Goal: Book appointment/travel/reservation

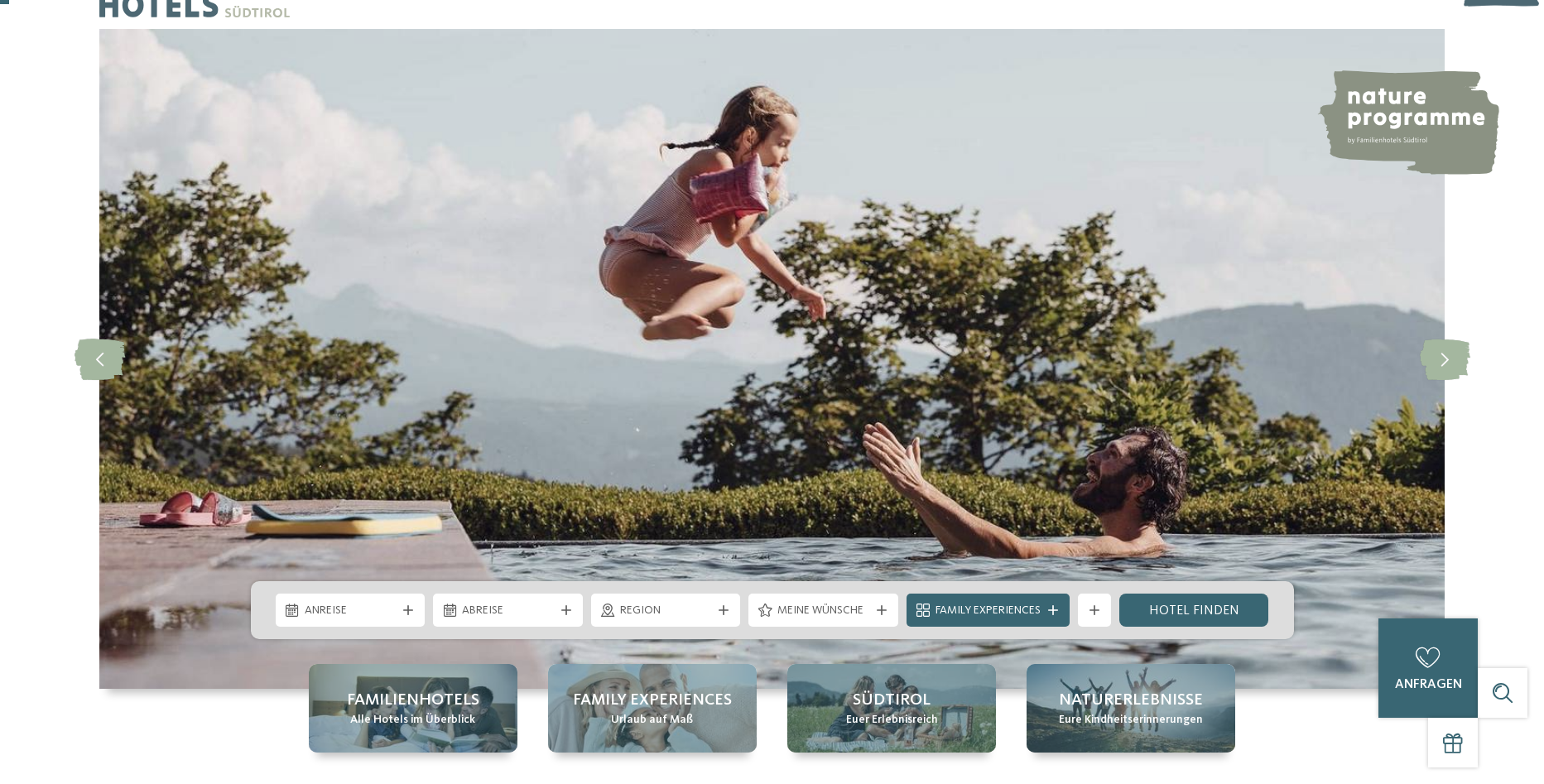
scroll to position [83, 0]
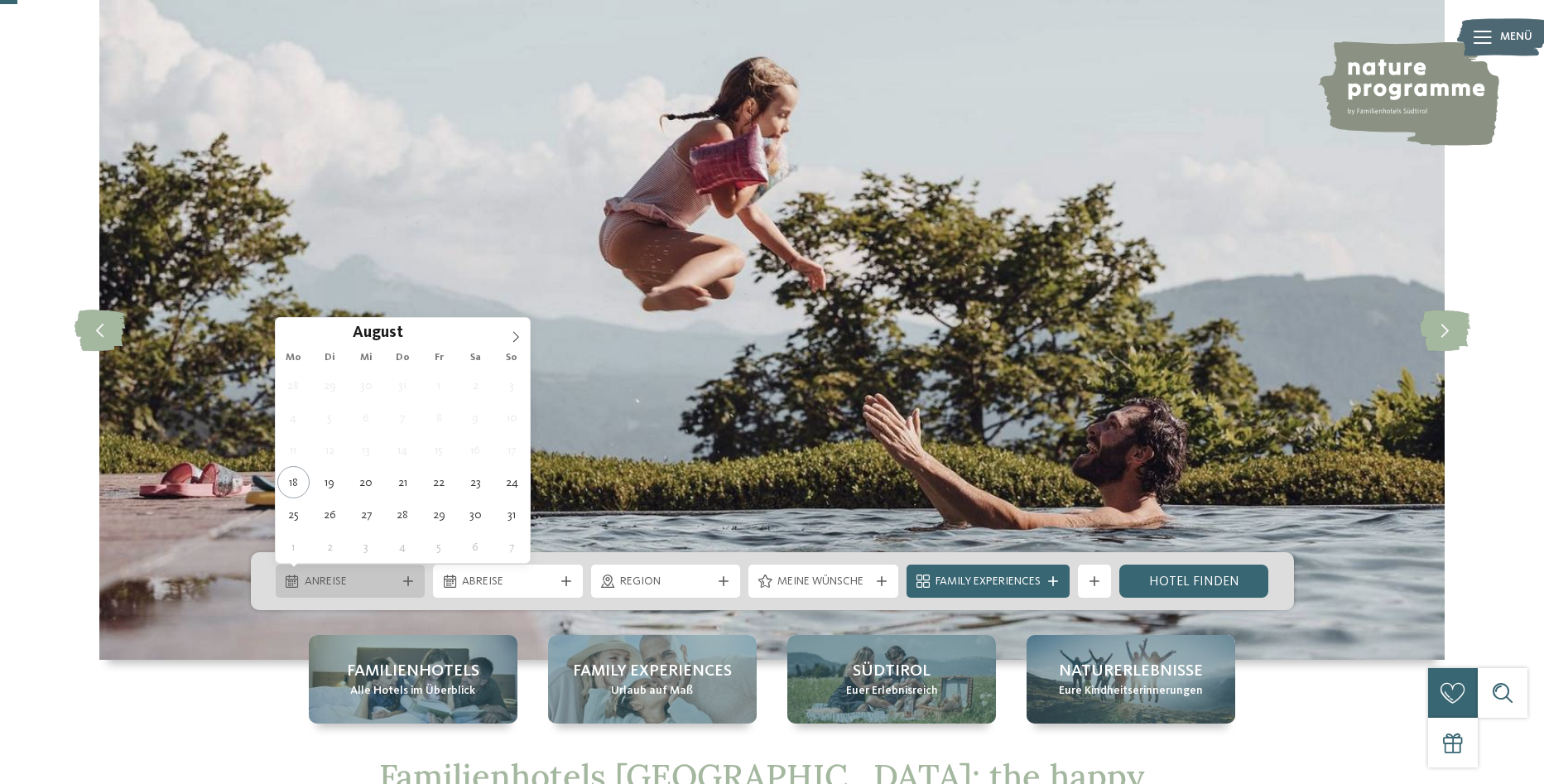
click at [404, 583] on icon at bounding box center [408, 581] width 10 height 10
click at [518, 333] on icon at bounding box center [516, 337] width 12 height 12
click at [517, 333] on icon at bounding box center [516, 337] width 12 height 12
click at [516, 334] on icon at bounding box center [517, 336] width 6 height 11
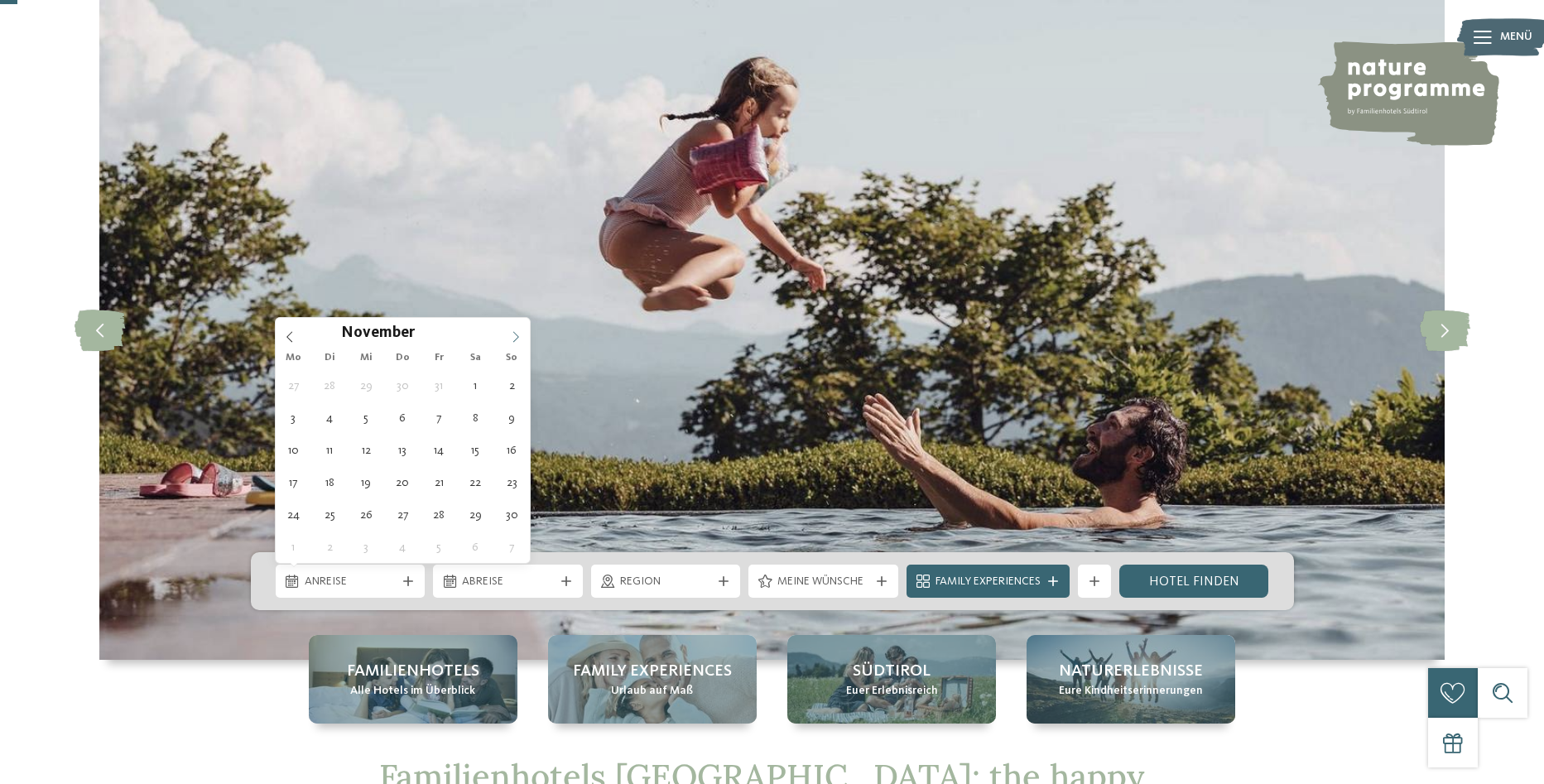
type input "****"
click at [516, 334] on icon at bounding box center [517, 336] width 6 height 11
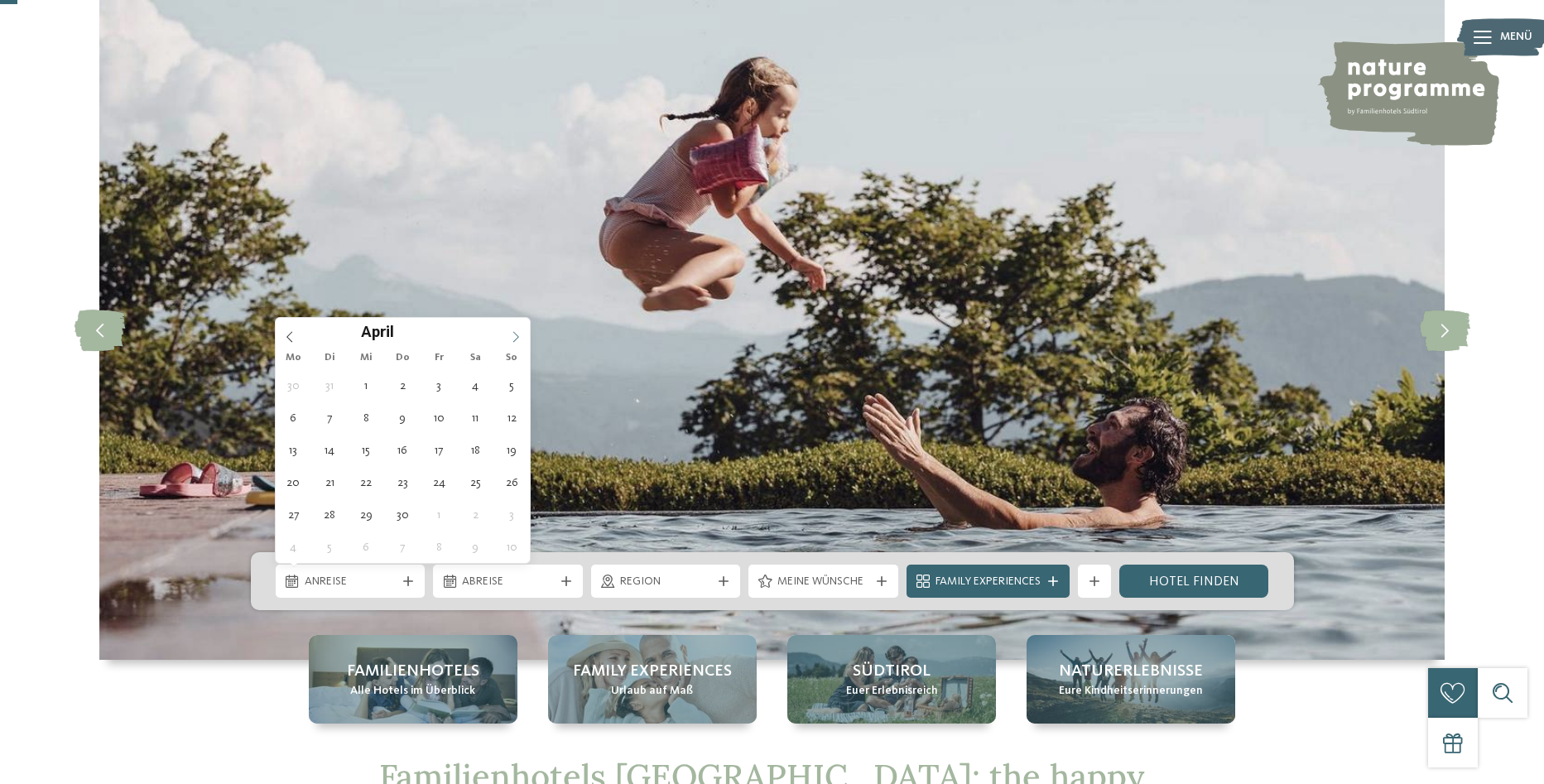
click at [516, 334] on icon at bounding box center [517, 336] width 6 height 11
click at [515, 336] on icon at bounding box center [516, 337] width 12 height 12
click at [510, 339] on icon at bounding box center [516, 337] width 12 height 12
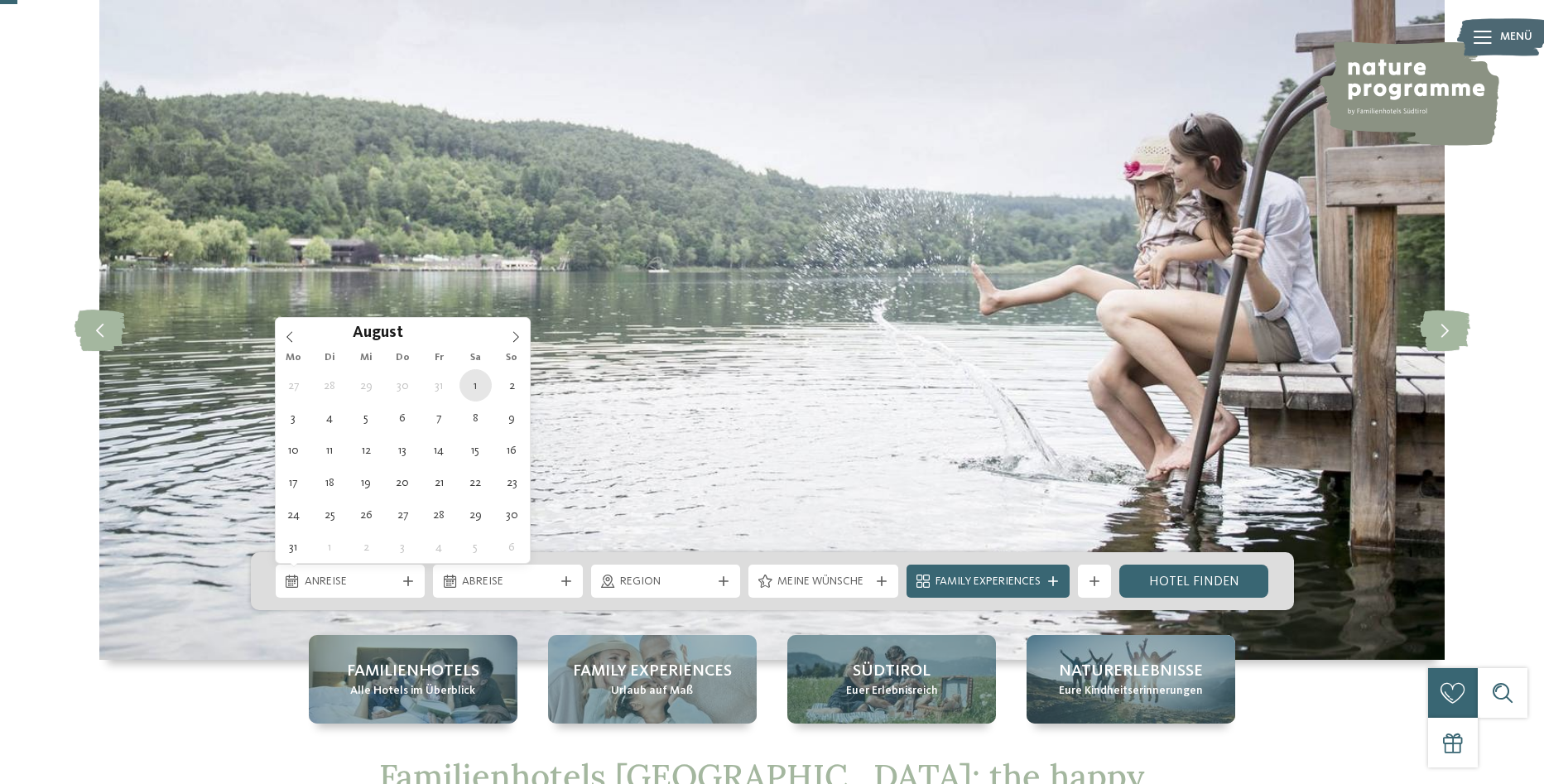
type div "[DATE]"
type input "****"
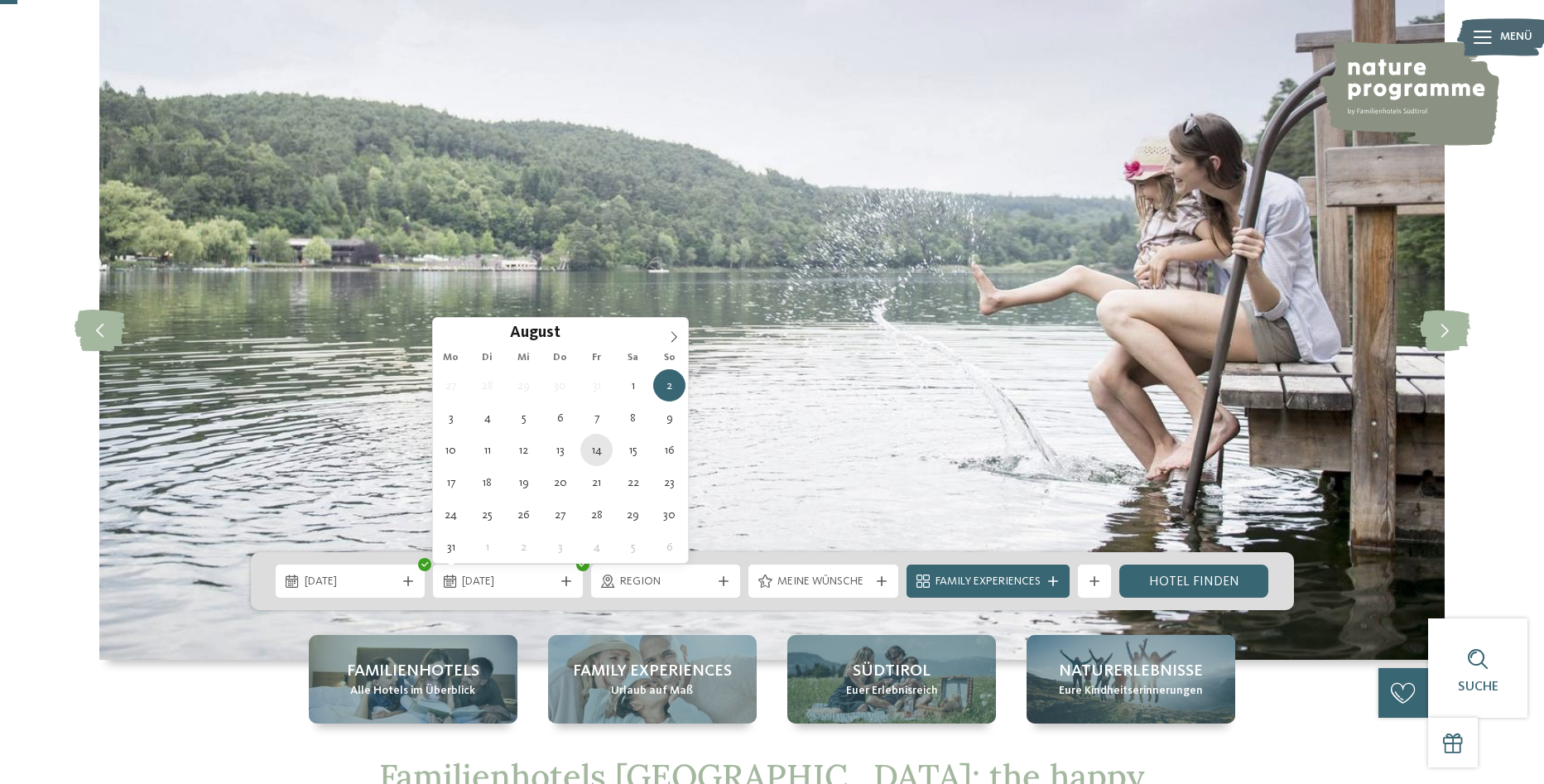
type div "[DATE]"
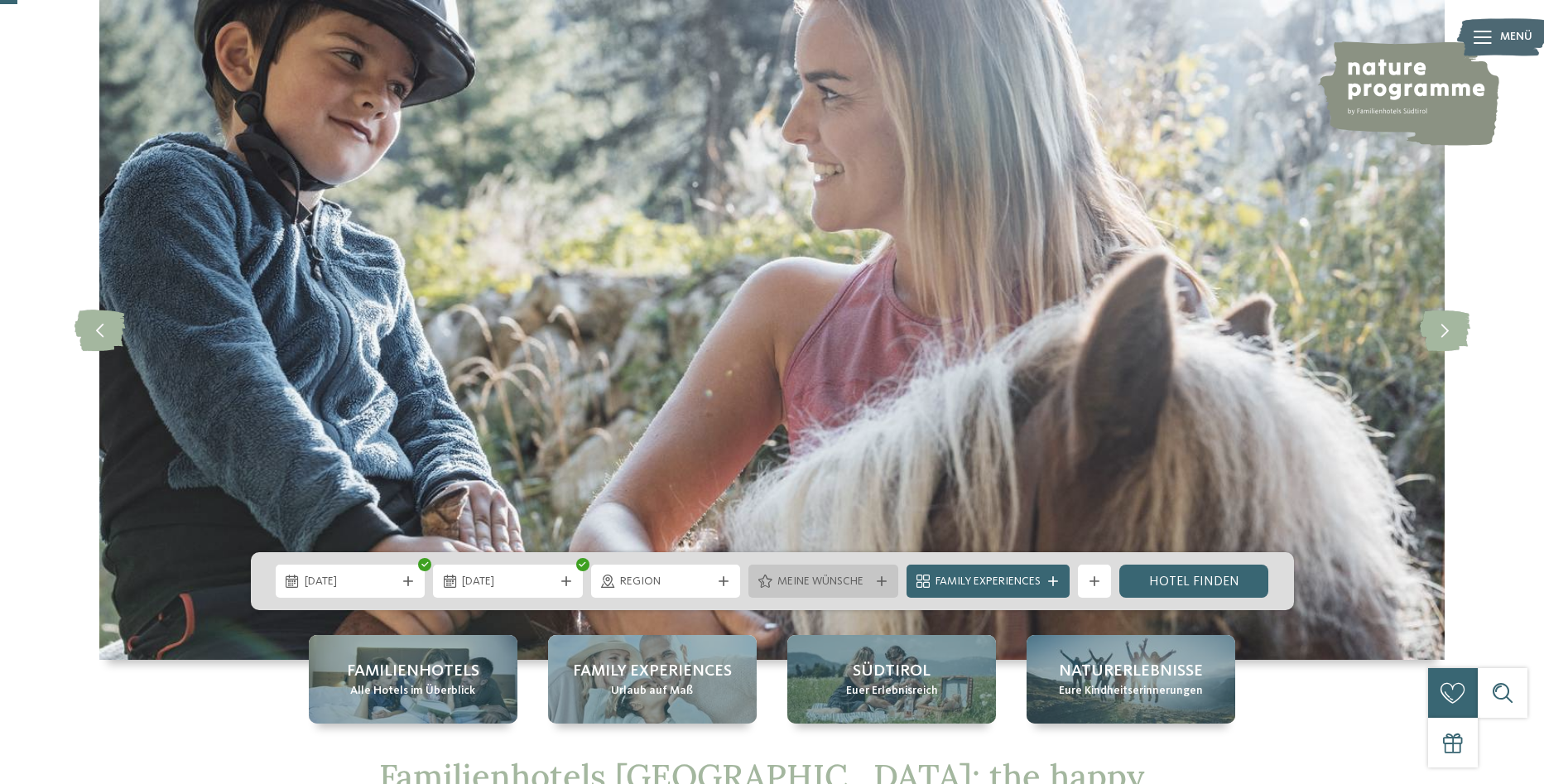
click at [881, 580] on icon at bounding box center [882, 581] width 10 height 10
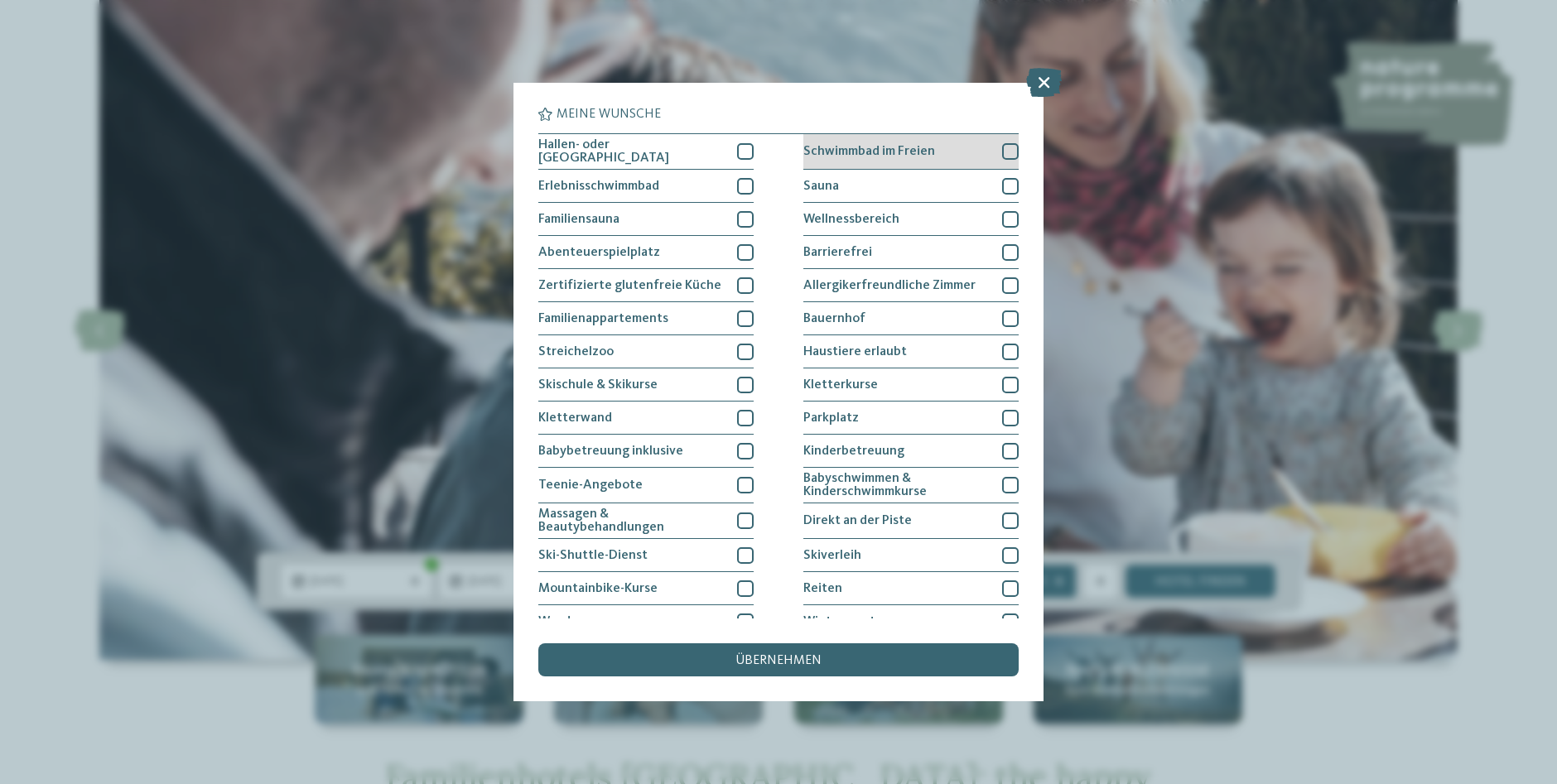
click at [1004, 151] on div at bounding box center [1009, 151] width 16 height 16
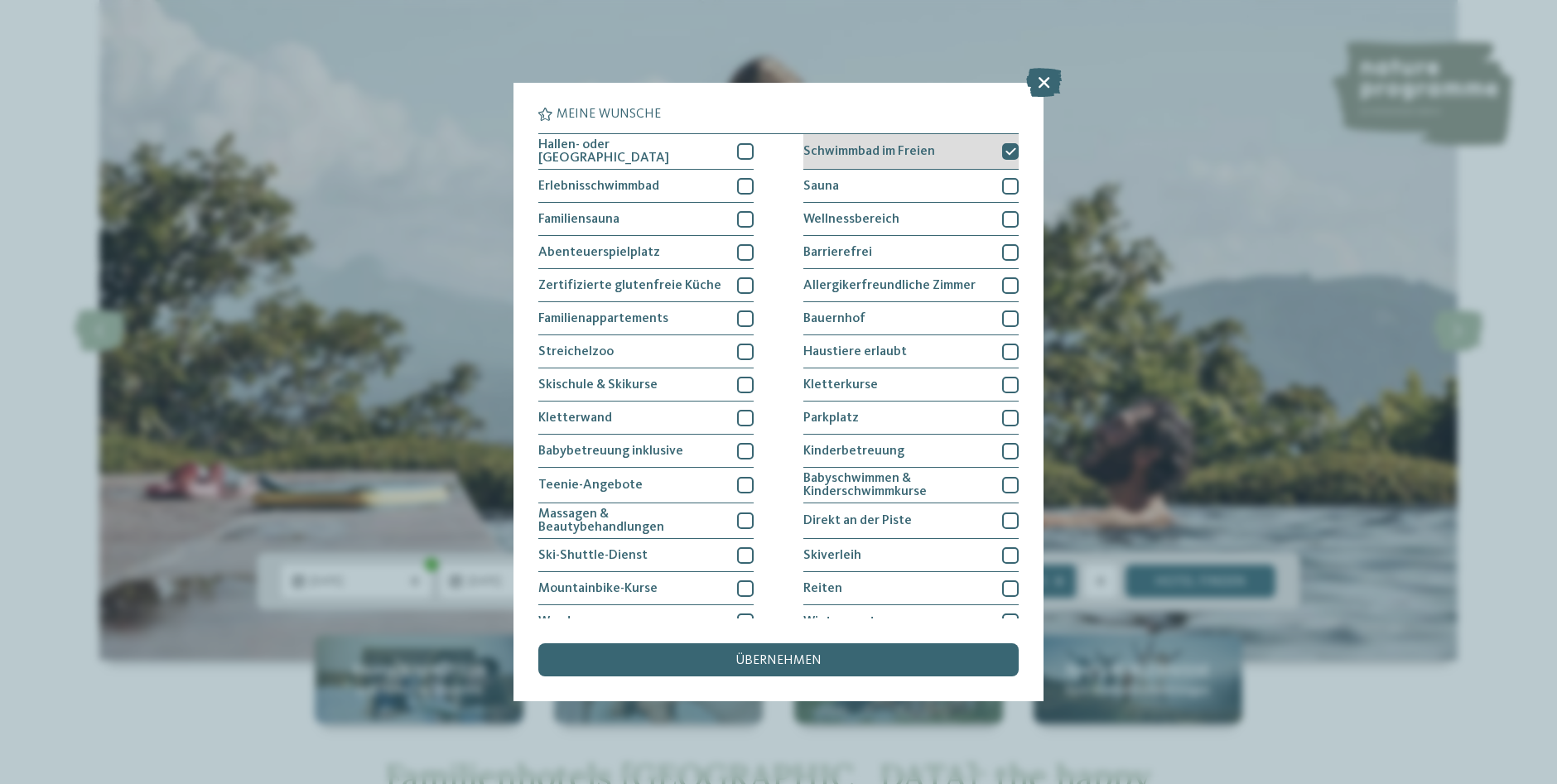
click at [1006, 152] on icon at bounding box center [1010, 151] width 11 height 10
click at [1041, 80] on icon at bounding box center [1043, 83] width 36 height 29
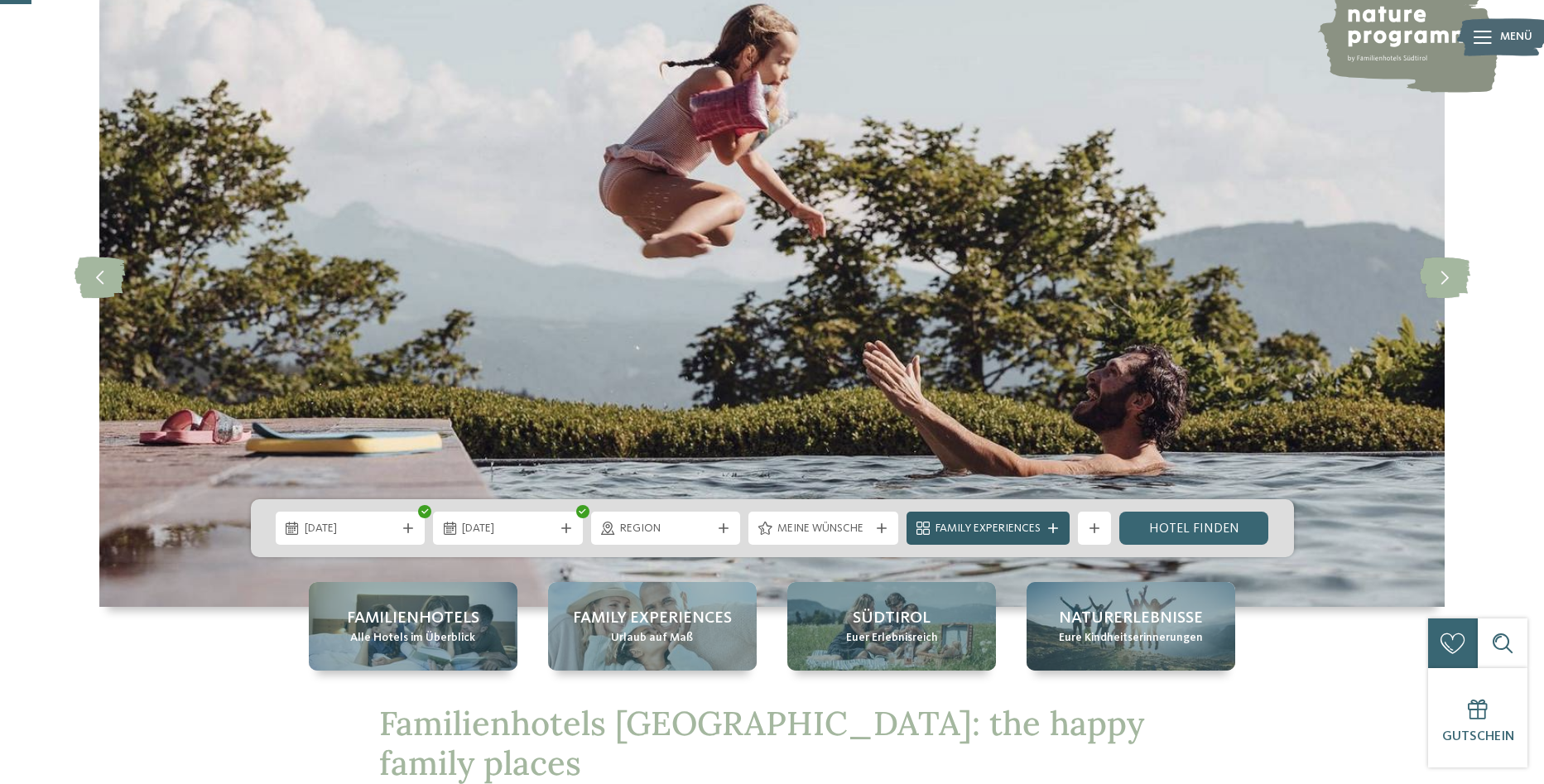
scroll to position [165, 0]
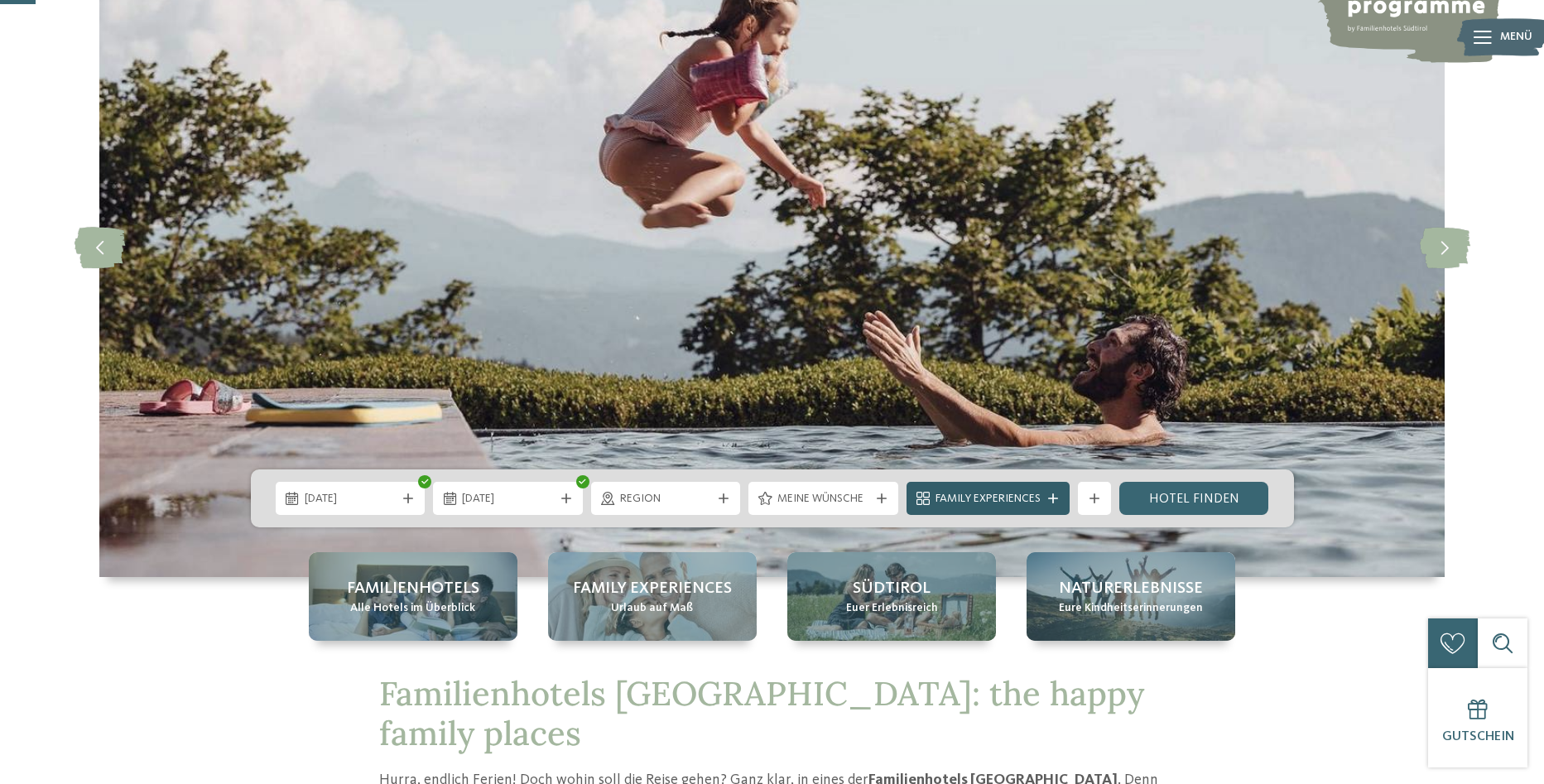
click at [1050, 496] on icon at bounding box center [1053, 498] width 10 height 10
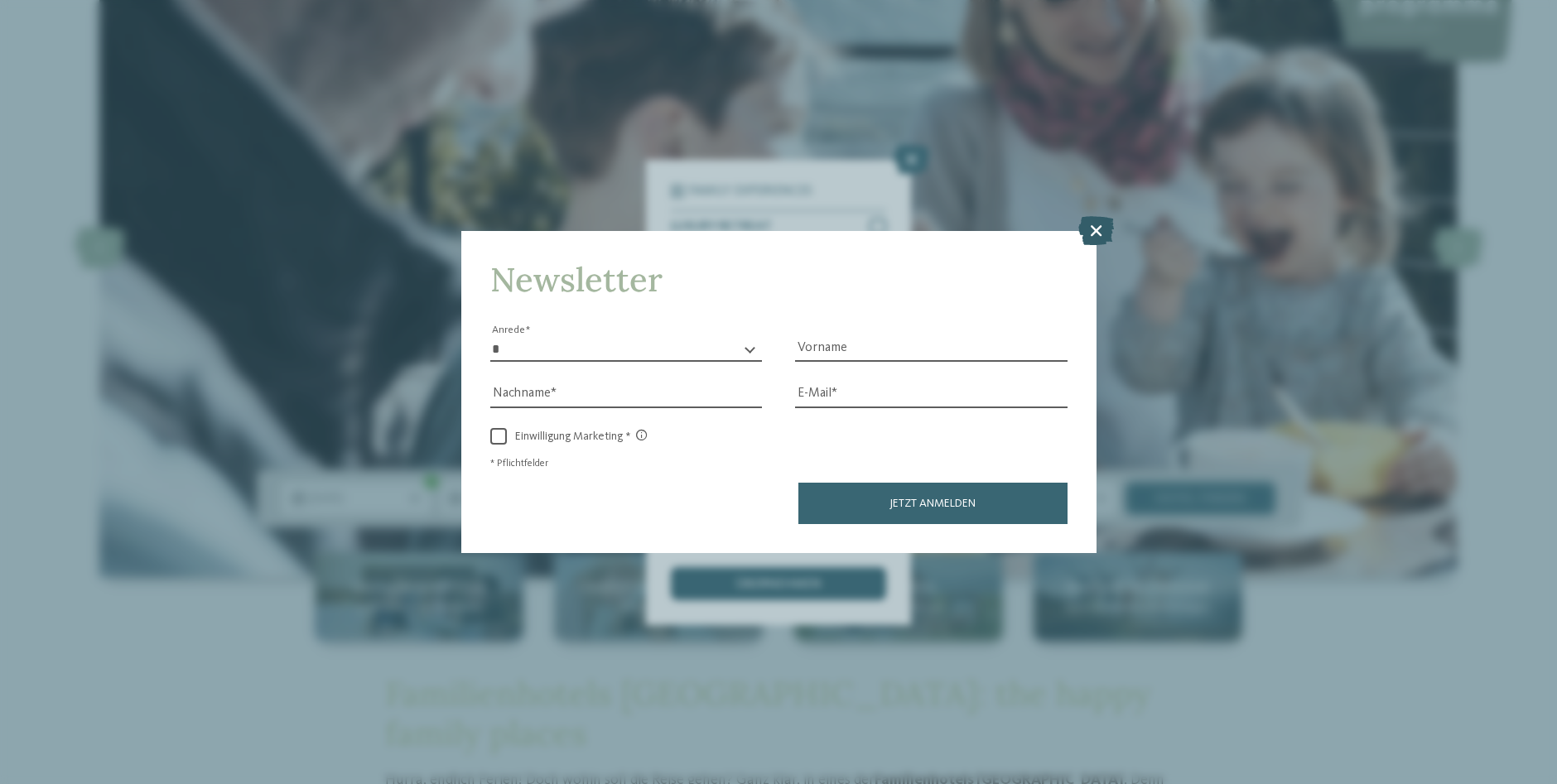
click at [1094, 230] on icon at bounding box center [1096, 231] width 36 height 29
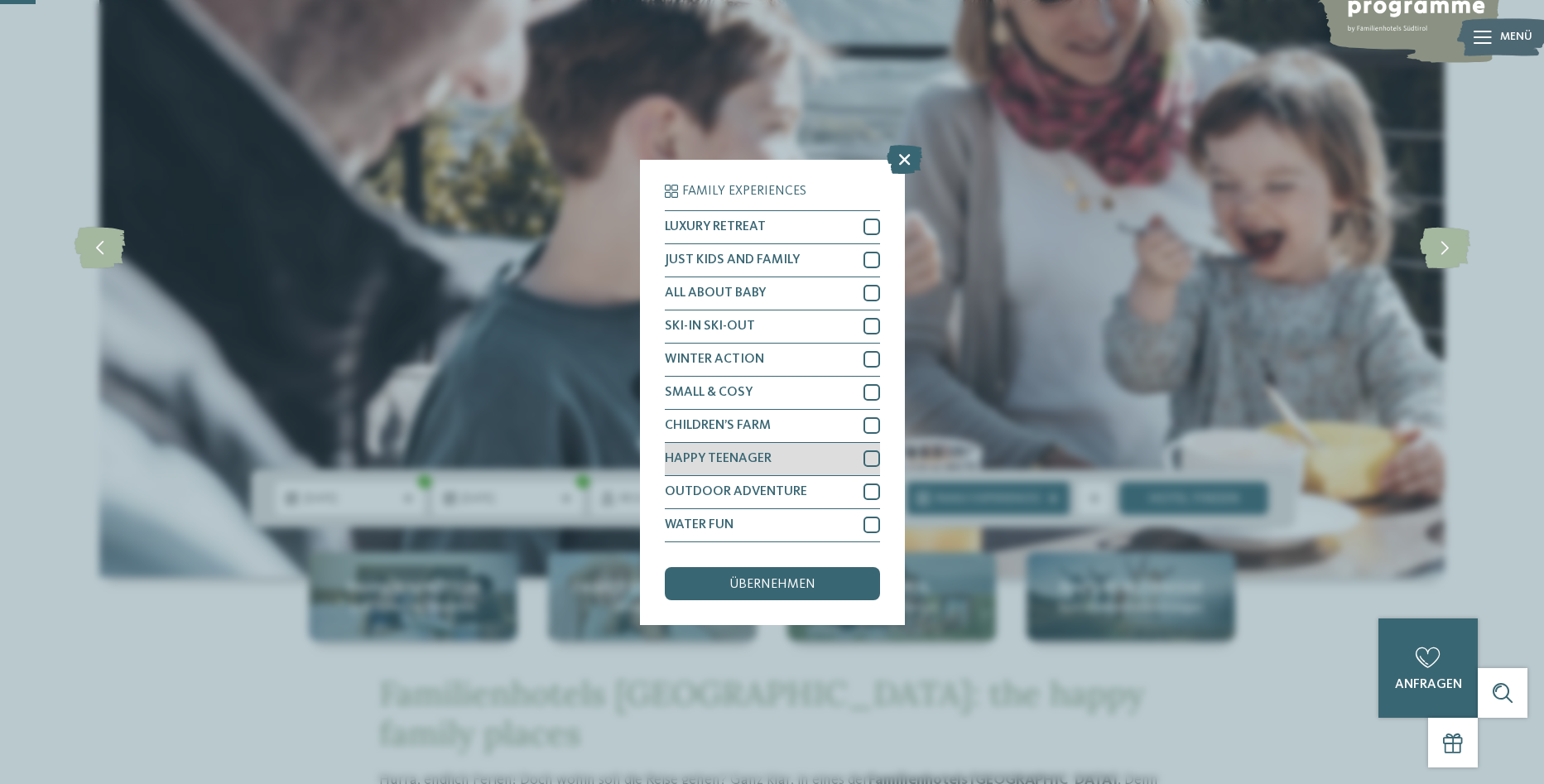
click at [868, 456] on div at bounding box center [872, 458] width 16 height 16
click at [868, 456] on icon at bounding box center [871, 459] width 11 height 10
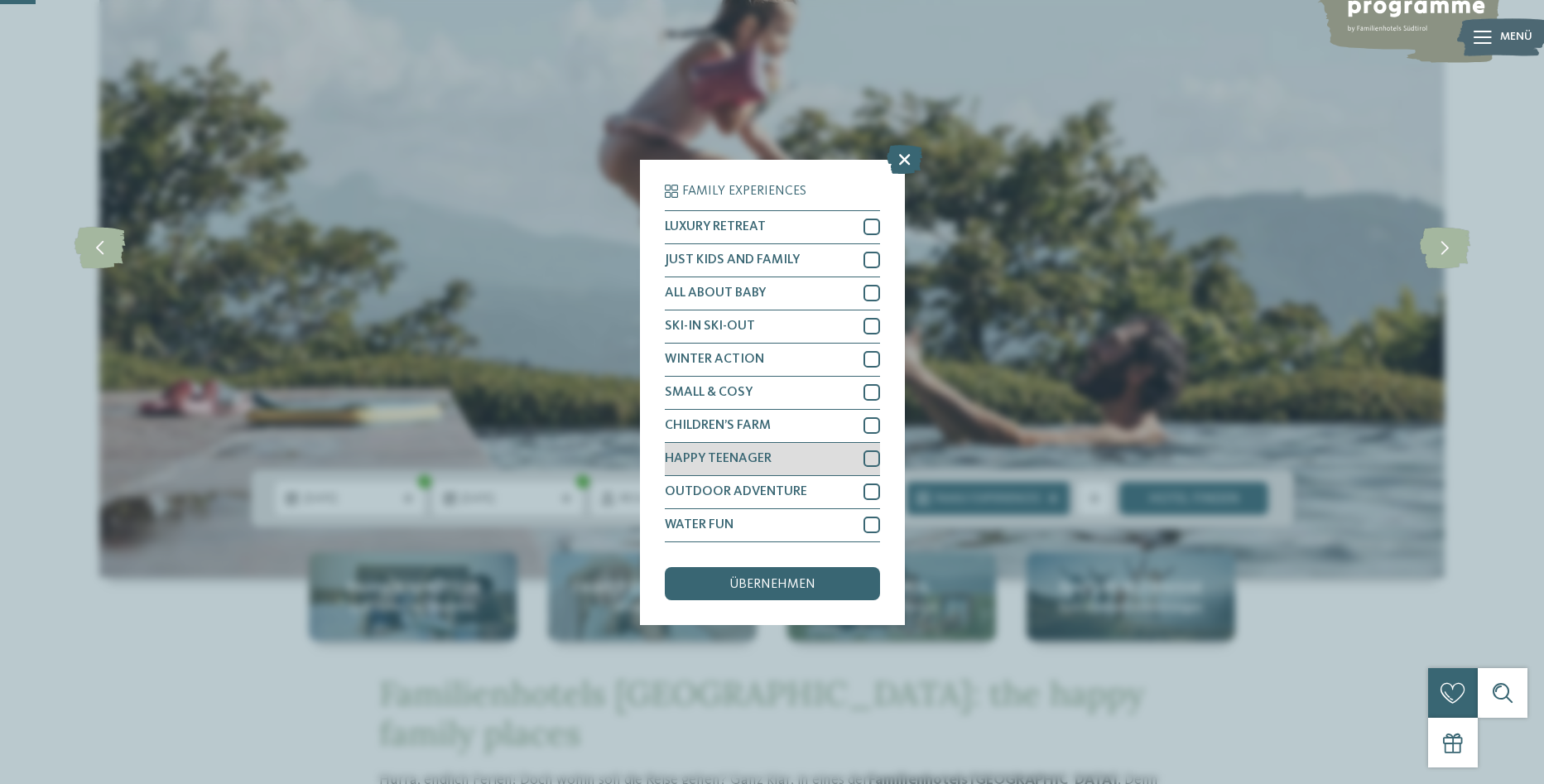
click at [867, 459] on div at bounding box center [872, 458] width 16 height 16
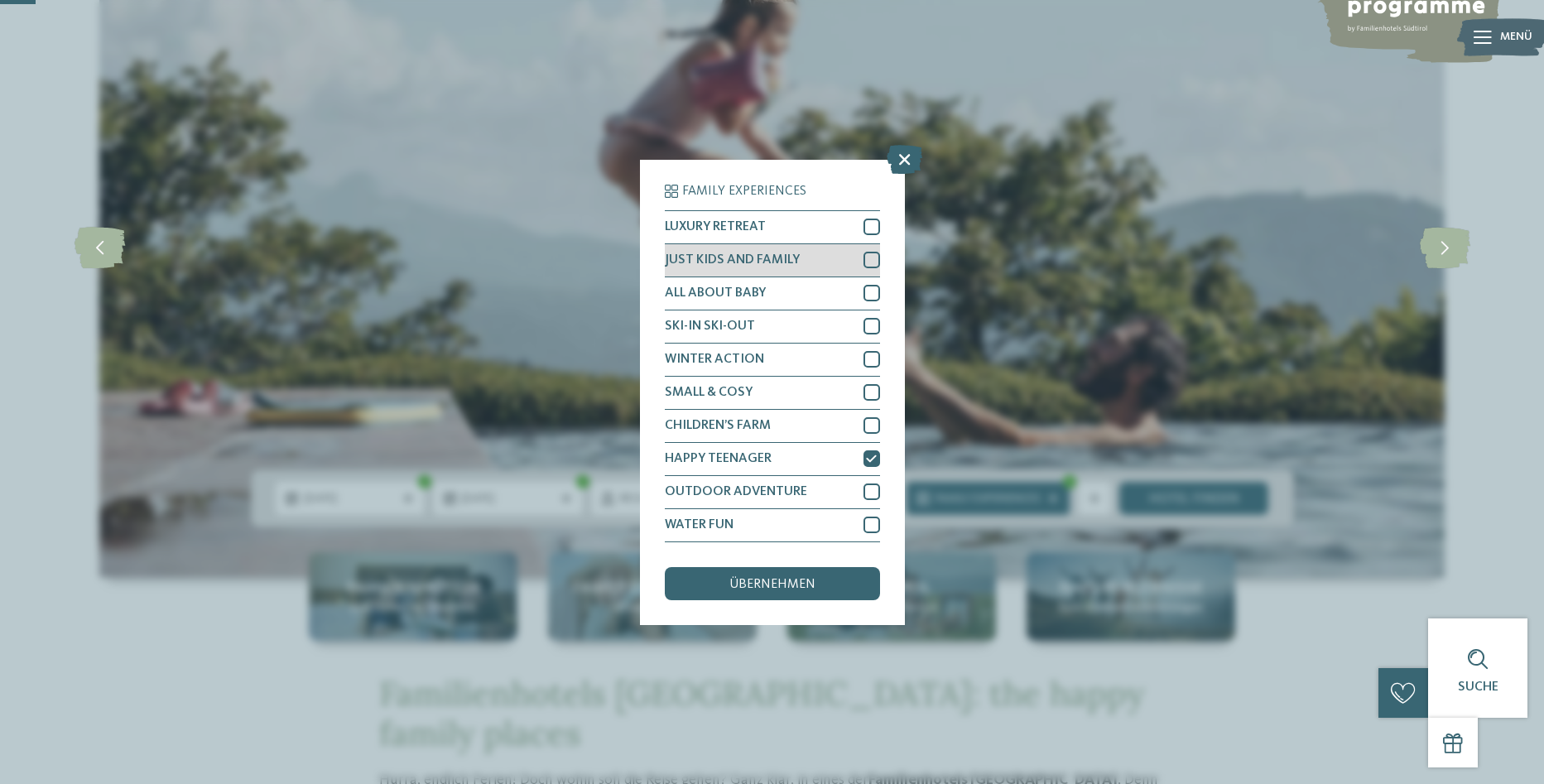
click at [872, 260] on div at bounding box center [872, 260] width 16 height 16
click at [865, 222] on div at bounding box center [872, 226] width 16 height 16
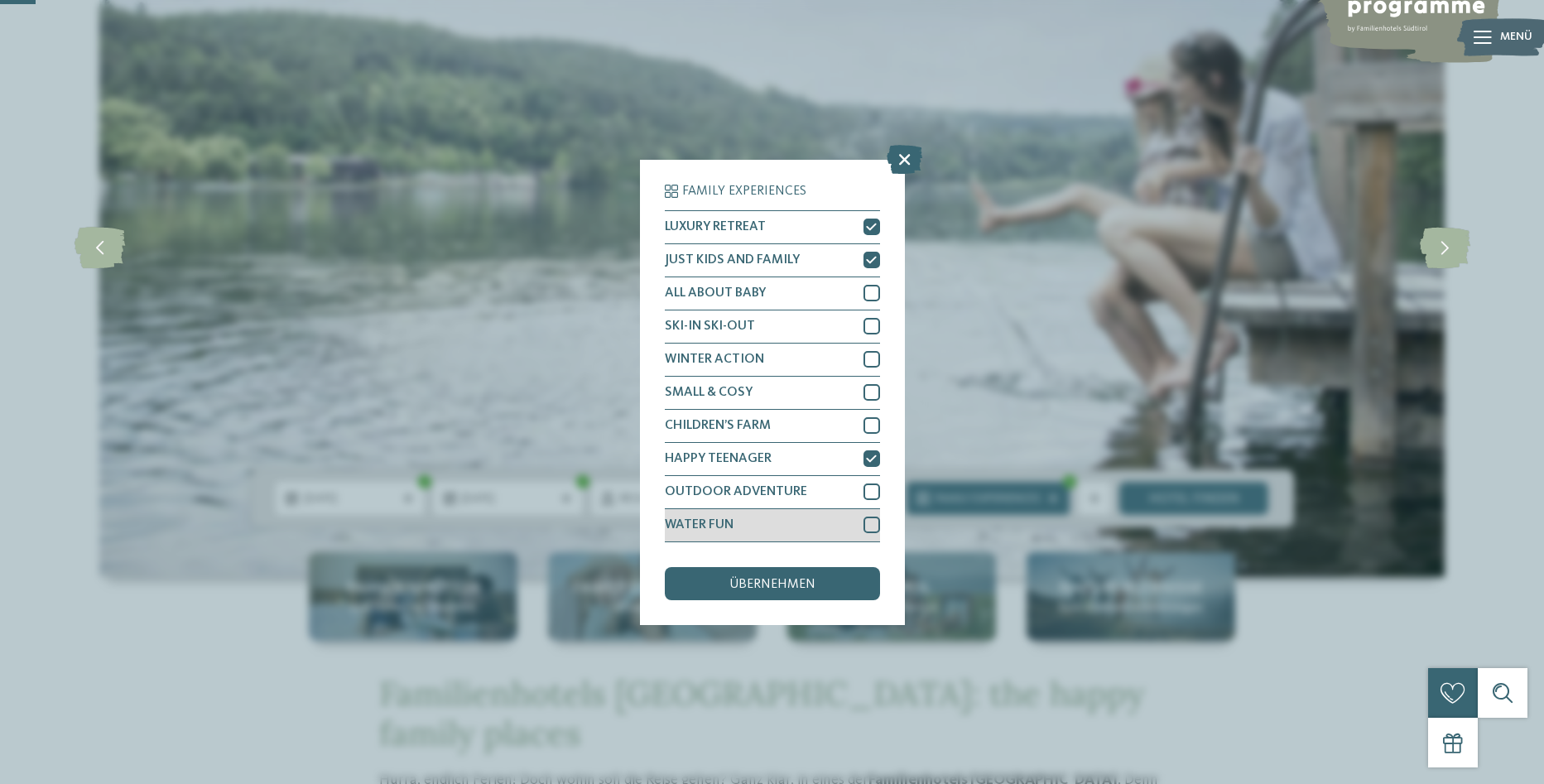
click at [869, 525] on div at bounding box center [872, 524] width 16 height 16
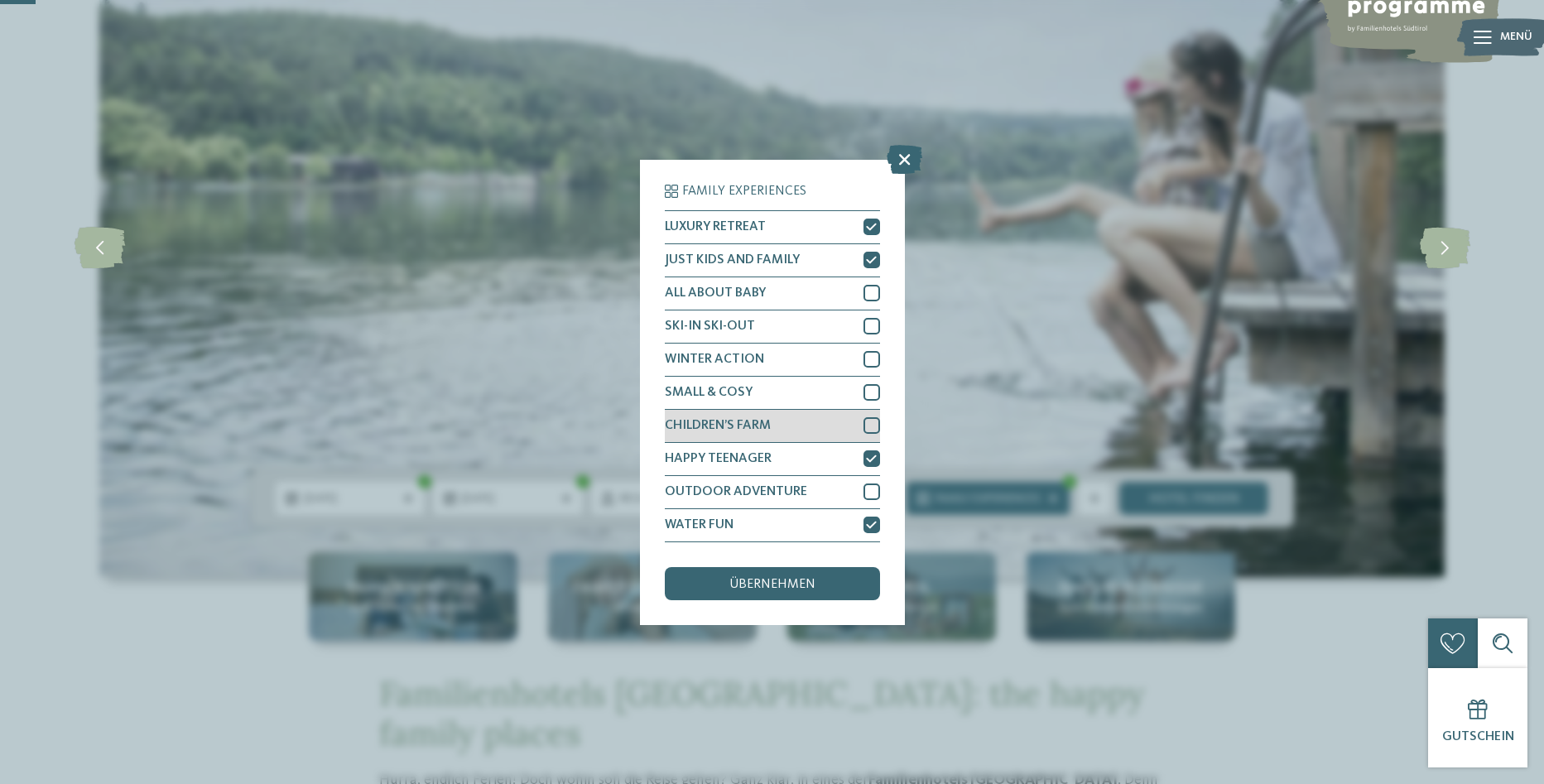
click at [869, 419] on div at bounding box center [872, 425] width 16 height 16
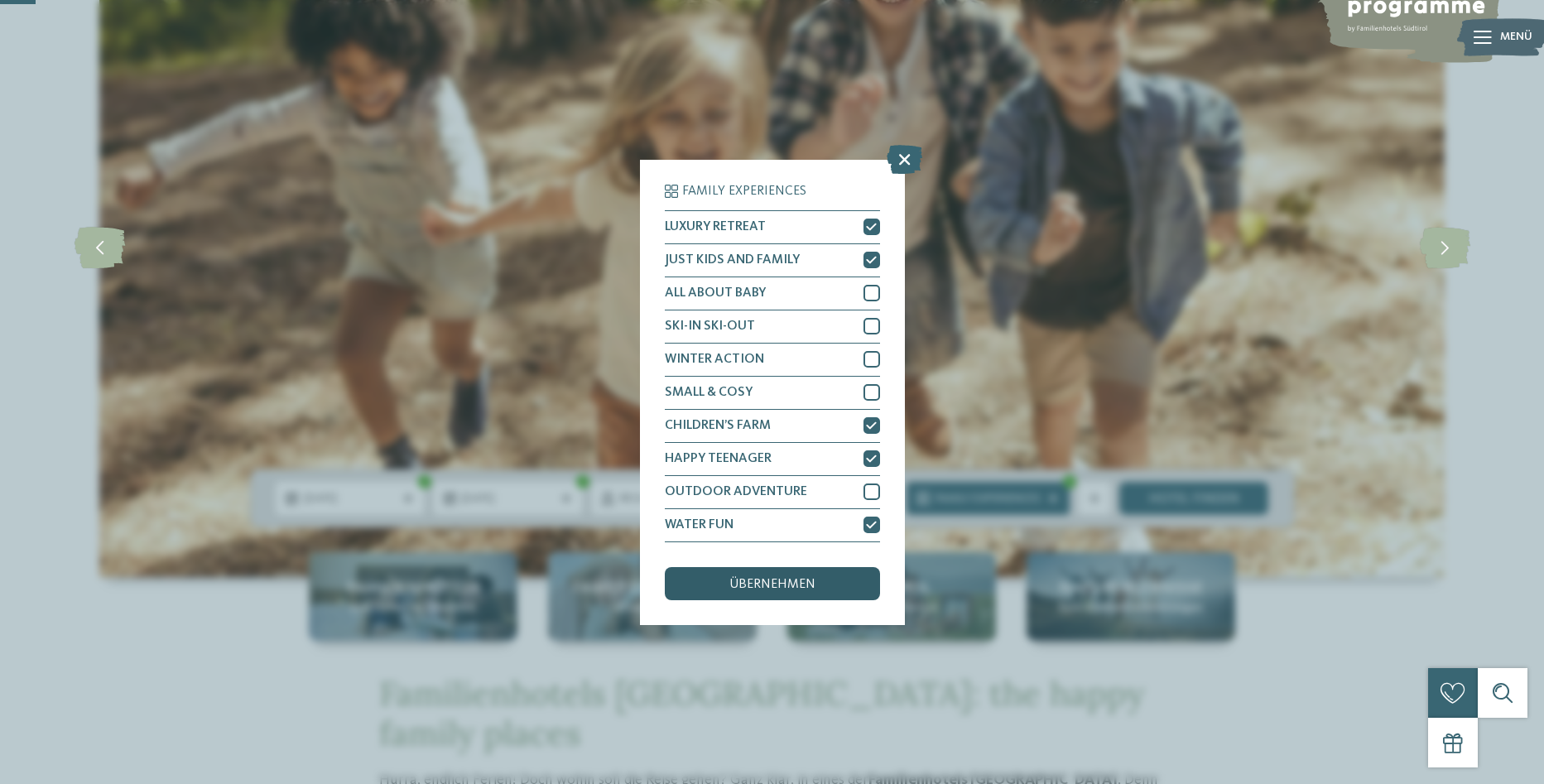
click at [771, 592] on div "übernehmen" at bounding box center [772, 584] width 215 height 33
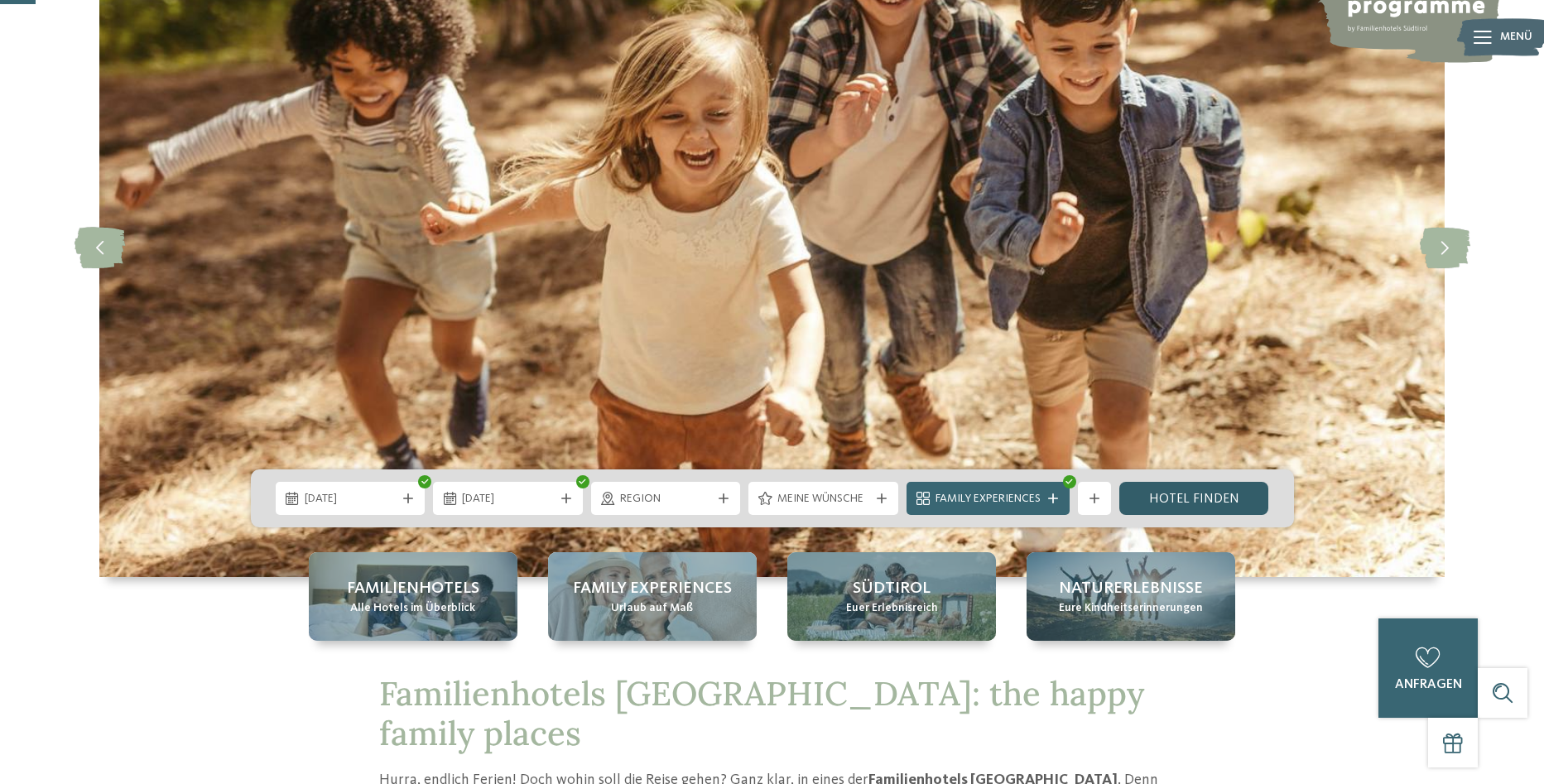
click at [1149, 498] on link "Hotel finden" at bounding box center [1195, 498] width 150 height 33
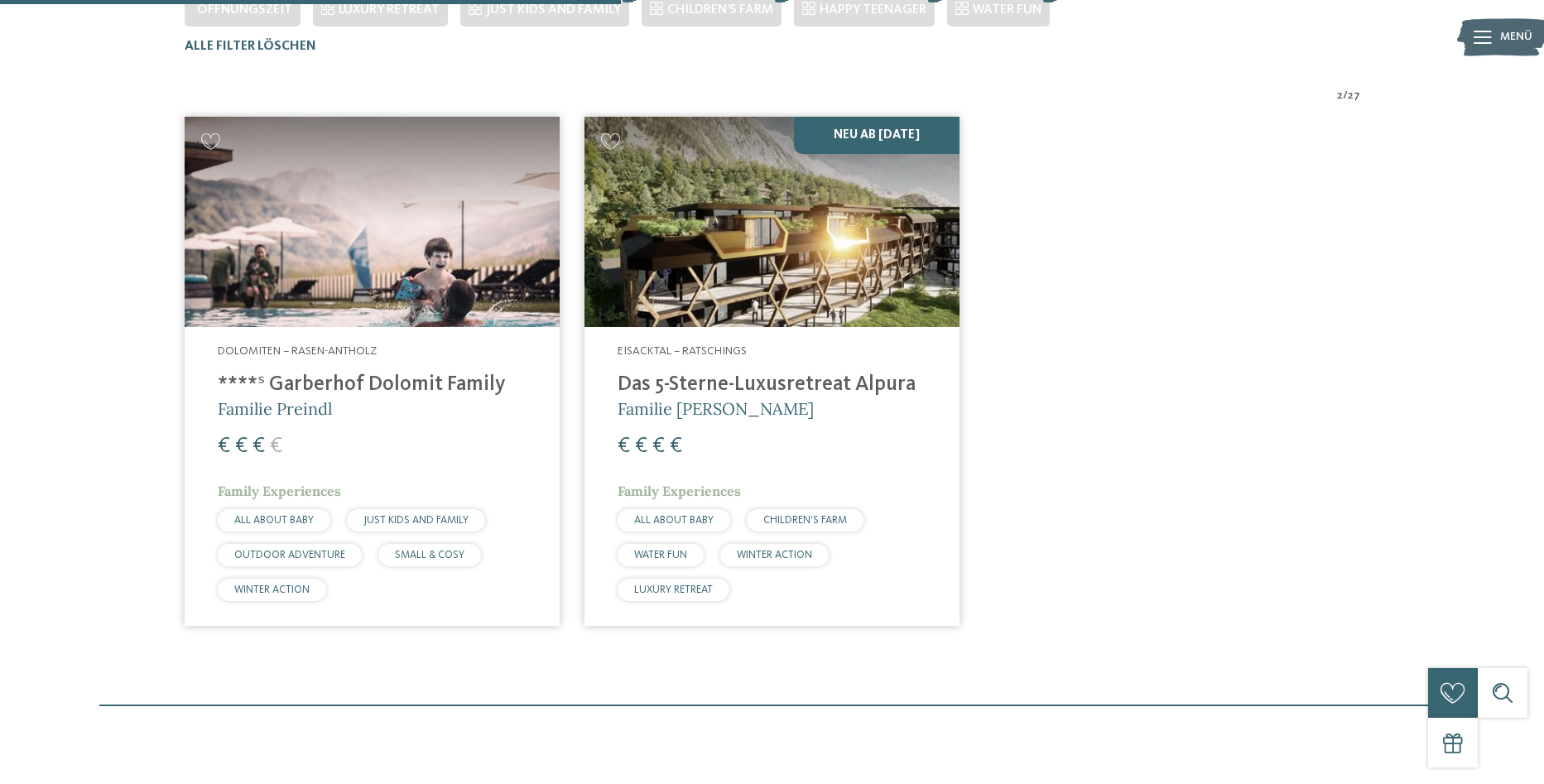
scroll to position [544, 0]
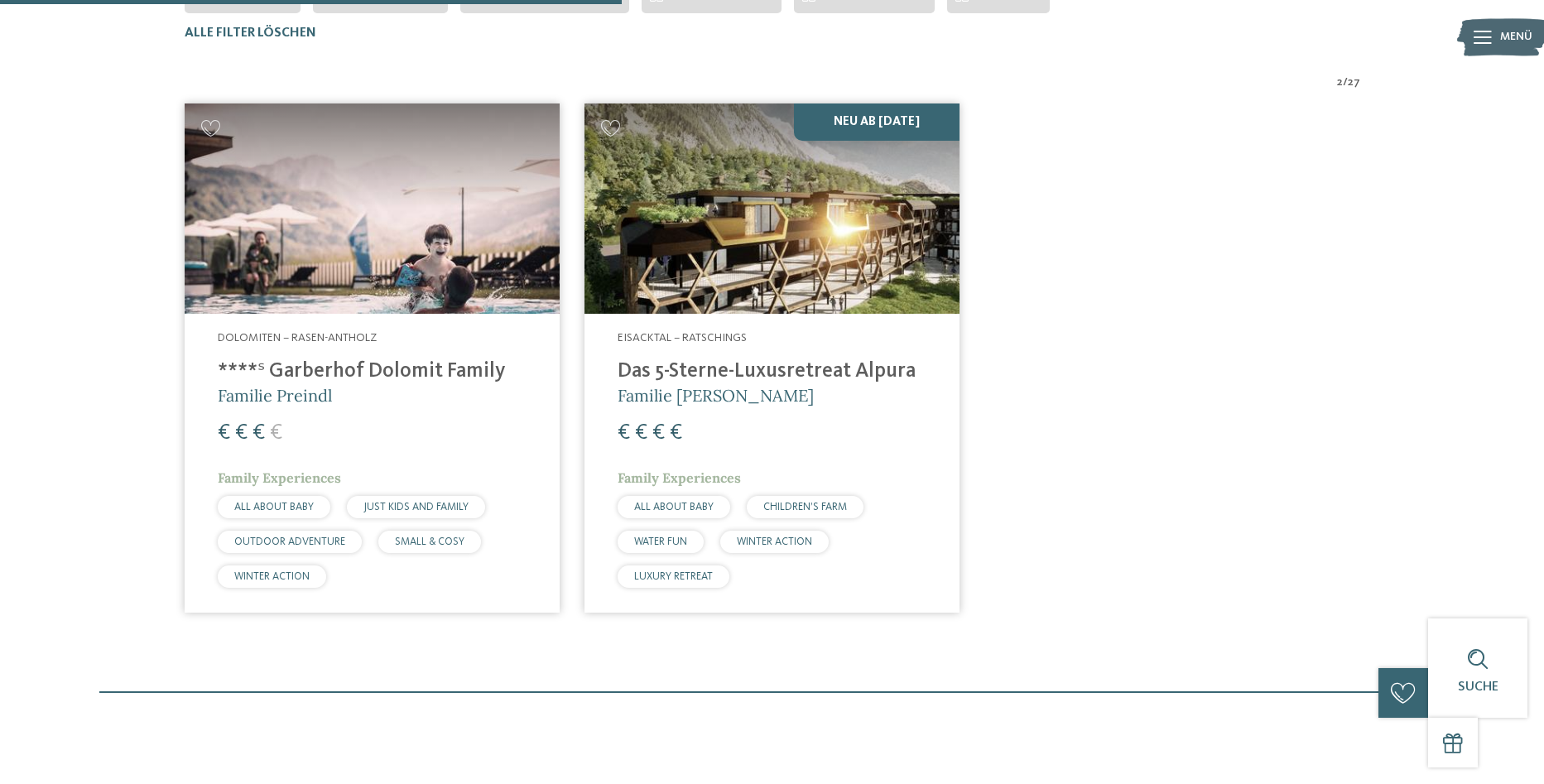
click at [710, 219] on img at bounding box center [772, 209] width 375 height 211
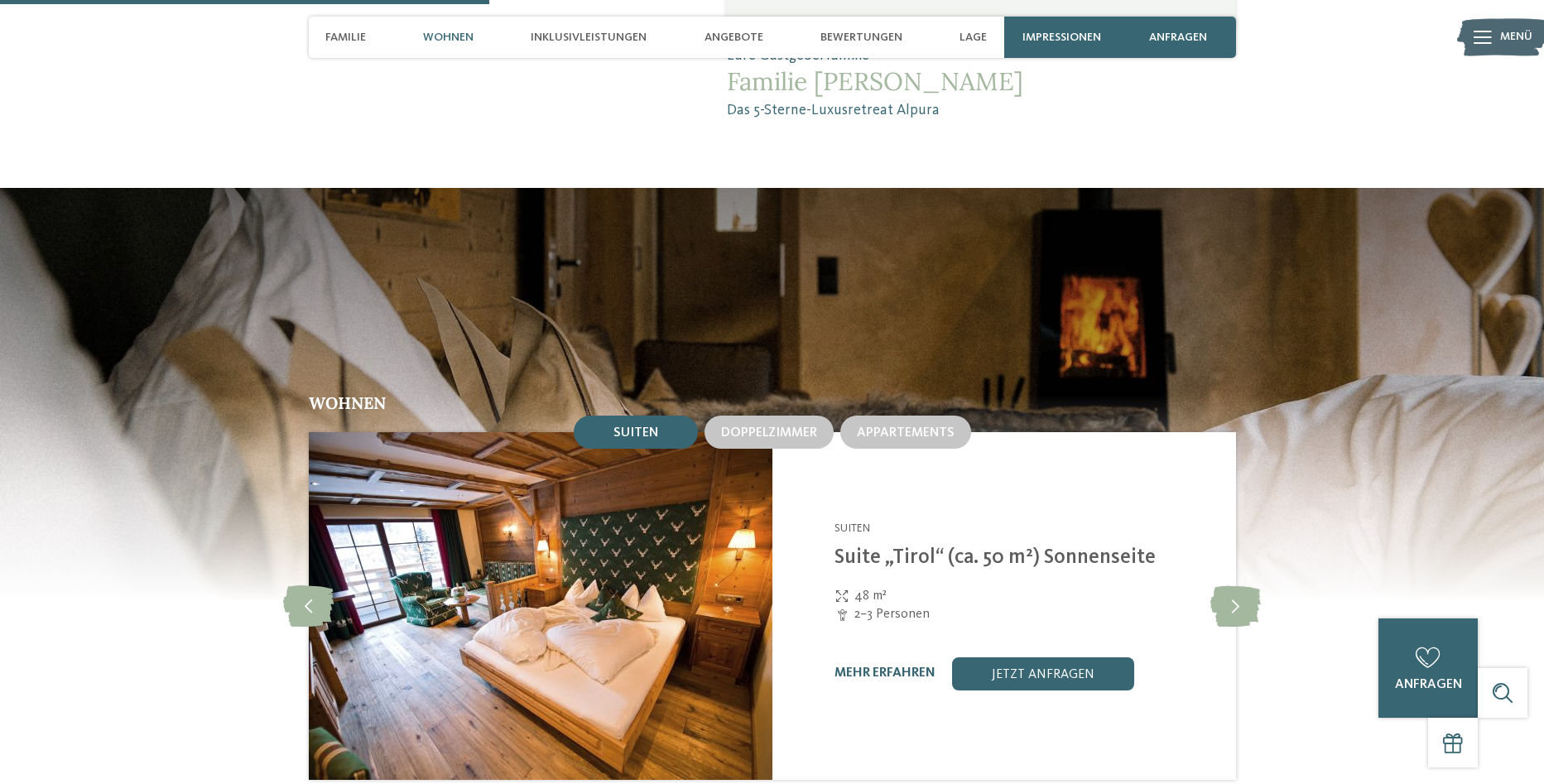
scroll to position [1987, 0]
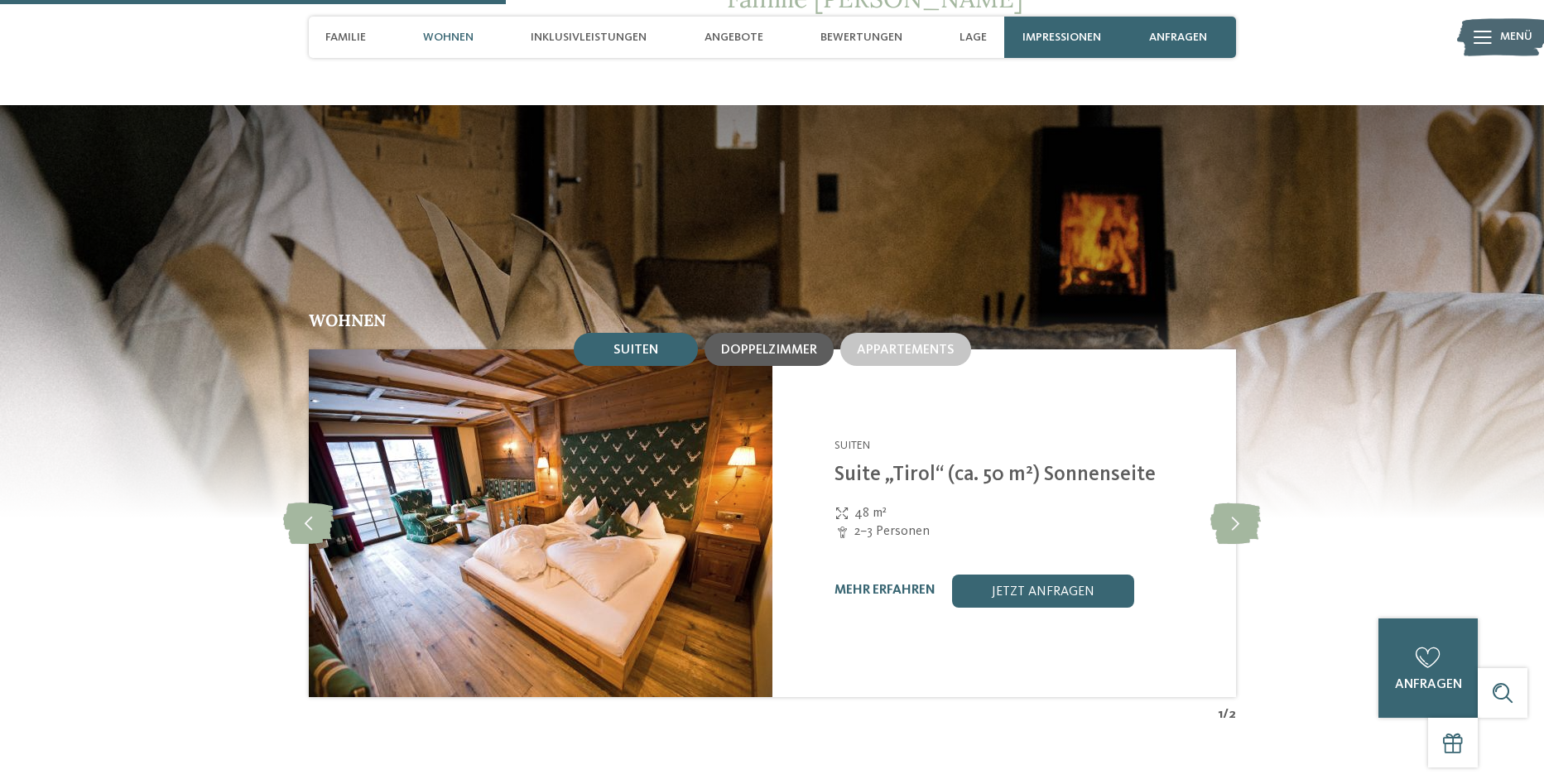
click at [751, 343] on span "Doppelzimmer" at bounding box center [770, 350] width 96 height 13
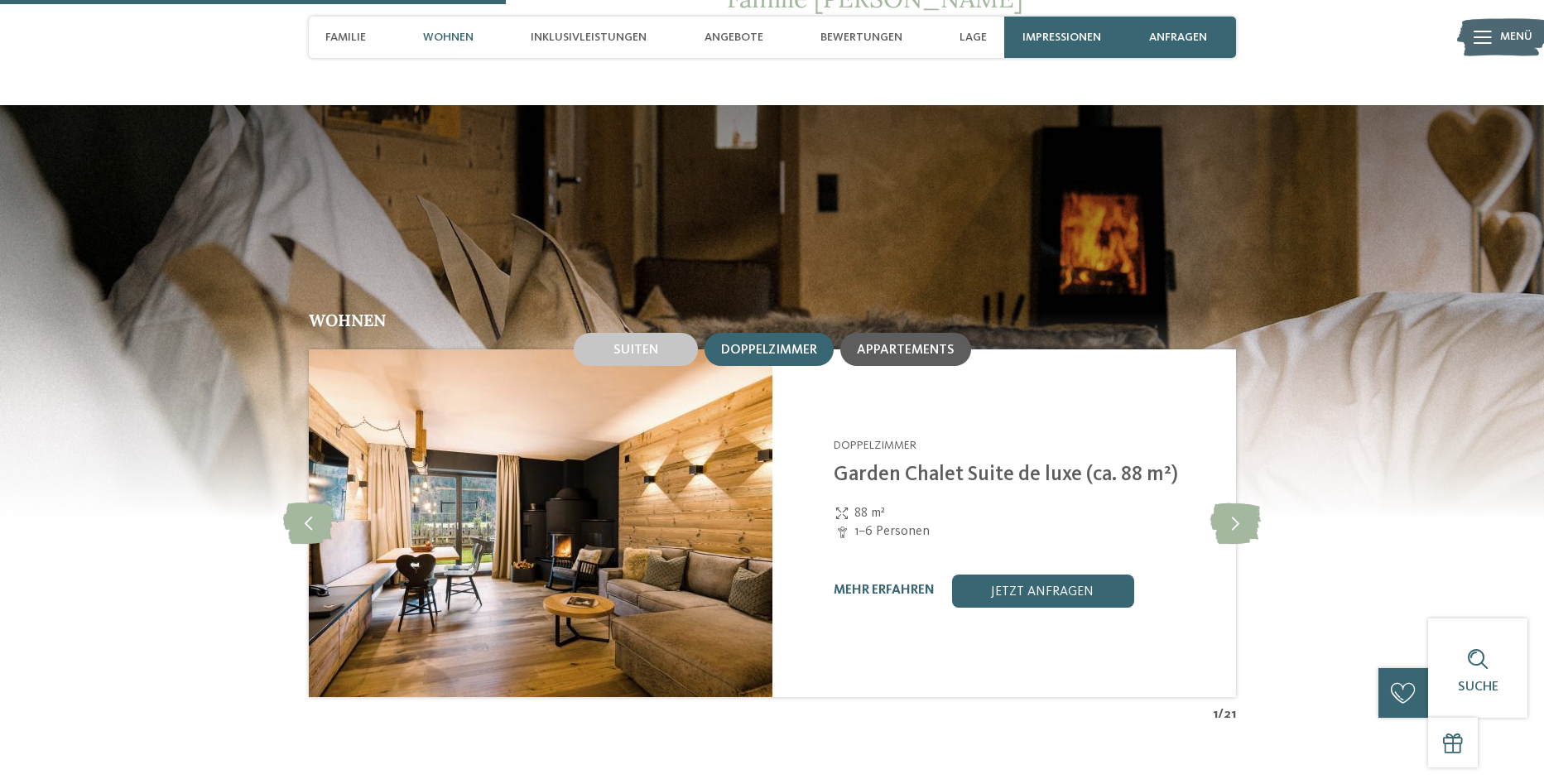
click at [889, 343] on span "Appartements" at bounding box center [906, 350] width 98 height 13
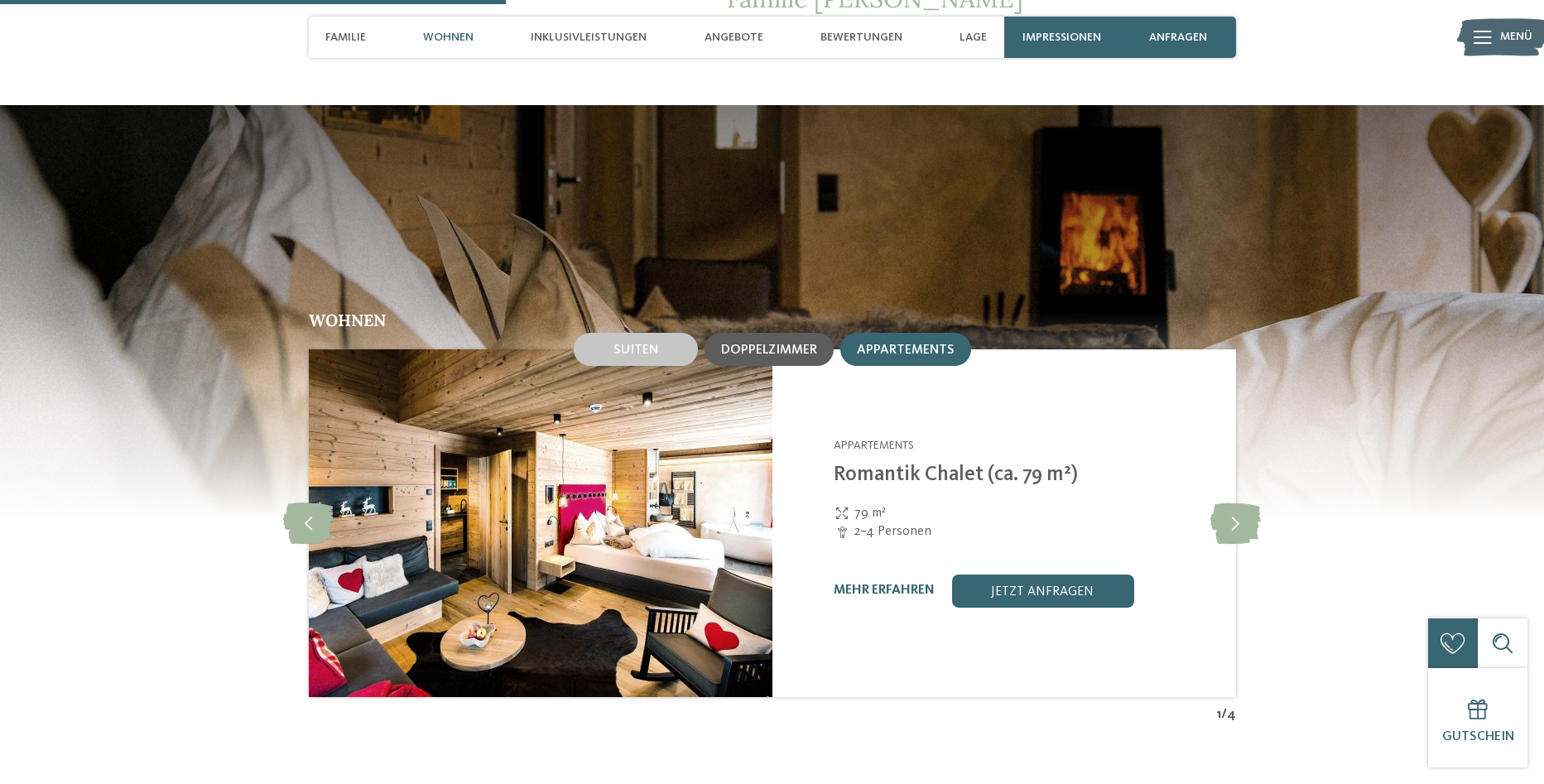
click at [799, 343] on span "Doppelzimmer" at bounding box center [770, 350] width 96 height 13
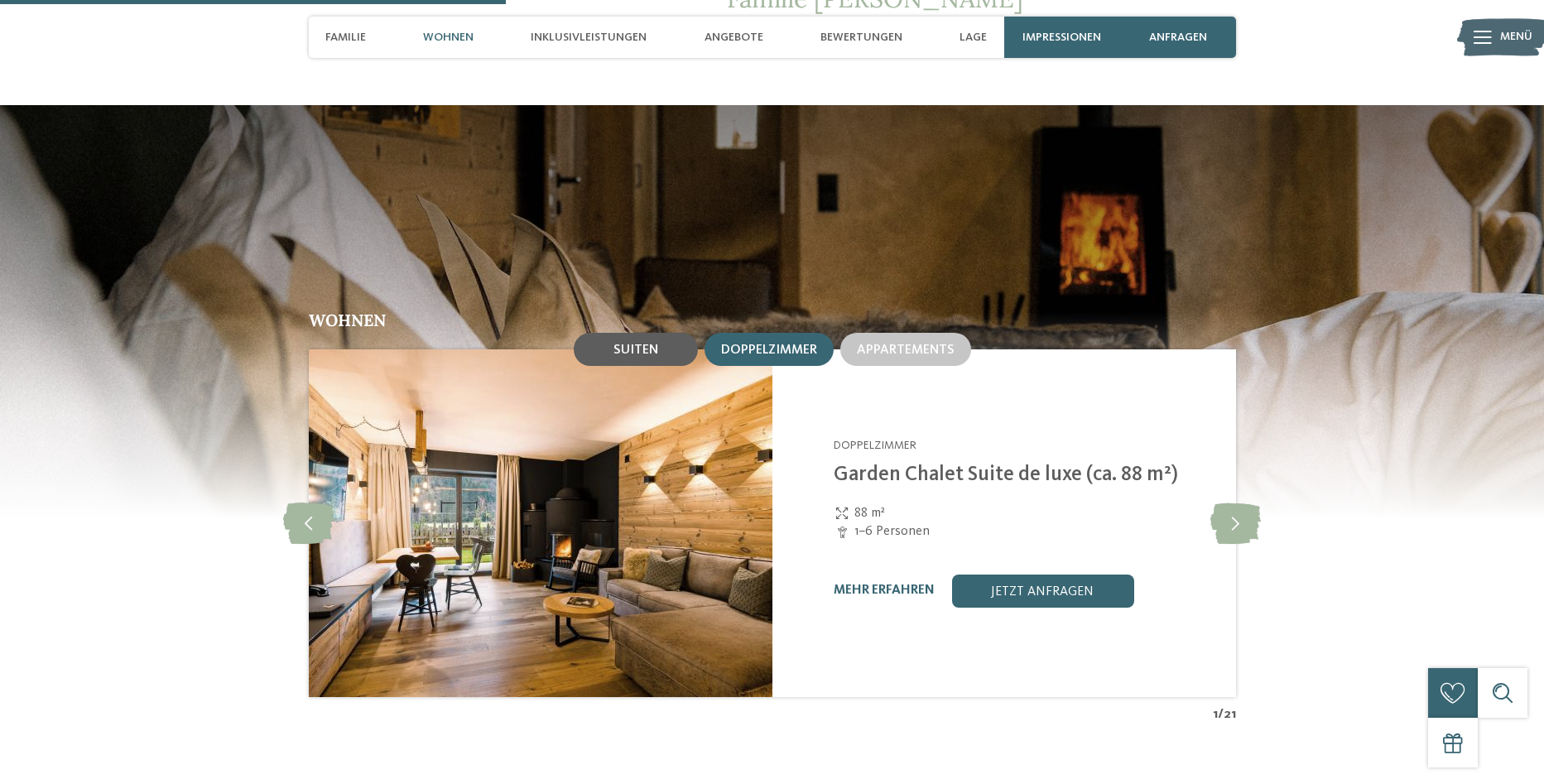
click at [645, 333] on div "Suiten" at bounding box center [635, 349] width 124 height 33
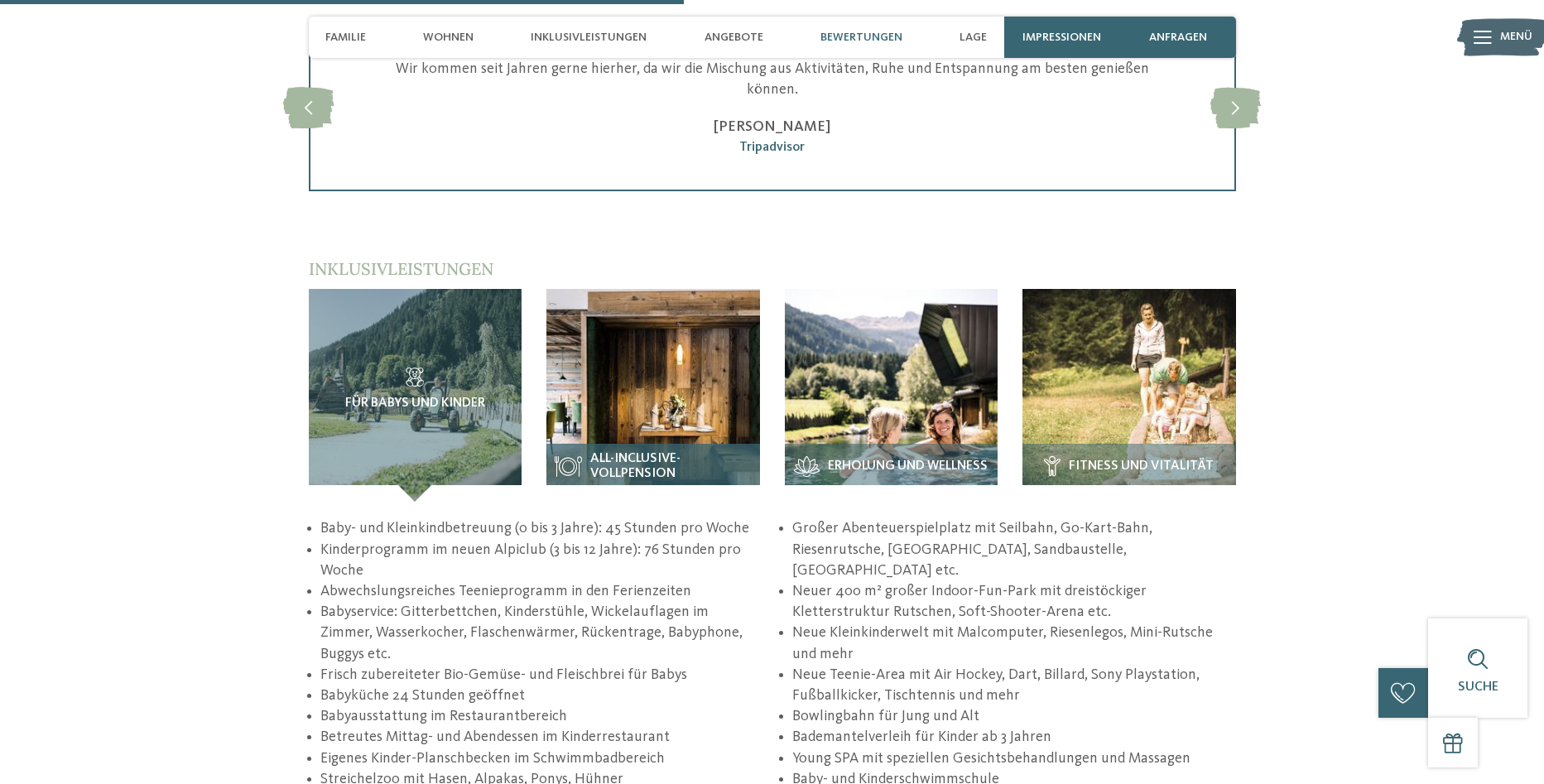
scroll to position [2815, 0]
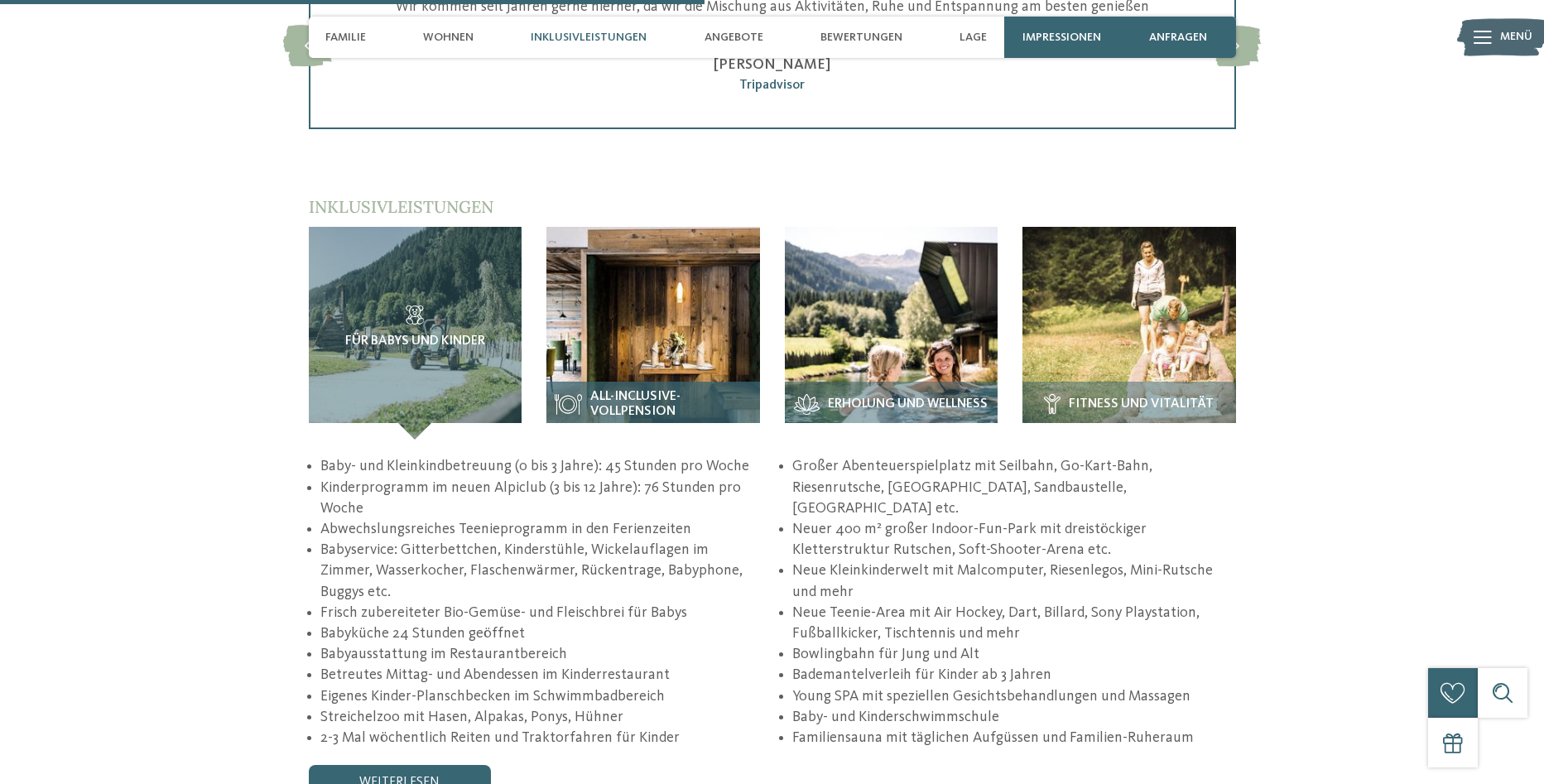
click at [680, 339] on img at bounding box center [653, 334] width 214 height 214
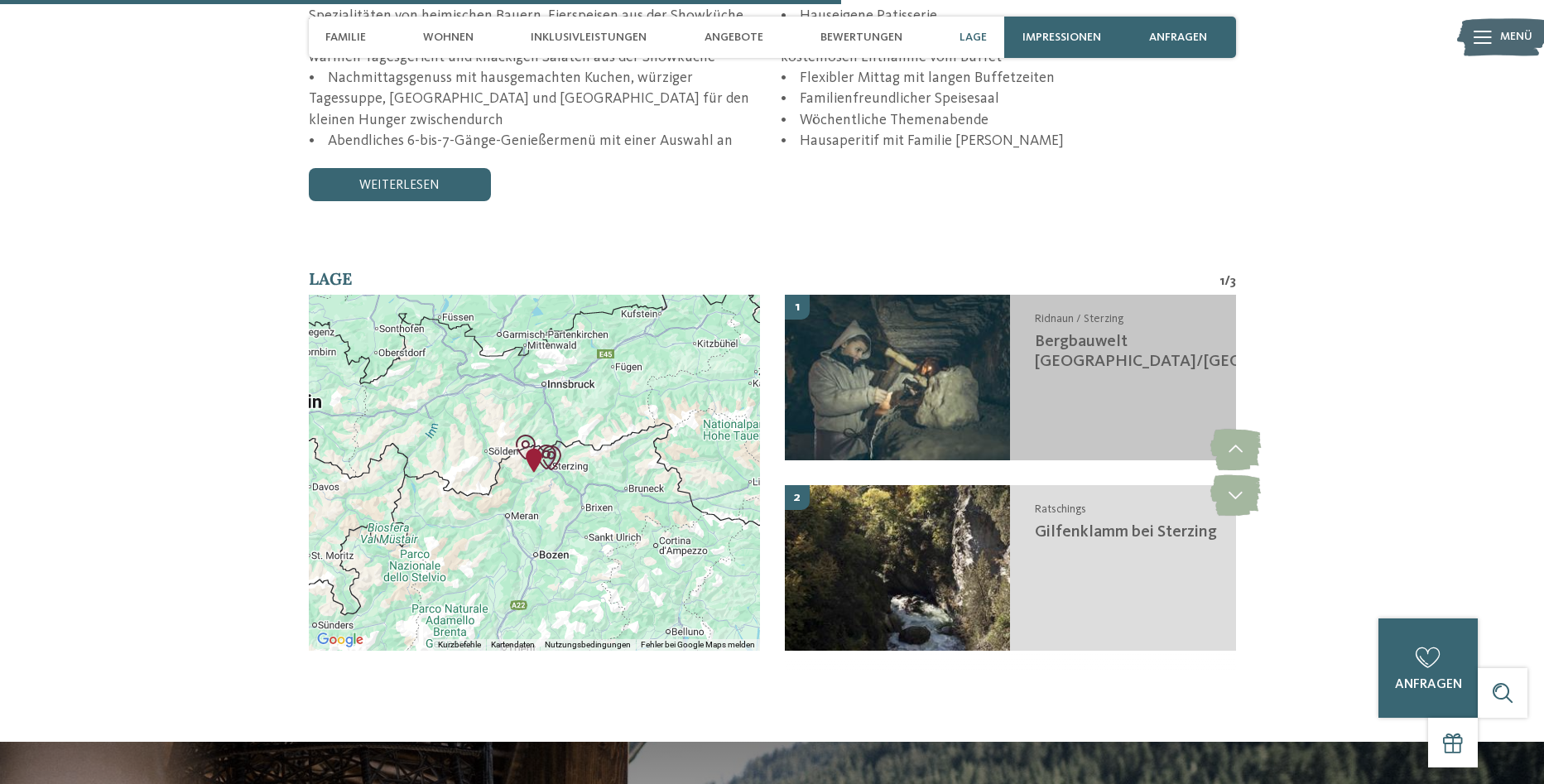
scroll to position [3312, 0]
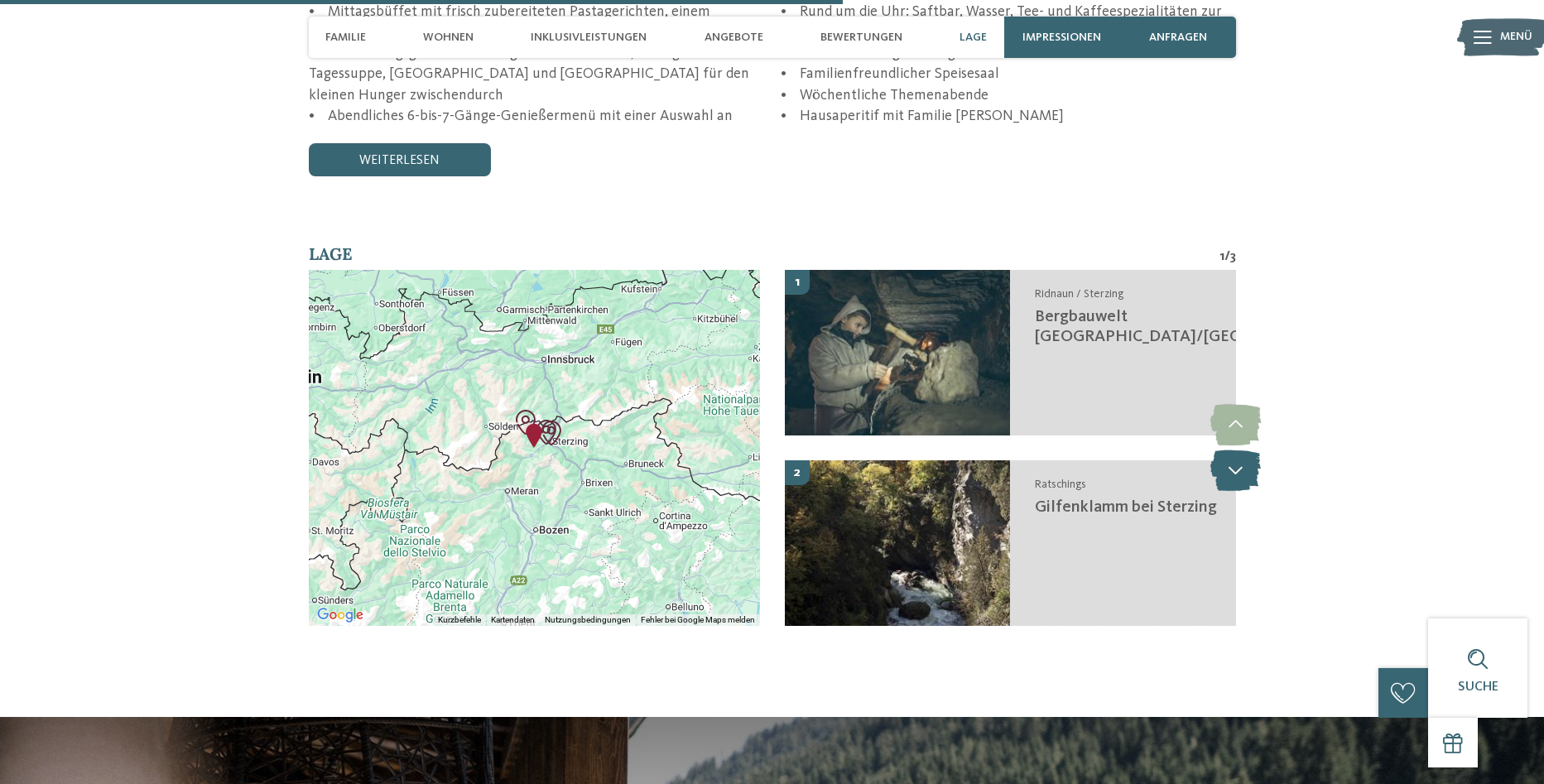
click at [1242, 453] on icon at bounding box center [1235, 469] width 51 height 41
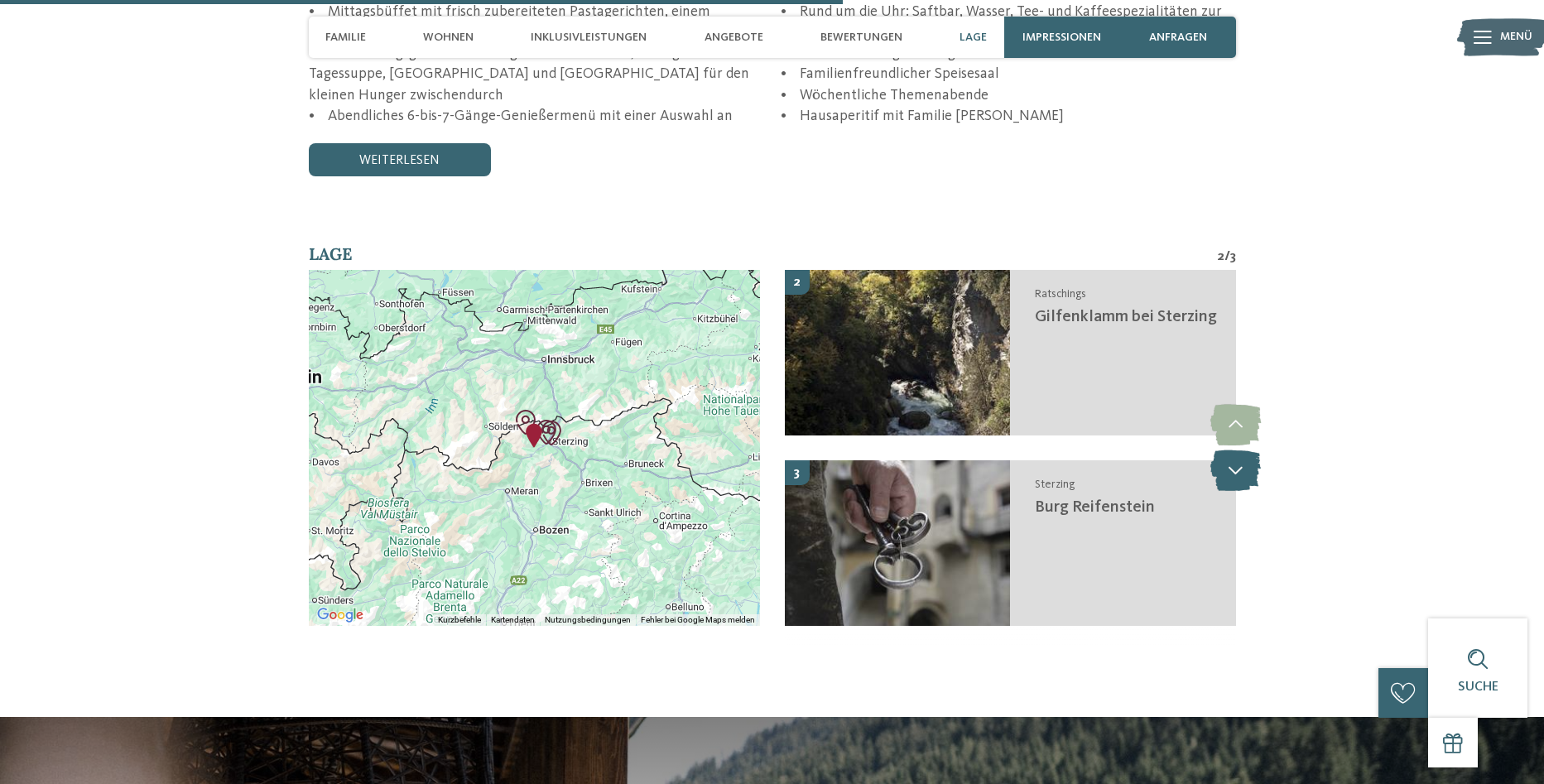
click at [1239, 454] on icon at bounding box center [1235, 469] width 51 height 41
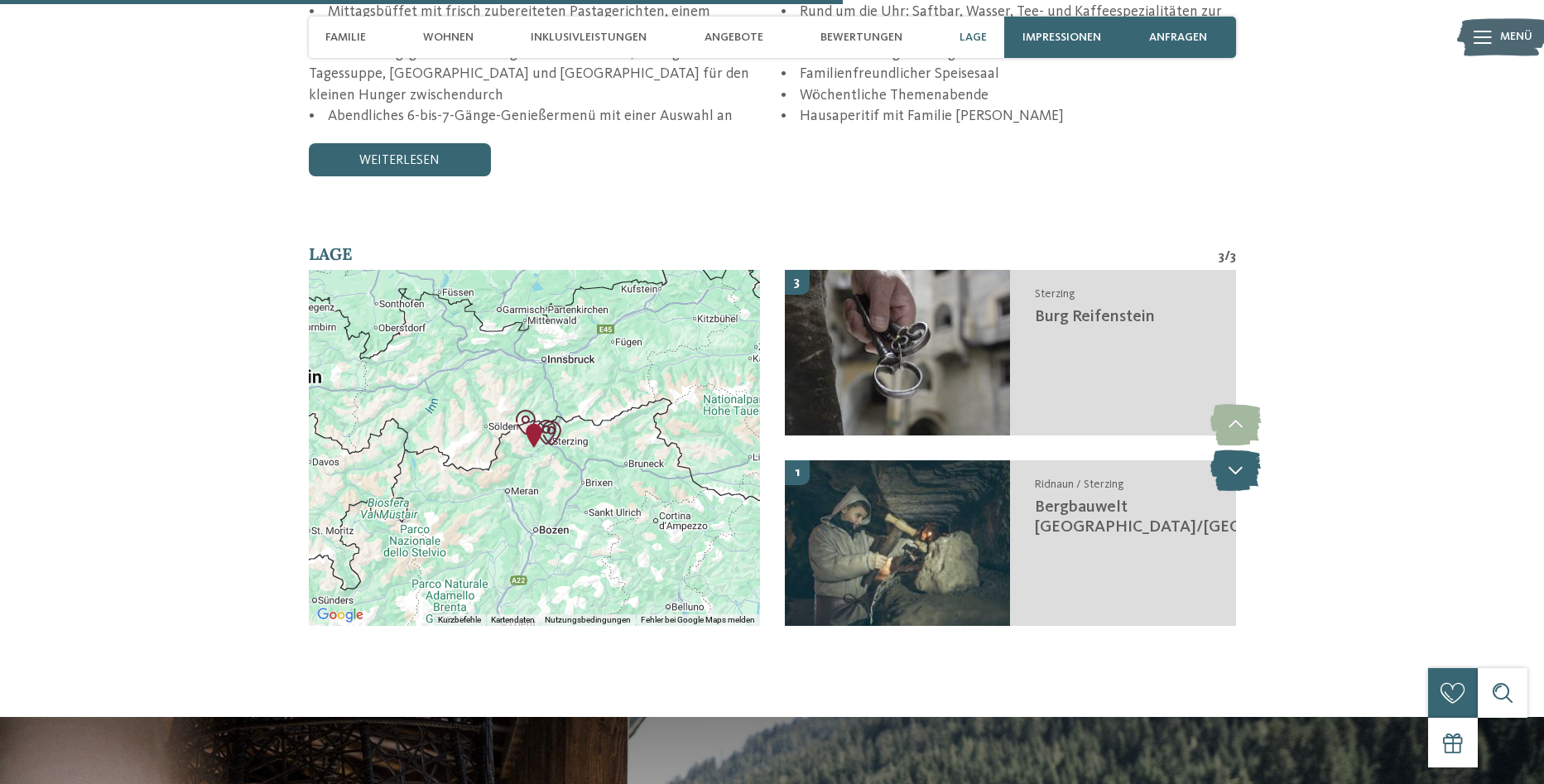
click at [1239, 454] on icon at bounding box center [1235, 469] width 51 height 41
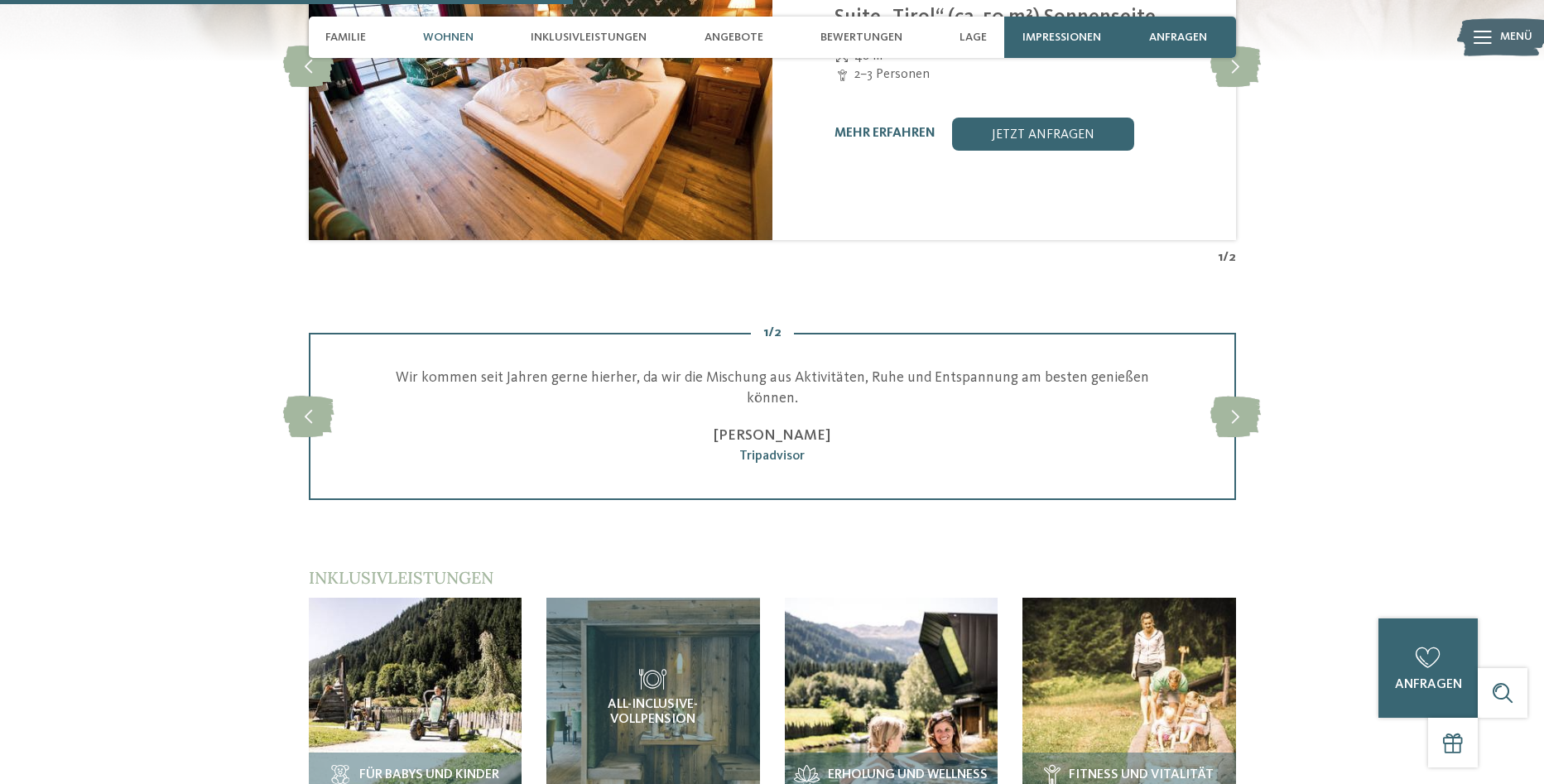
scroll to position [2236, 0]
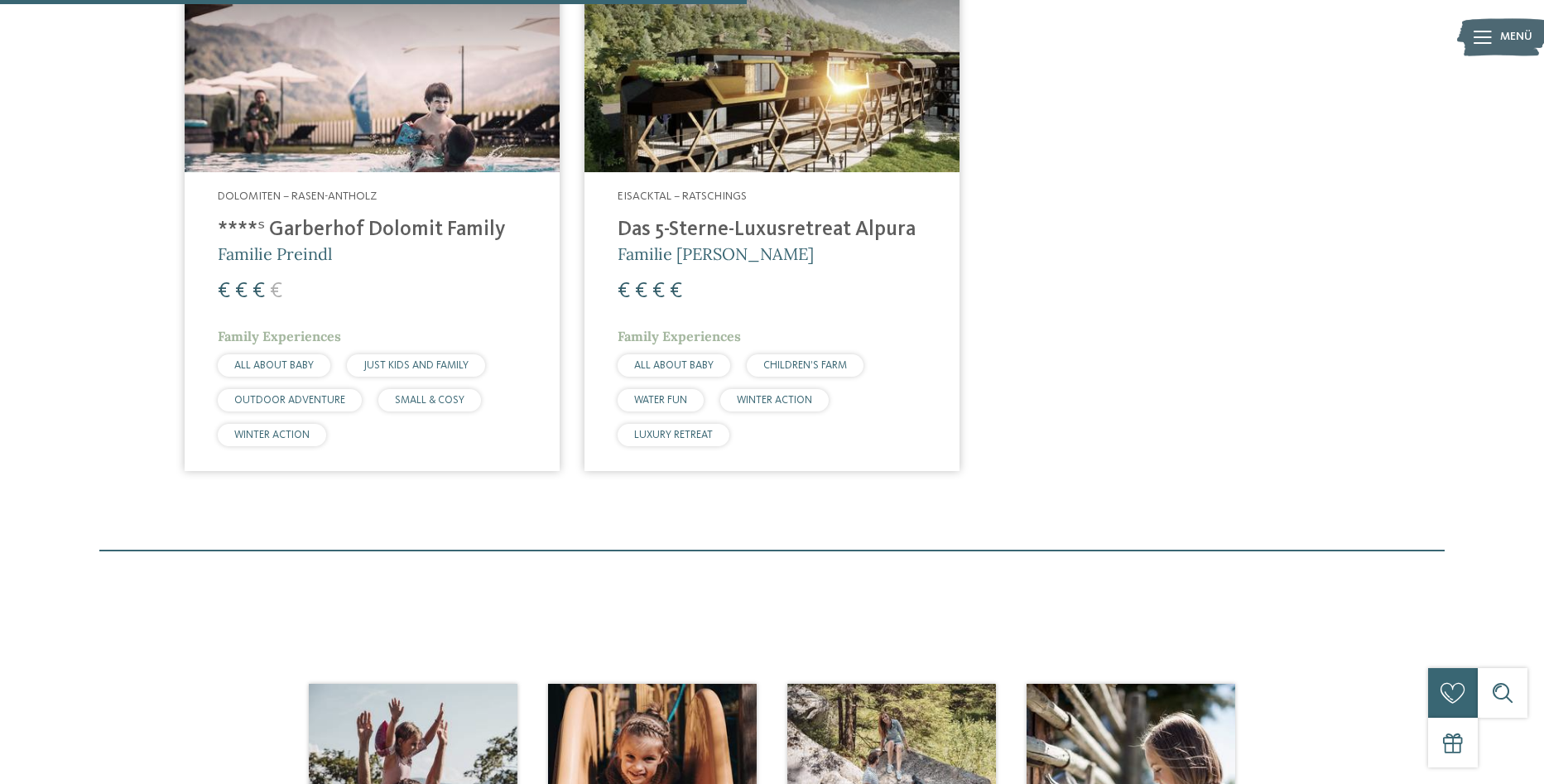
scroll to position [602, 0]
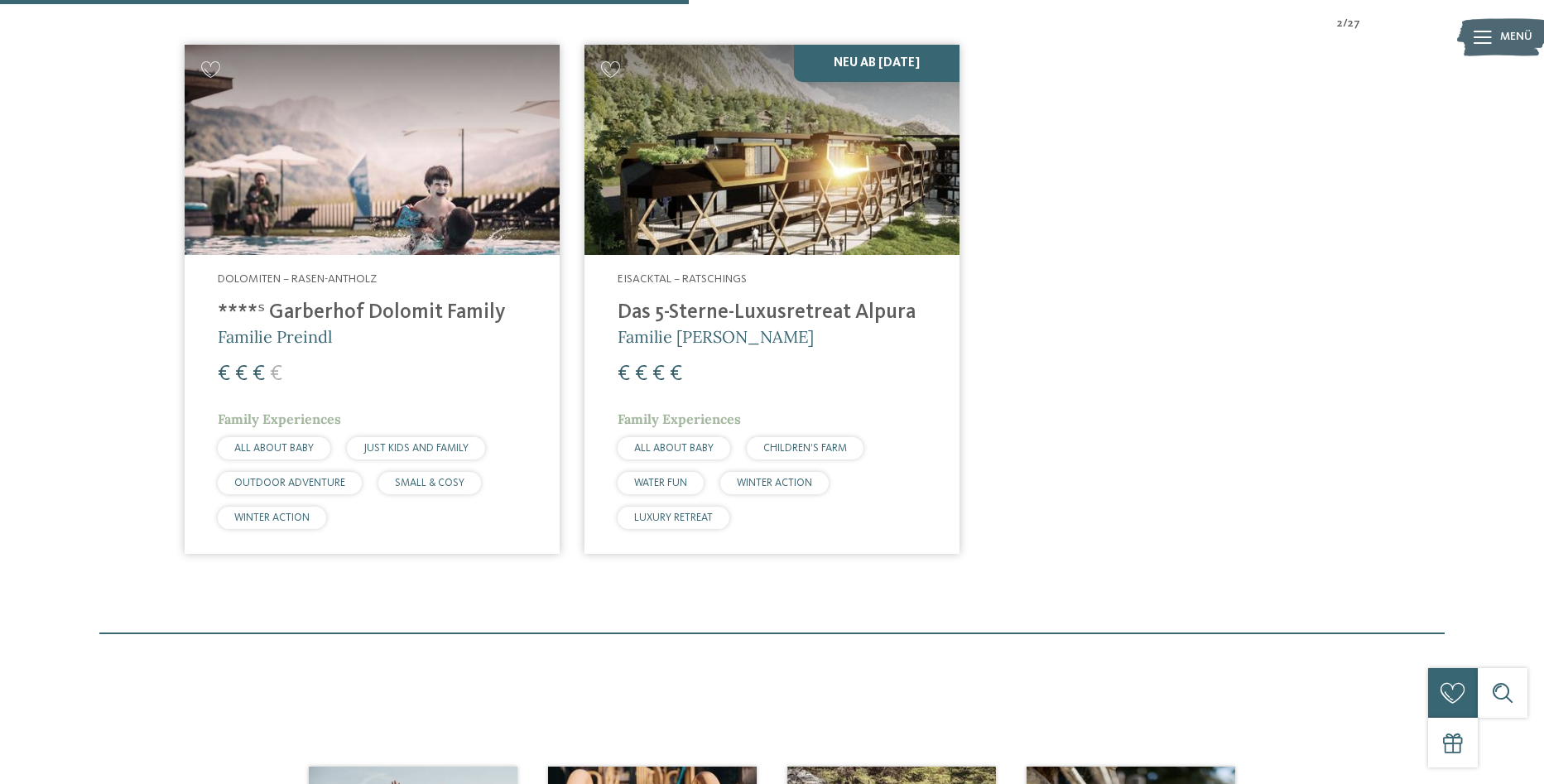
click at [367, 204] on img at bounding box center [372, 149] width 375 height 211
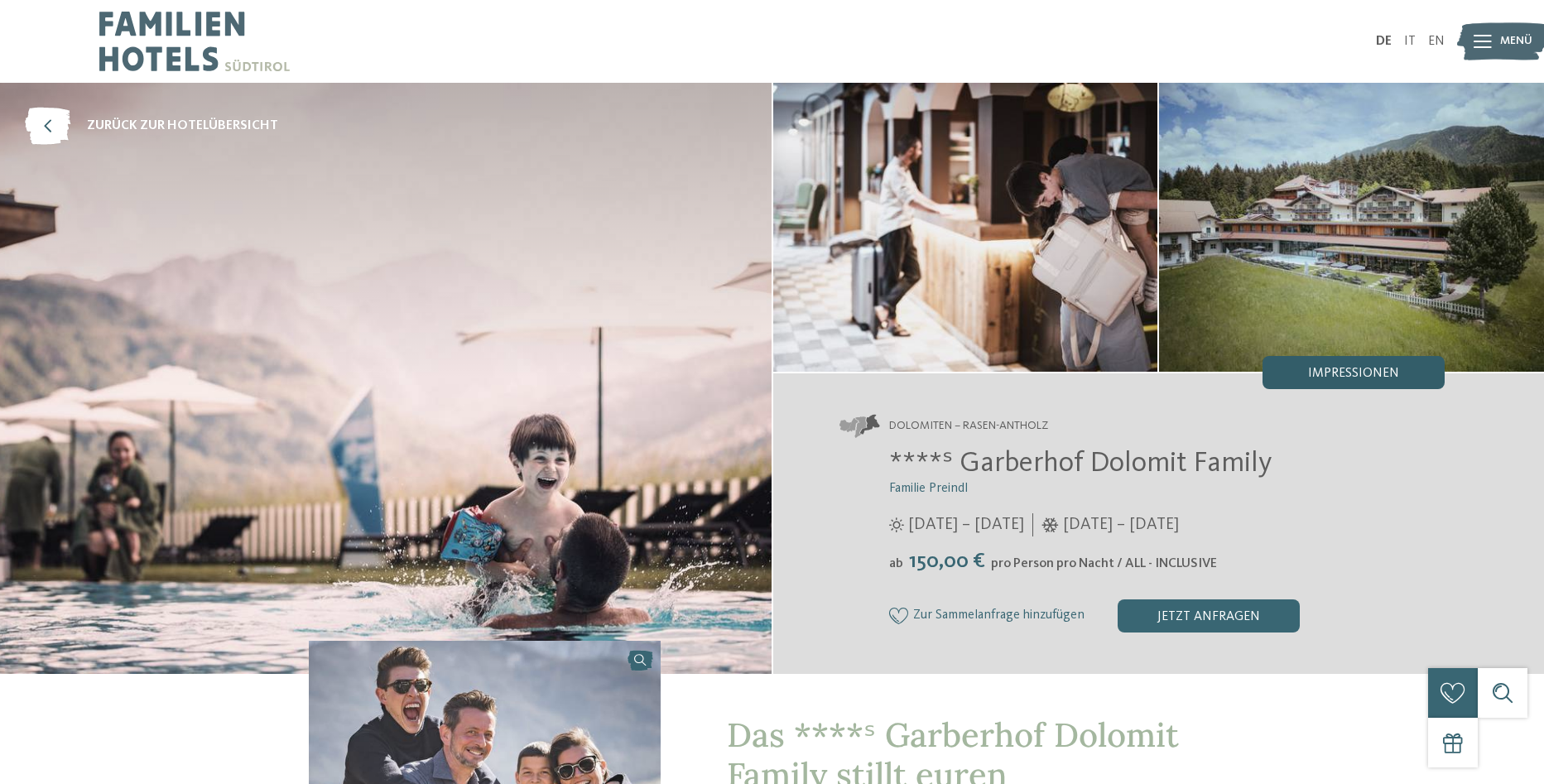
click at [1304, 374] on div "Impressionen" at bounding box center [1354, 372] width 182 height 33
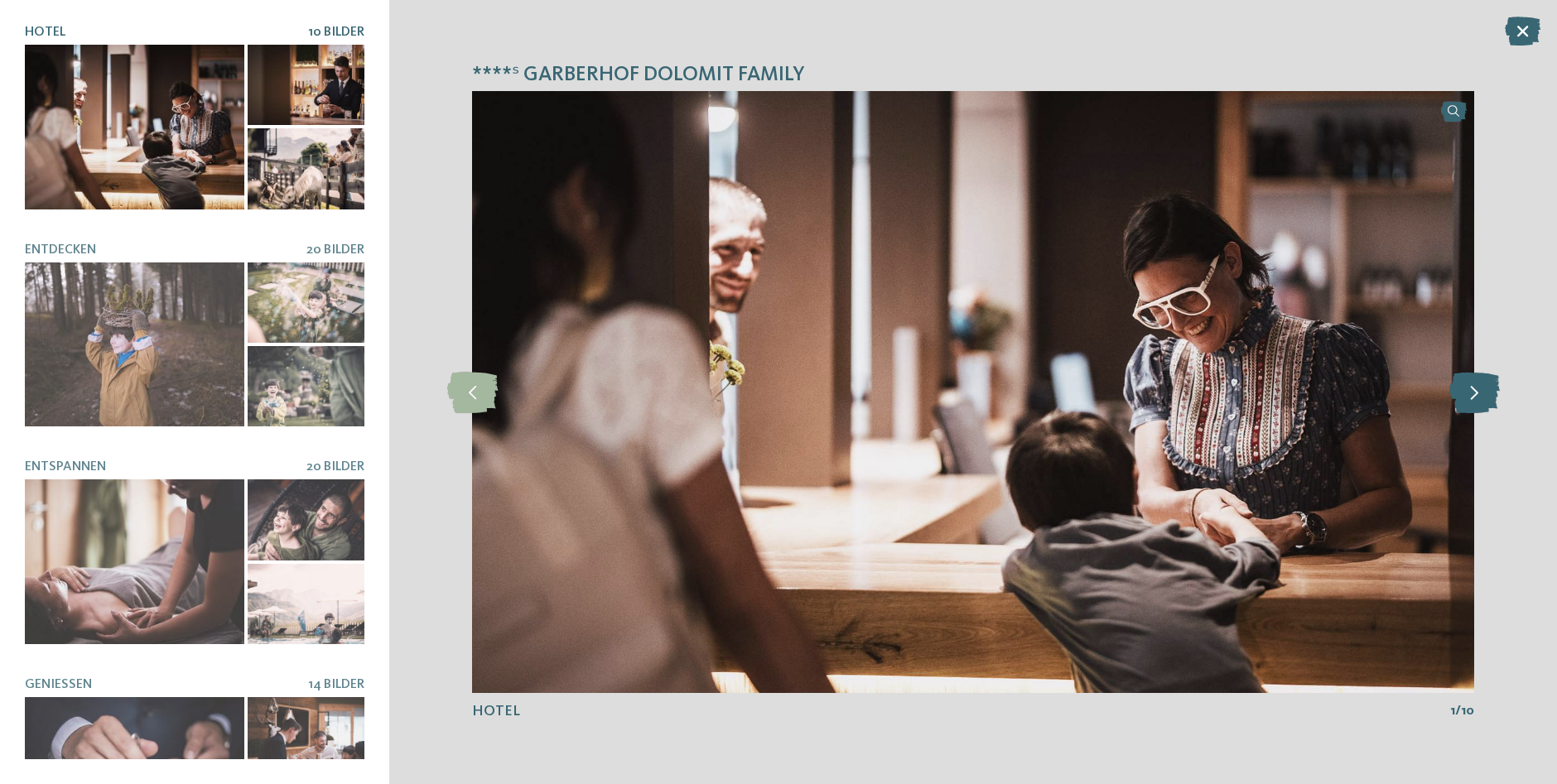
click at [1482, 392] on icon at bounding box center [1474, 392] width 51 height 41
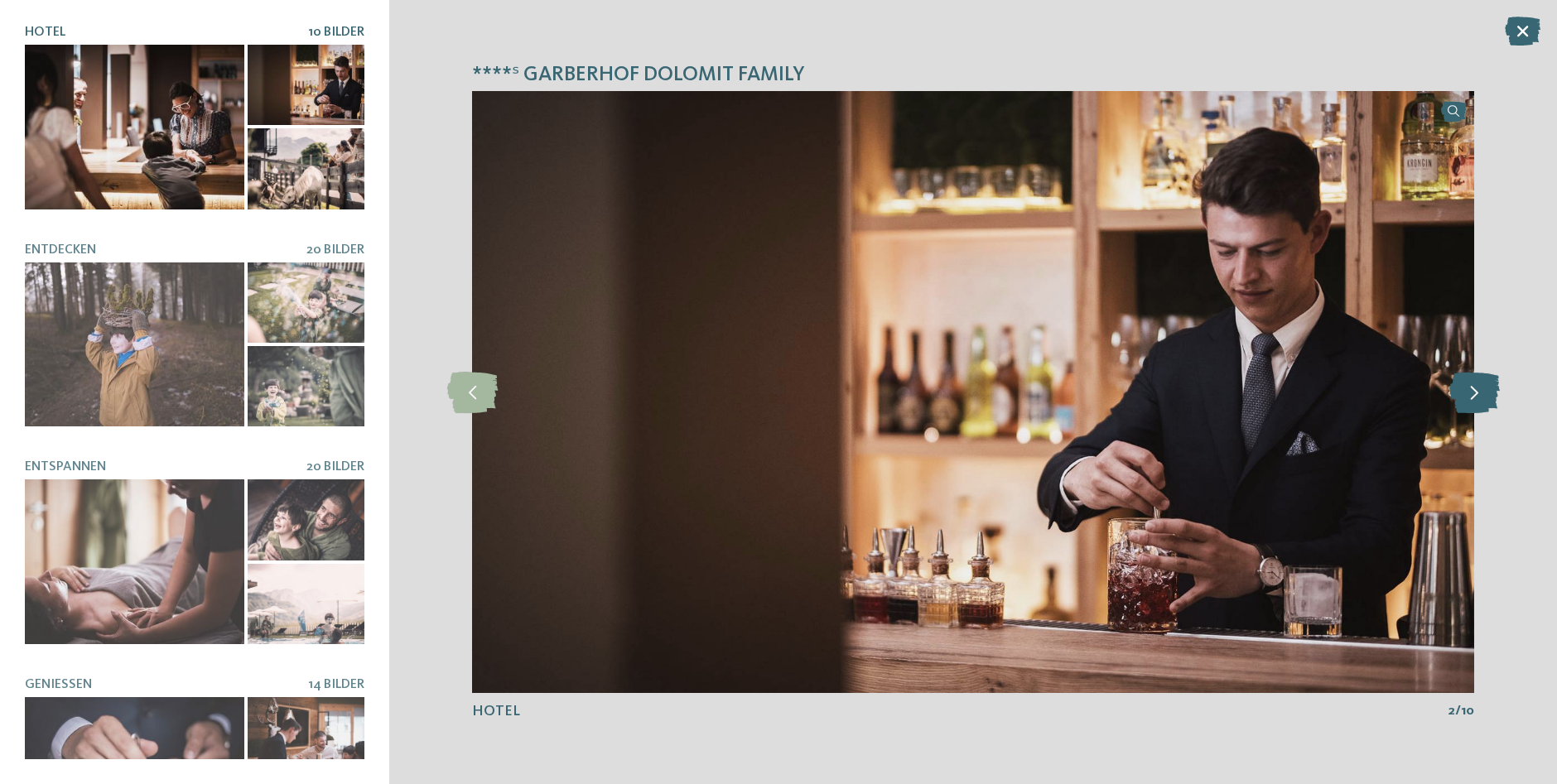
click at [1482, 392] on icon at bounding box center [1474, 392] width 51 height 41
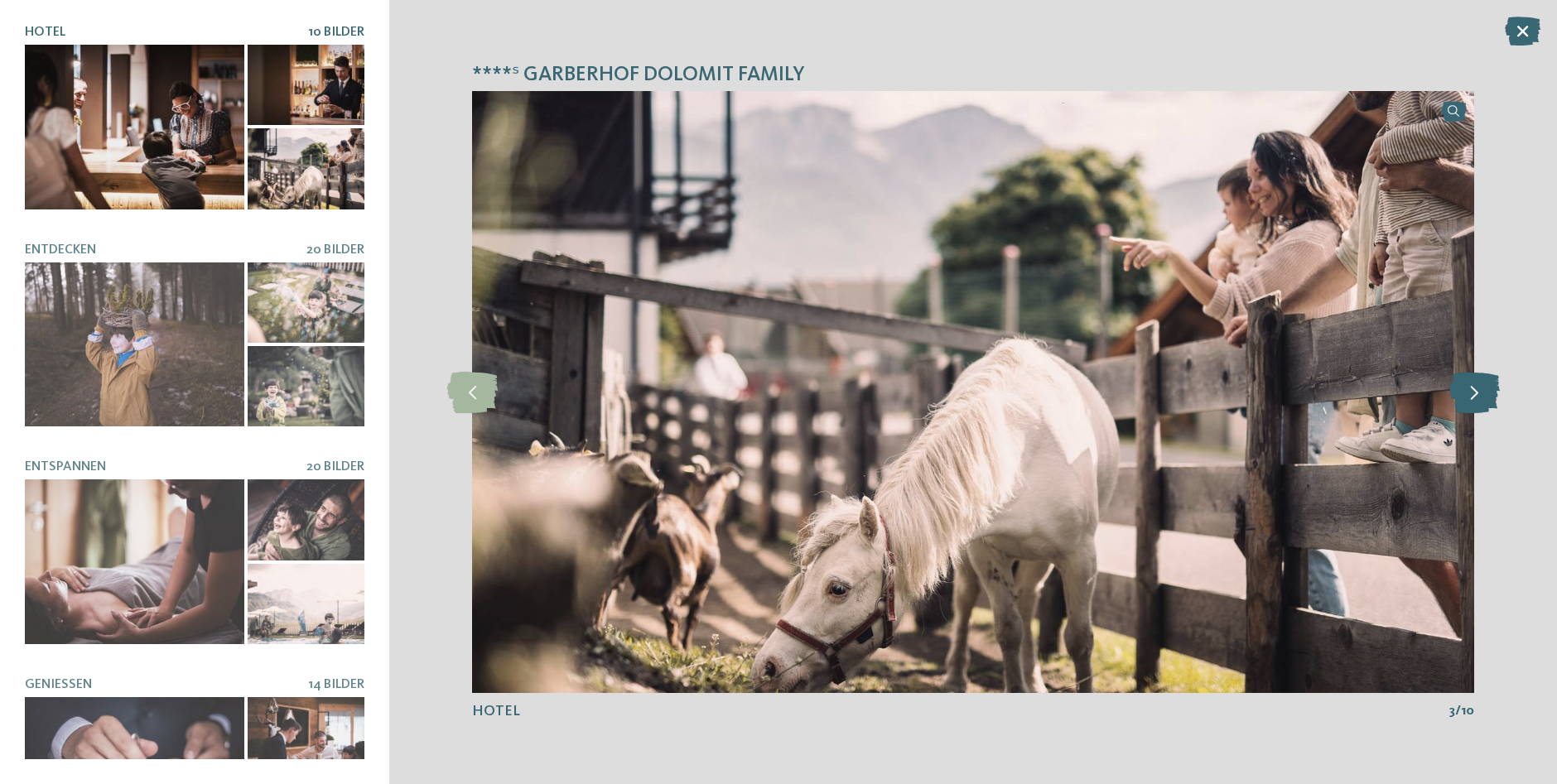
click at [1482, 392] on icon at bounding box center [1474, 392] width 51 height 41
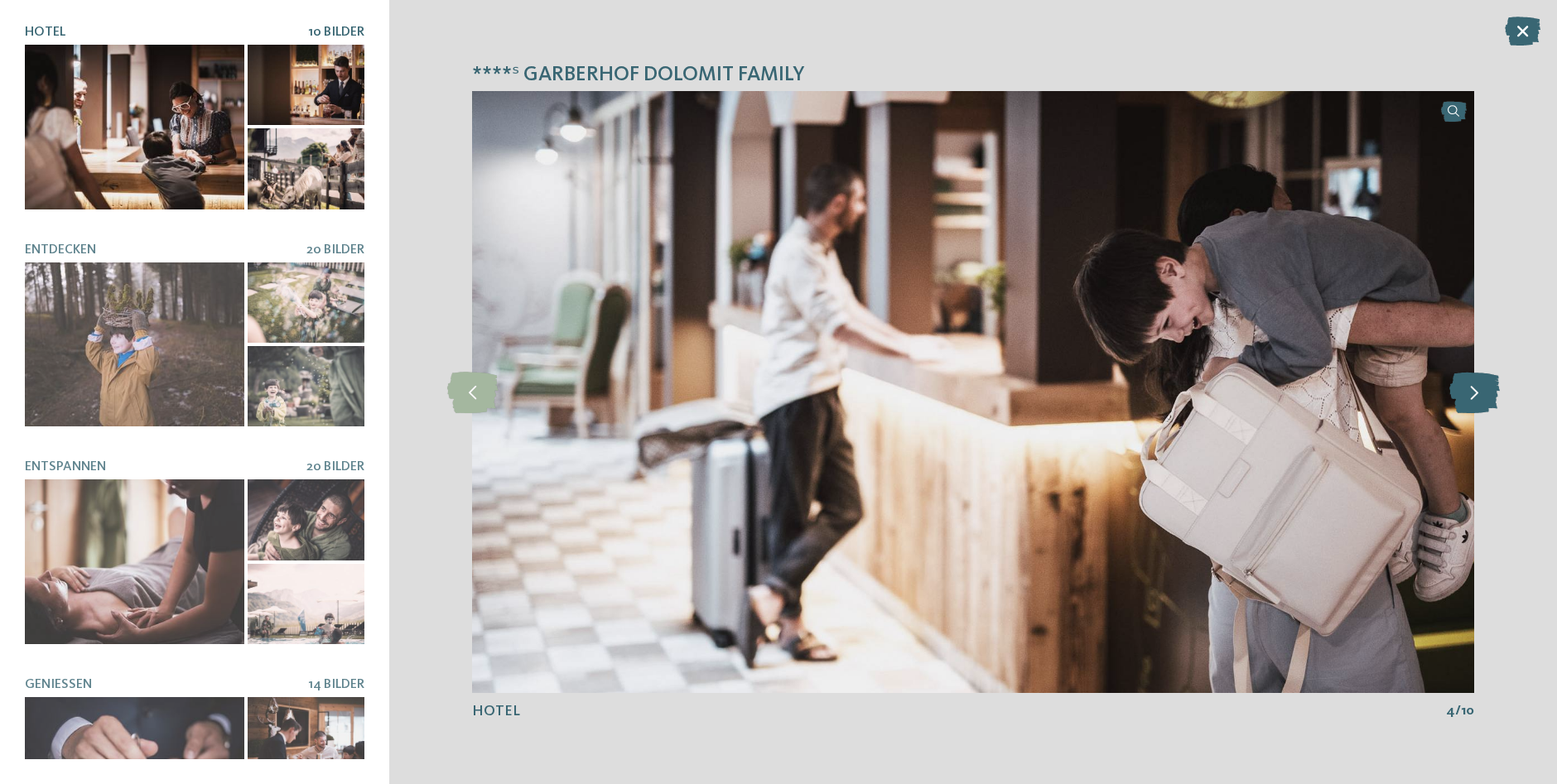
click at [1482, 392] on icon at bounding box center [1474, 392] width 51 height 41
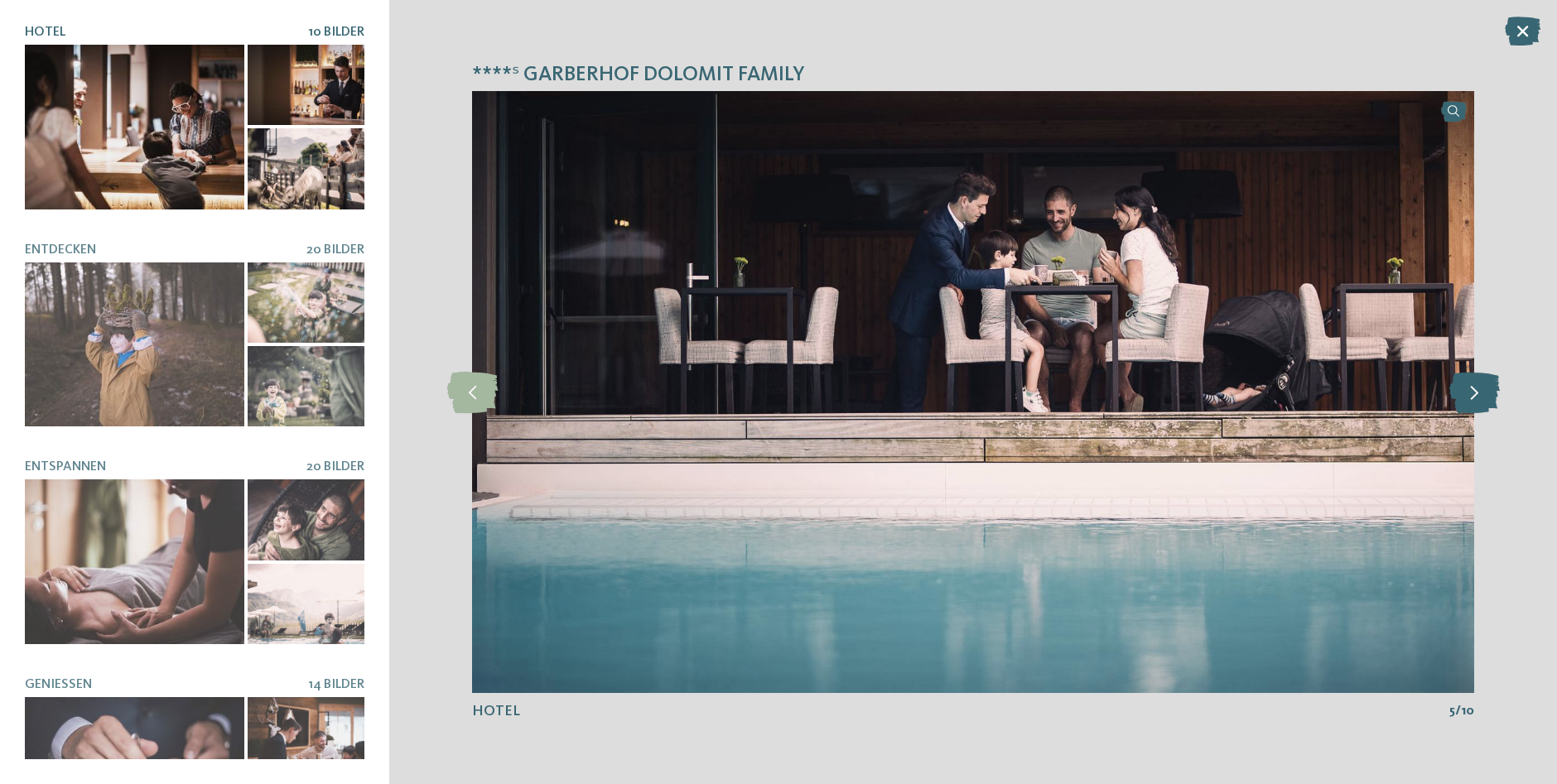
click at [1482, 392] on icon at bounding box center [1474, 392] width 51 height 41
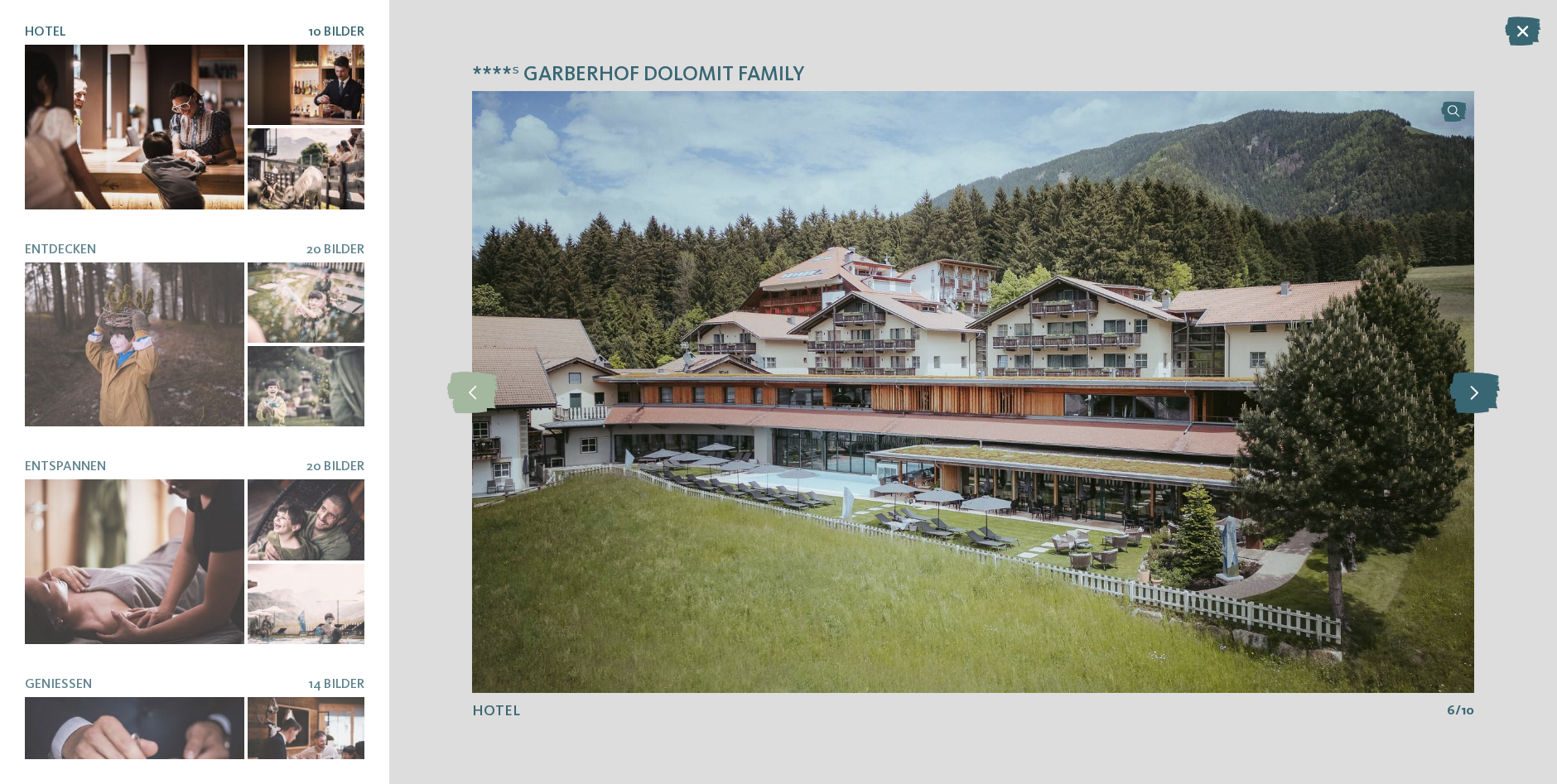
click at [1482, 392] on icon at bounding box center [1474, 392] width 51 height 41
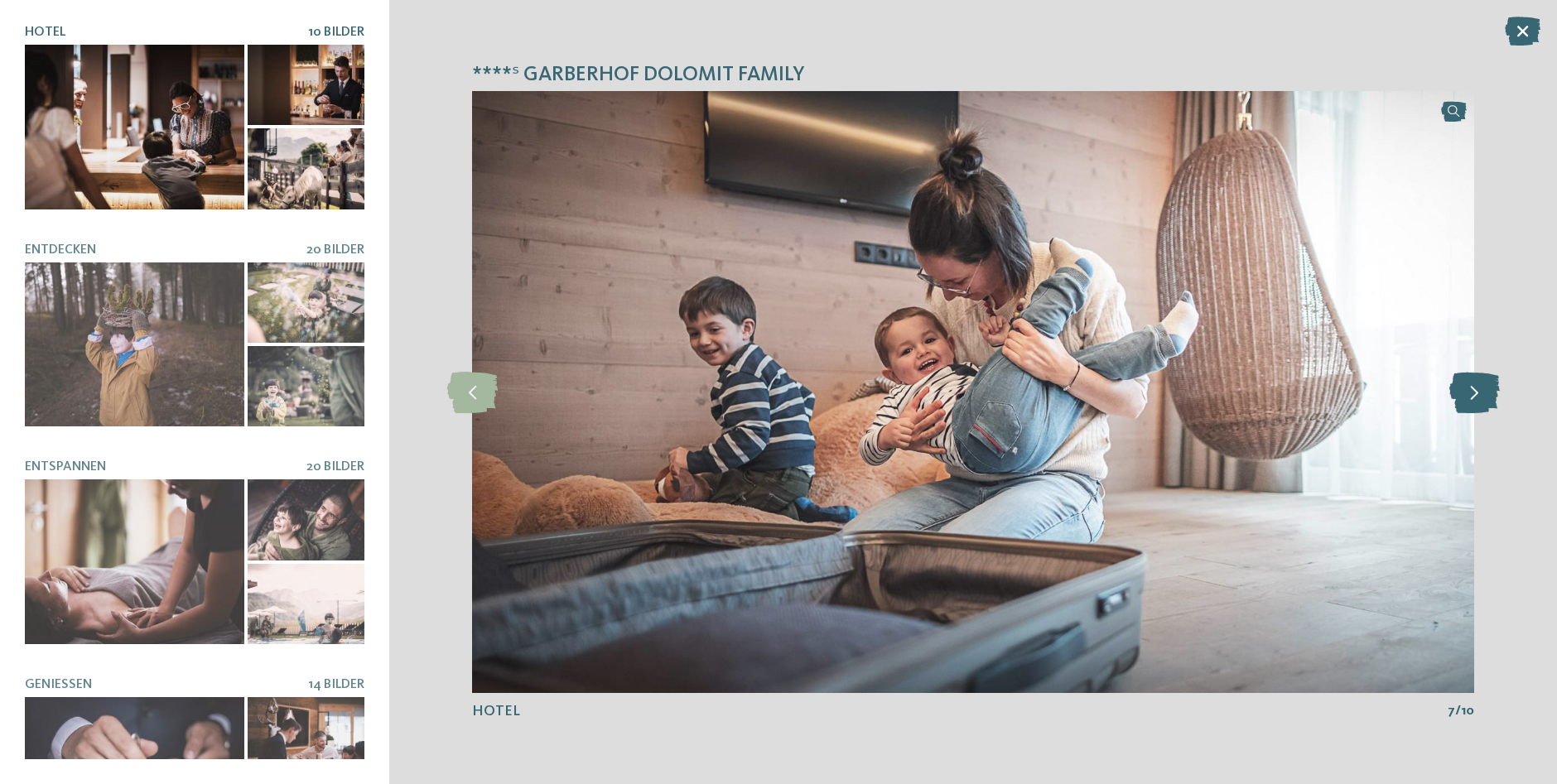
click at [1482, 392] on icon at bounding box center [1474, 392] width 51 height 41
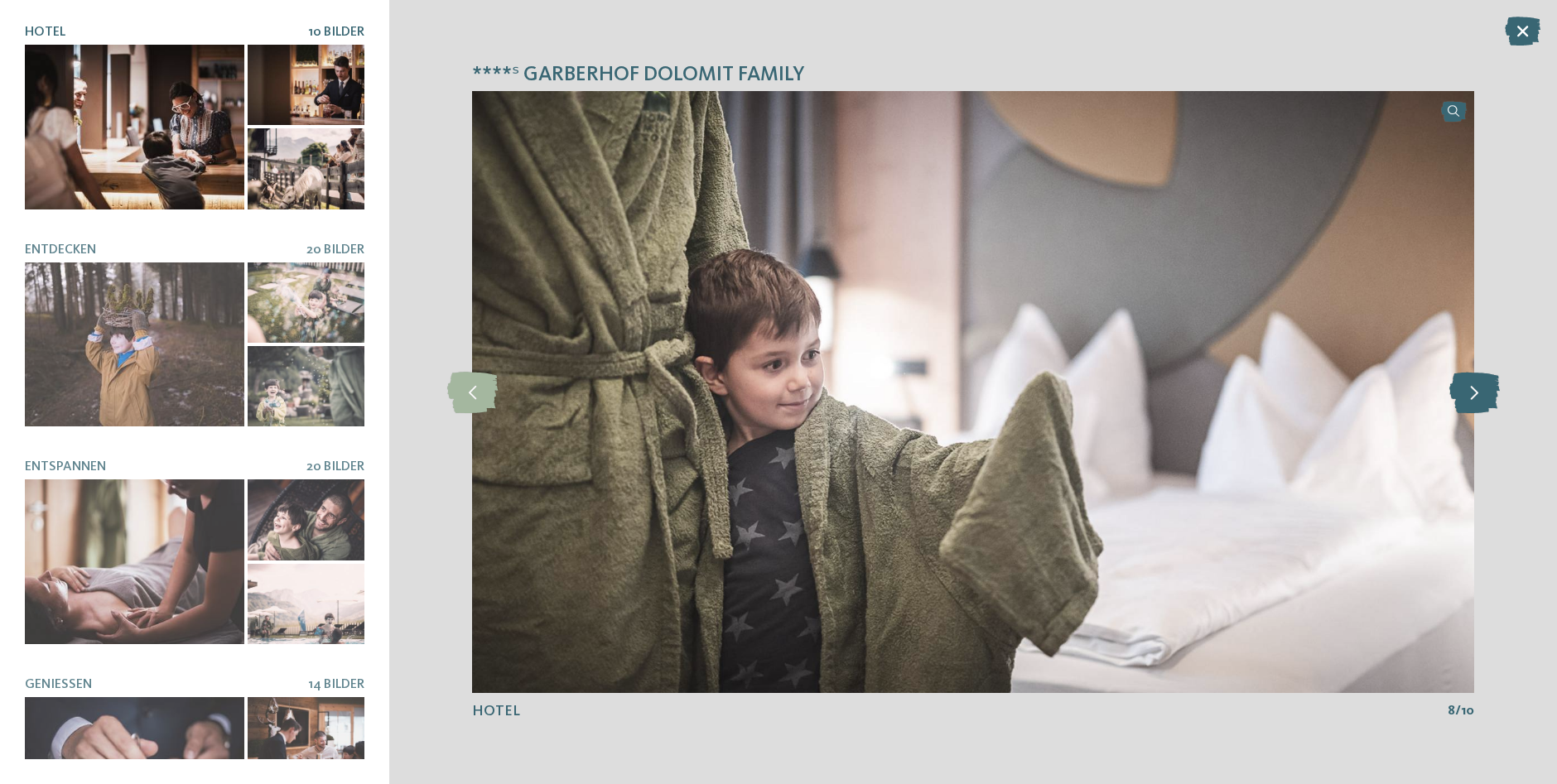
click at [1482, 392] on icon at bounding box center [1474, 392] width 51 height 41
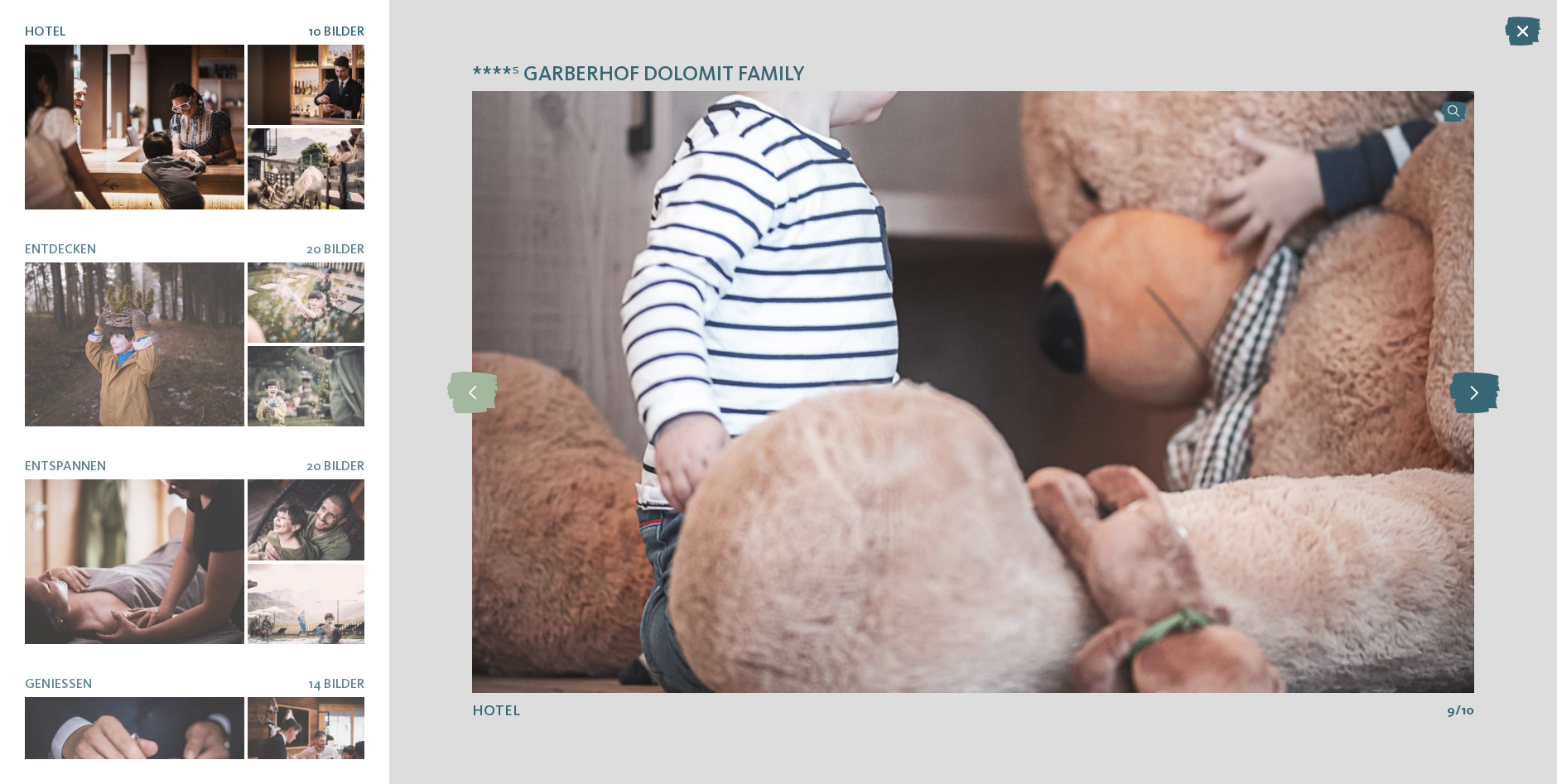
click at [1482, 392] on icon at bounding box center [1474, 392] width 51 height 41
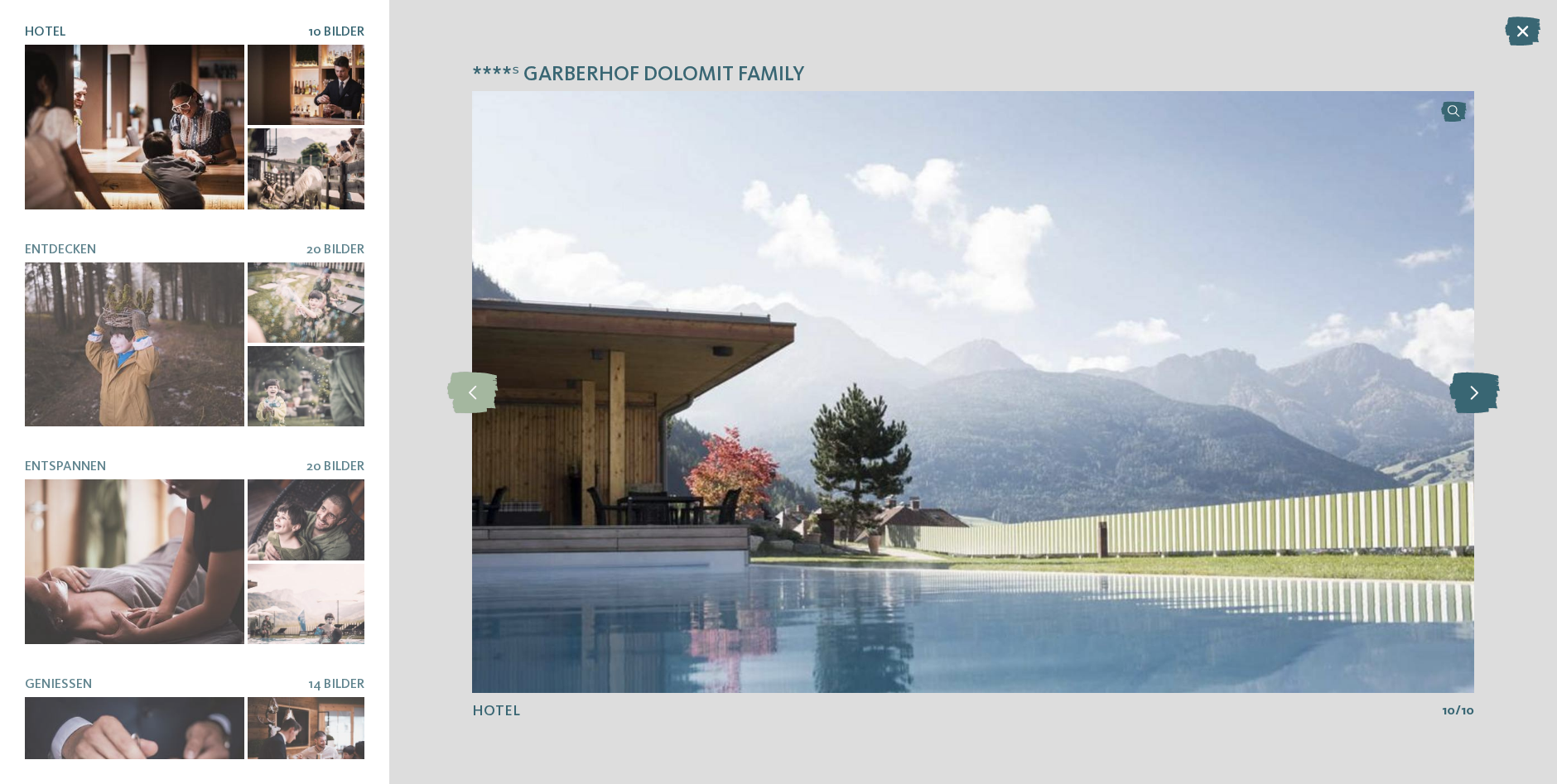
click at [1482, 392] on icon at bounding box center [1474, 392] width 51 height 41
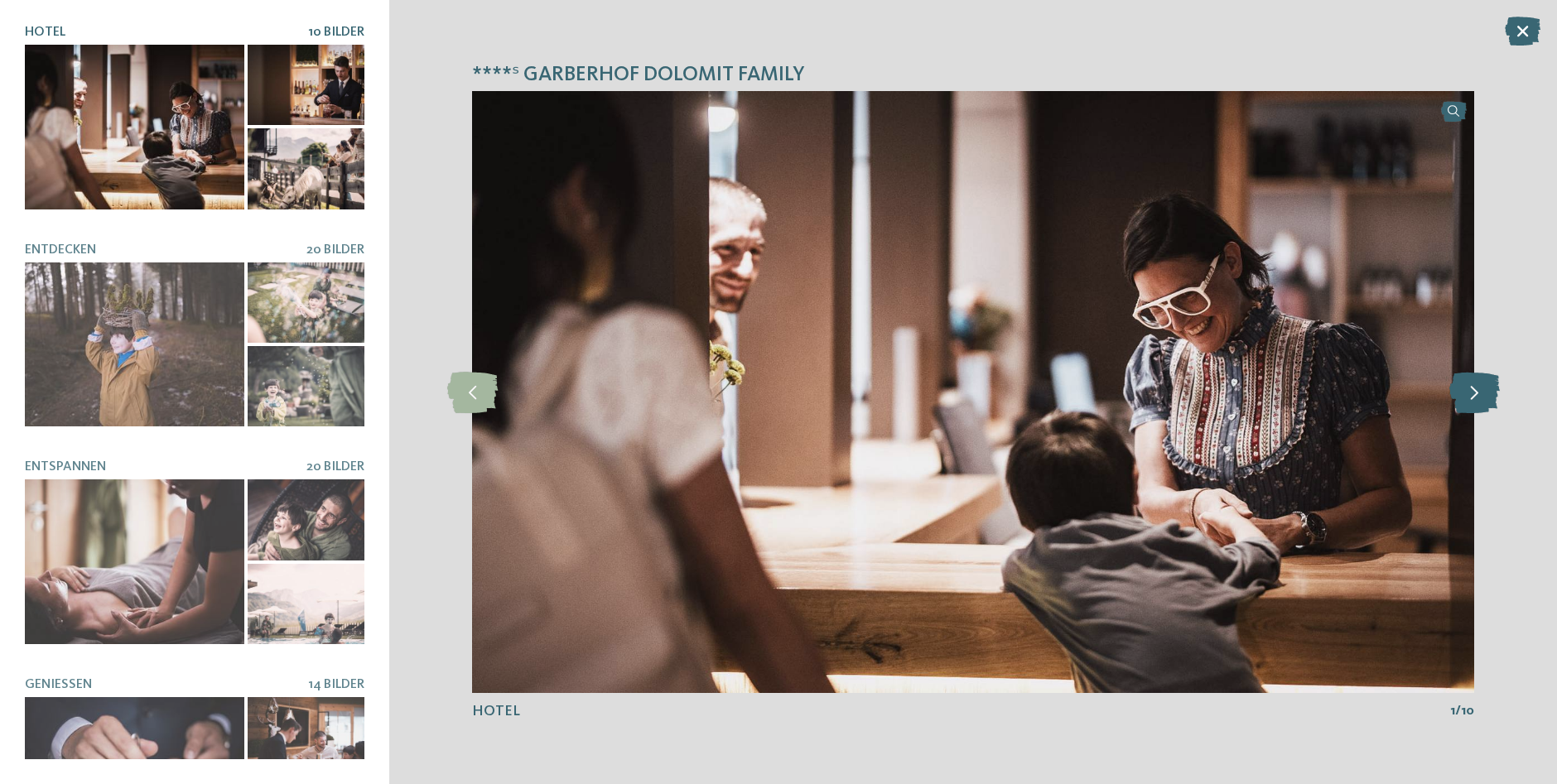
click at [1482, 392] on icon at bounding box center [1474, 392] width 51 height 41
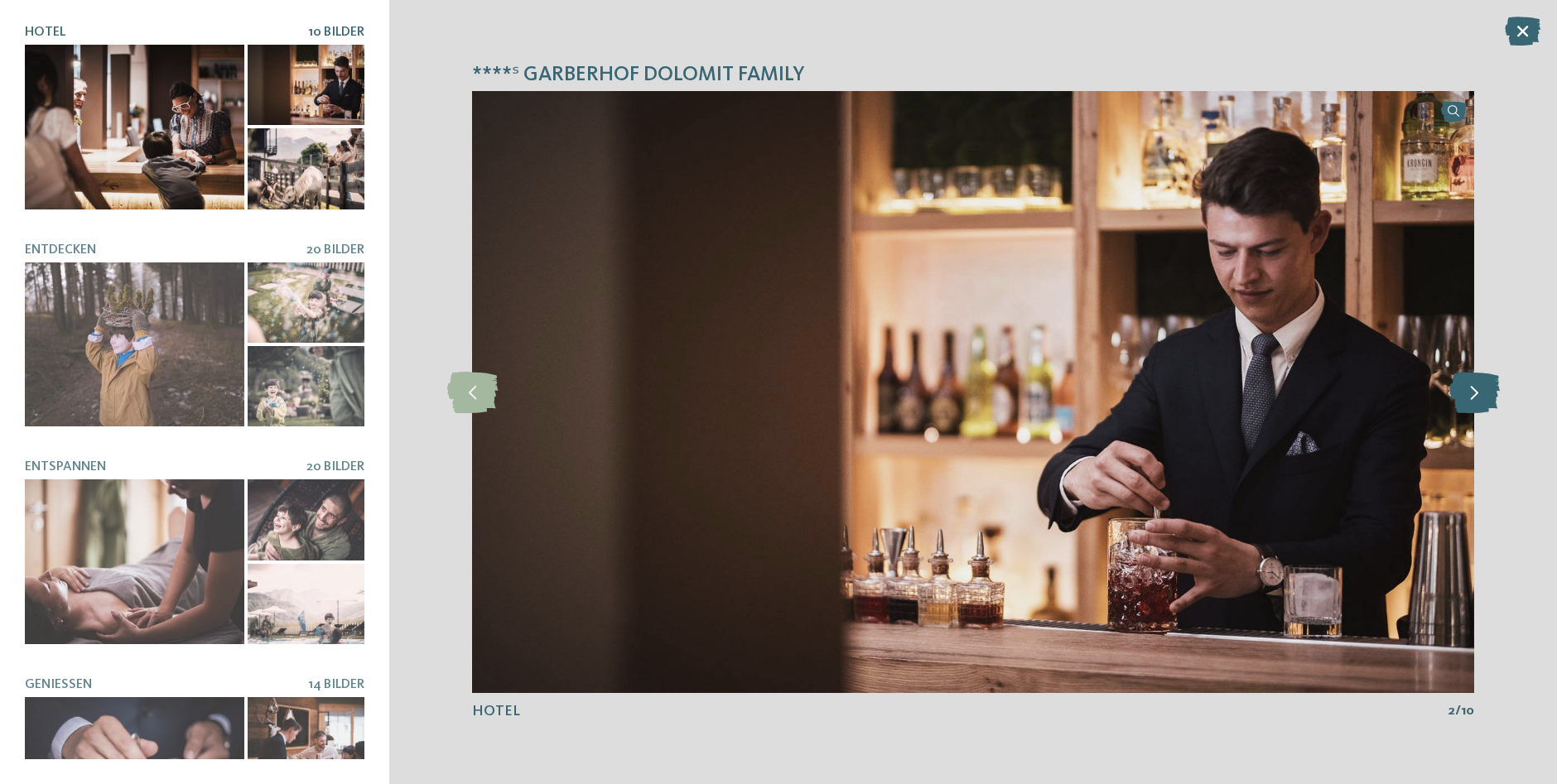
click at [1482, 392] on icon at bounding box center [1474, 392] width 51 height 41
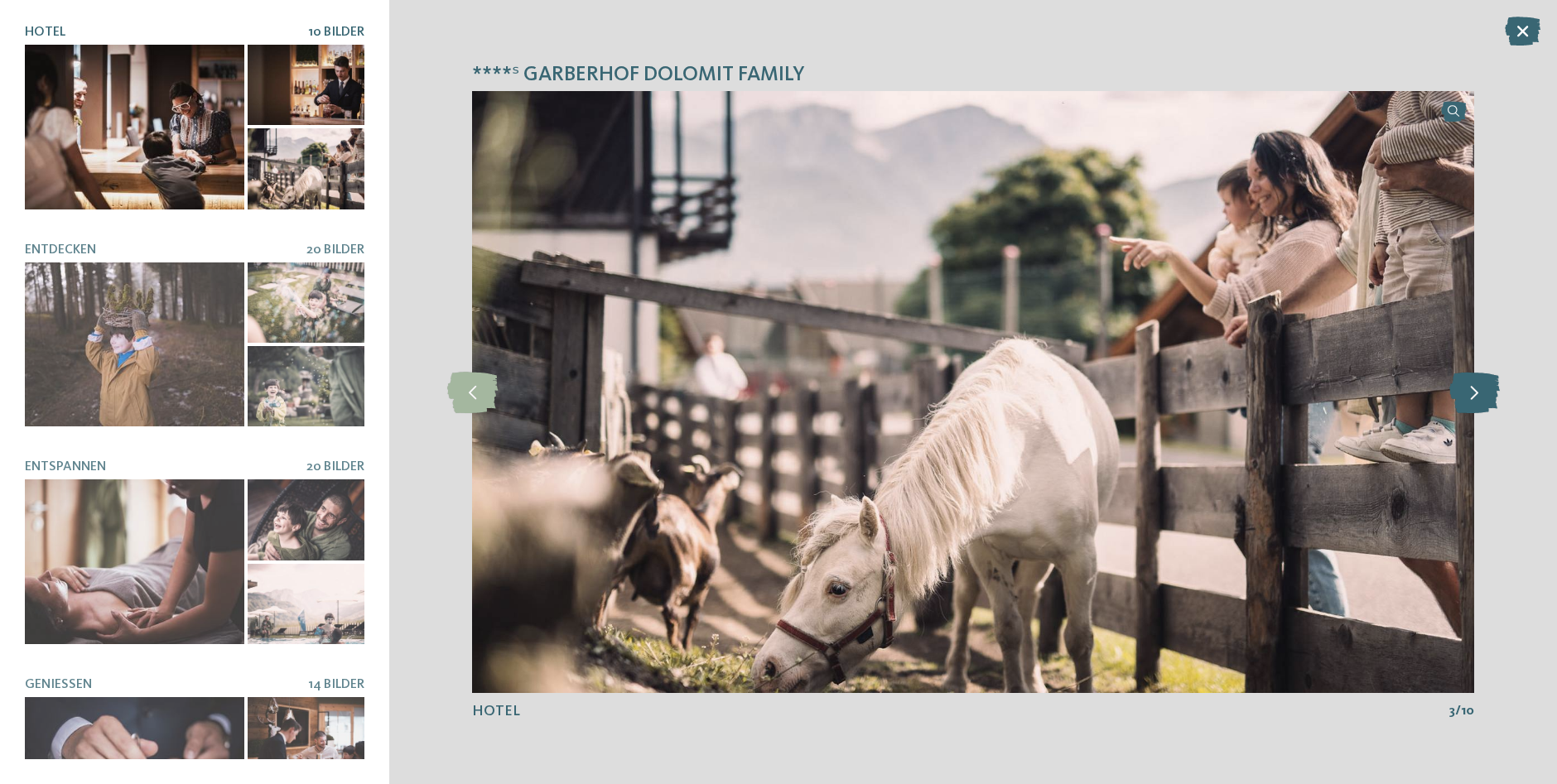
click at [1482, 392] on icon at bounding box center [1474, 392] width 51 height 41
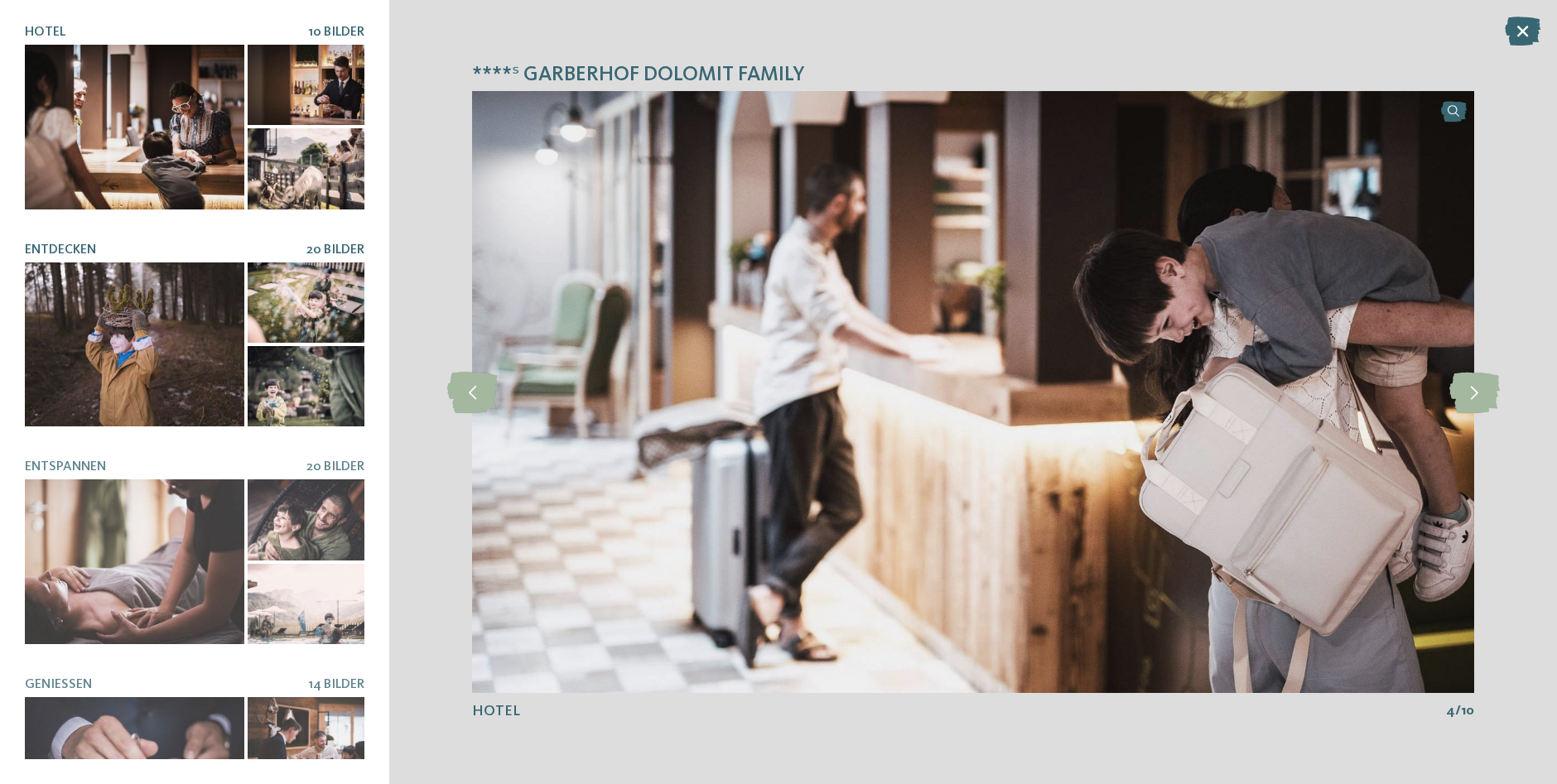
click at [197, 320] on div at bounding box center [135, 344] width 219 height 164
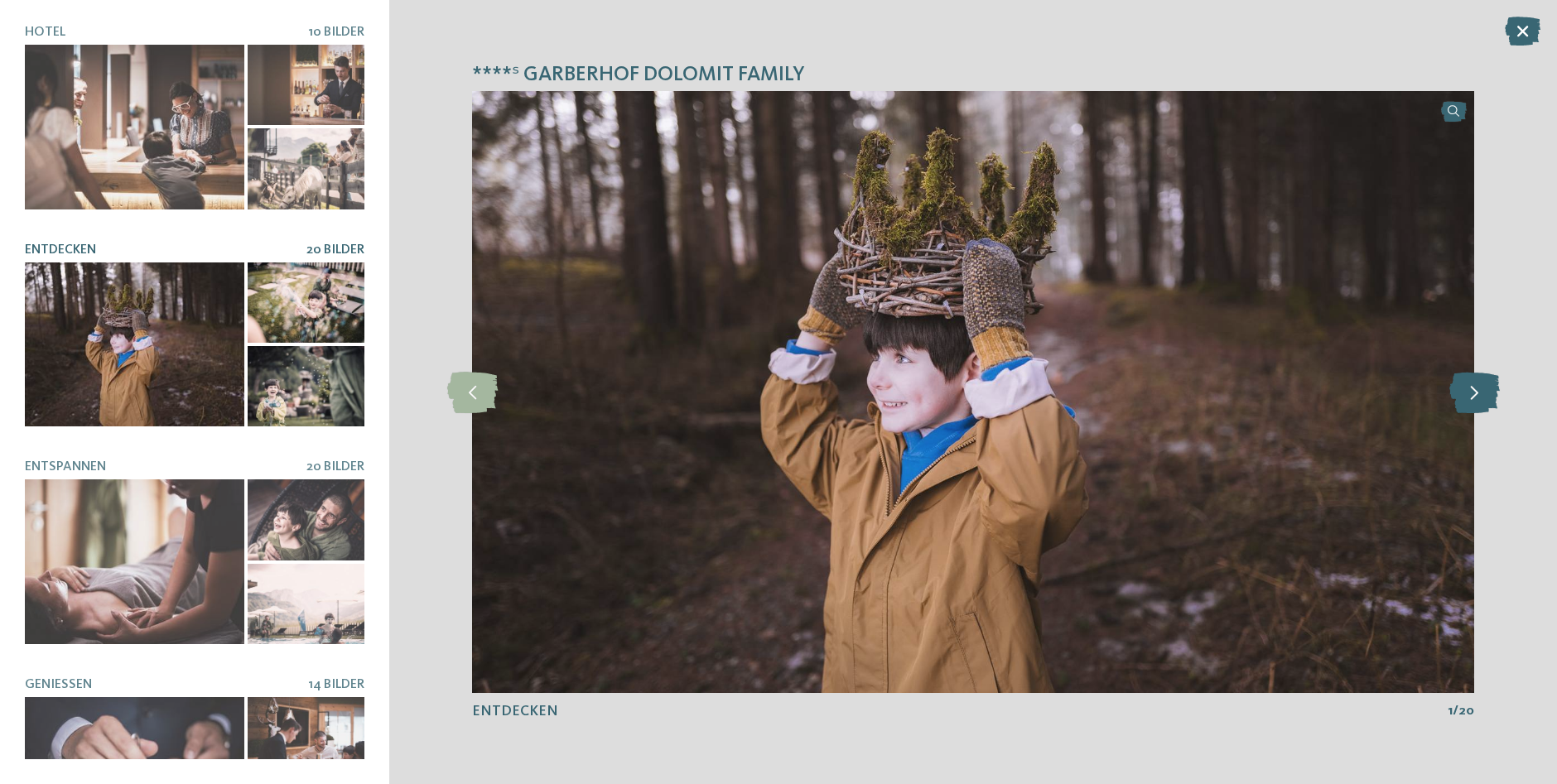
click at [1466, 391] on icon at bounding box center [1474, 392] width 51 height 41
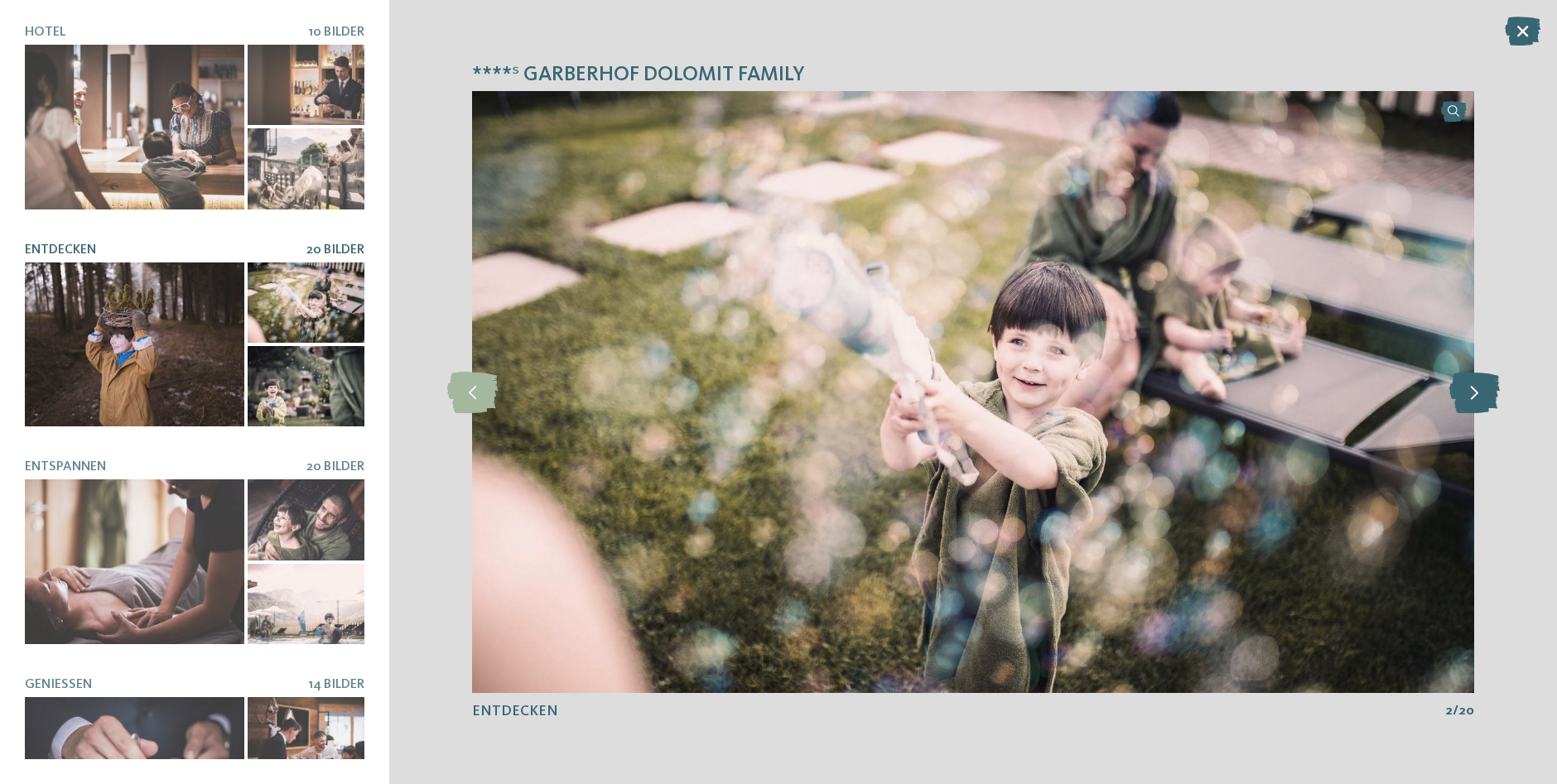
click at [1466, 391] on icon at bounding box center [1474, 392] width 51 height 41
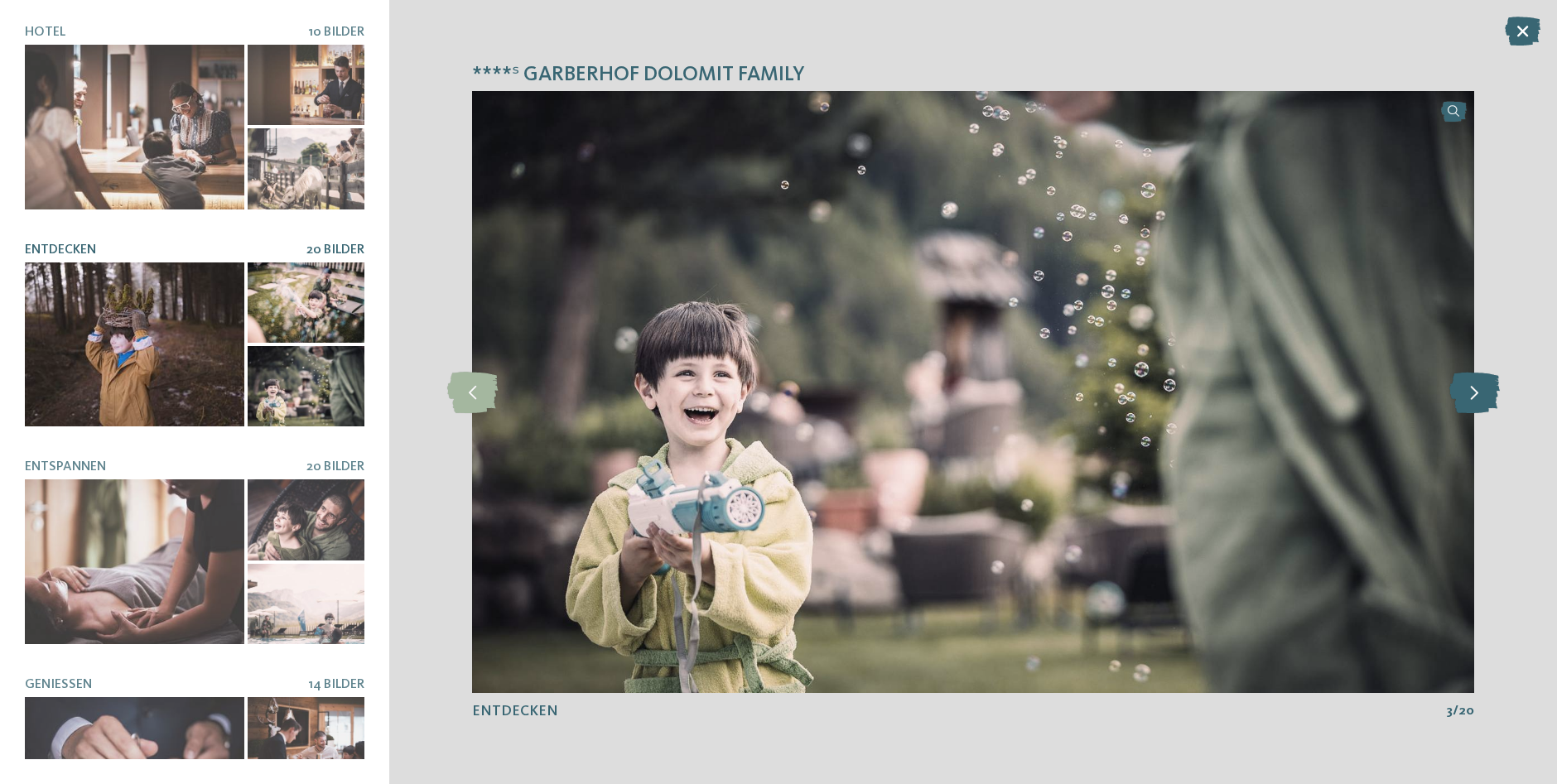
click at [1466, 391] on icon at bounding box center [1474, 392] width 51 height 41
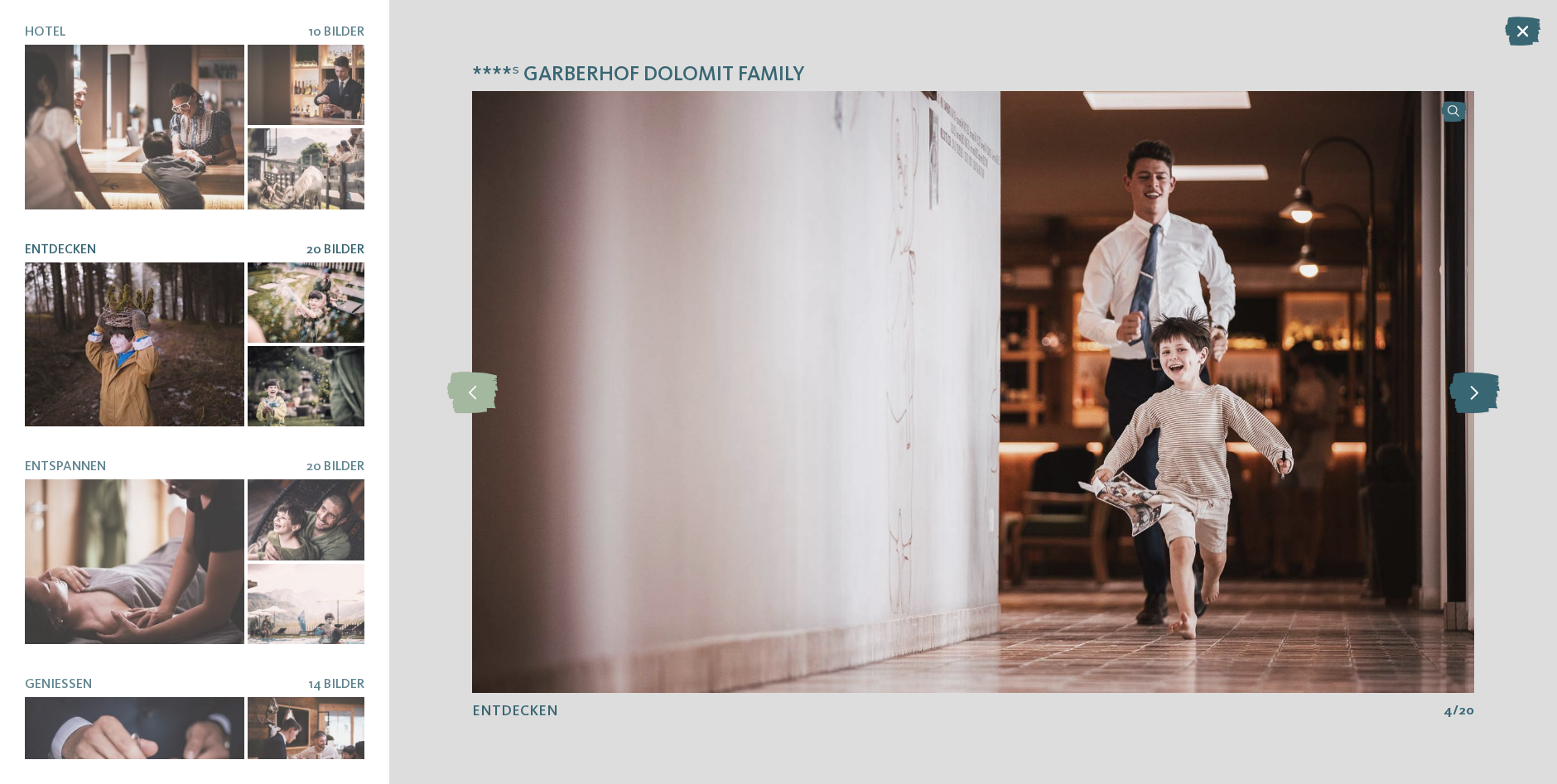
click at [1466, 391] on icon at bounding box center [1474, 392] width 51 height 41
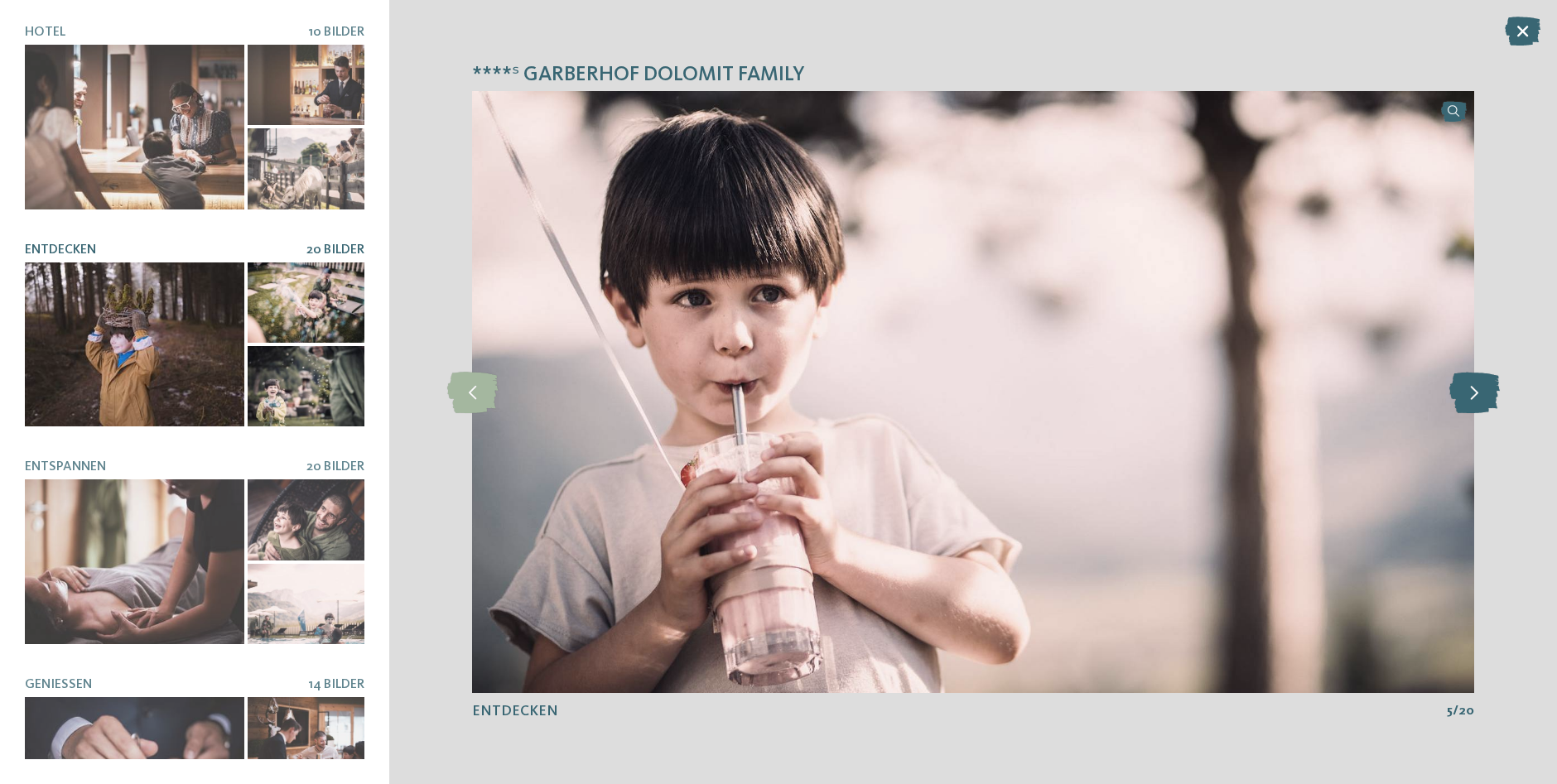
click at [1466, 391] on icon at bounding box center [1474, 392] width 51 height 41
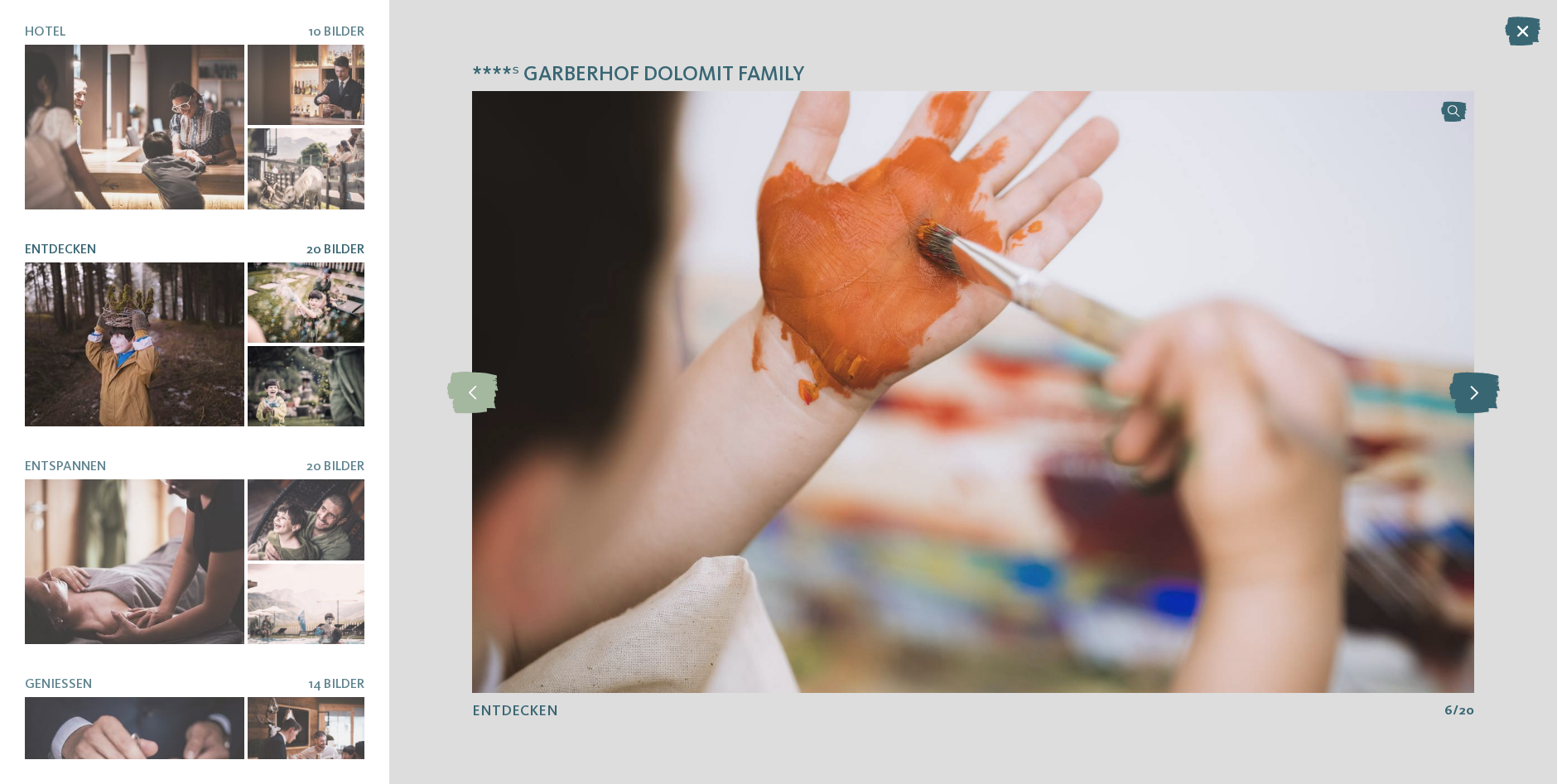
click at [1466, 391] on icon at bounding box center [1474, 392] width 51 height 41
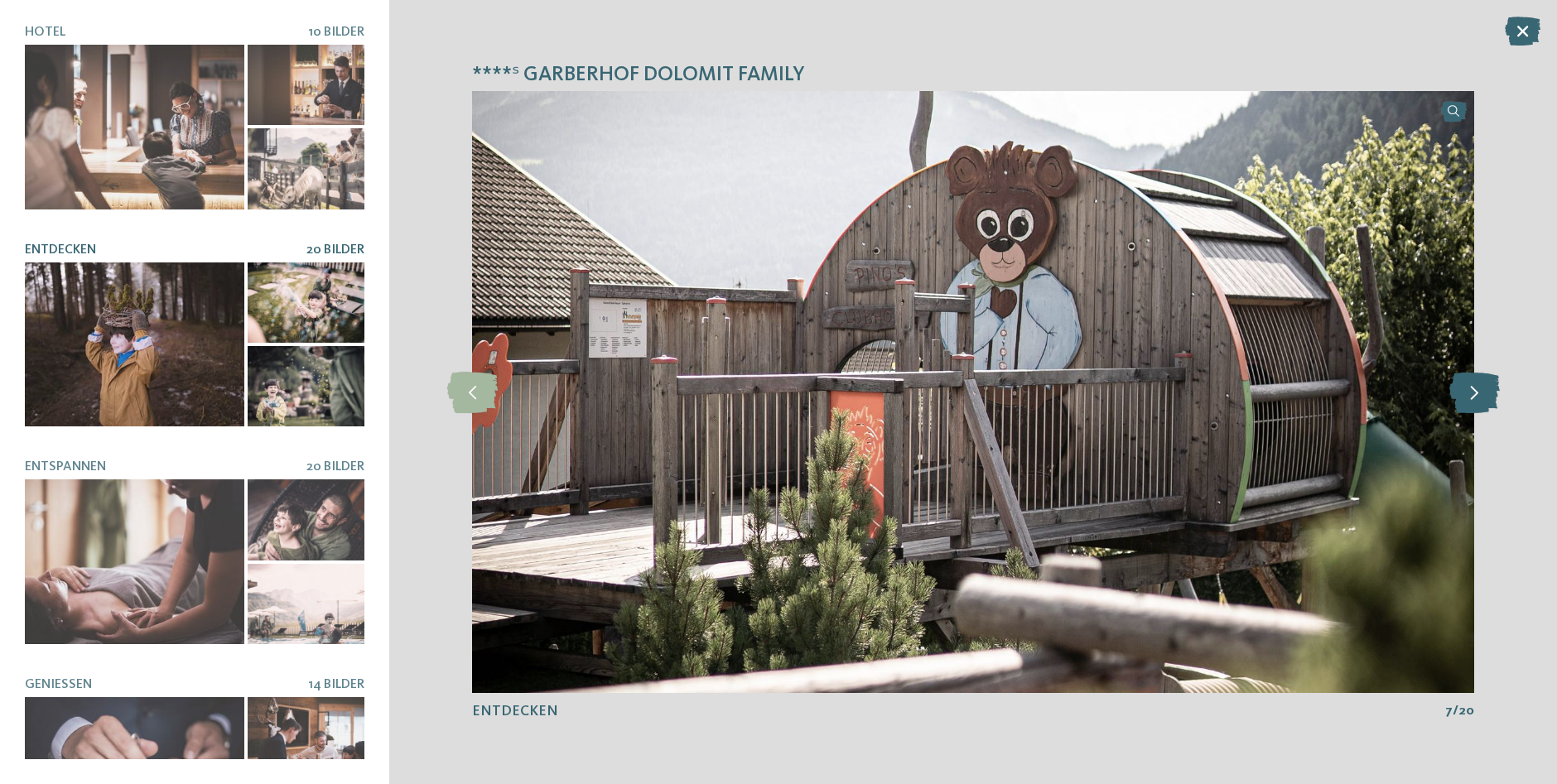
click at [1466, 391] on icon at bounding box center [1474, 392] width 51 height 41
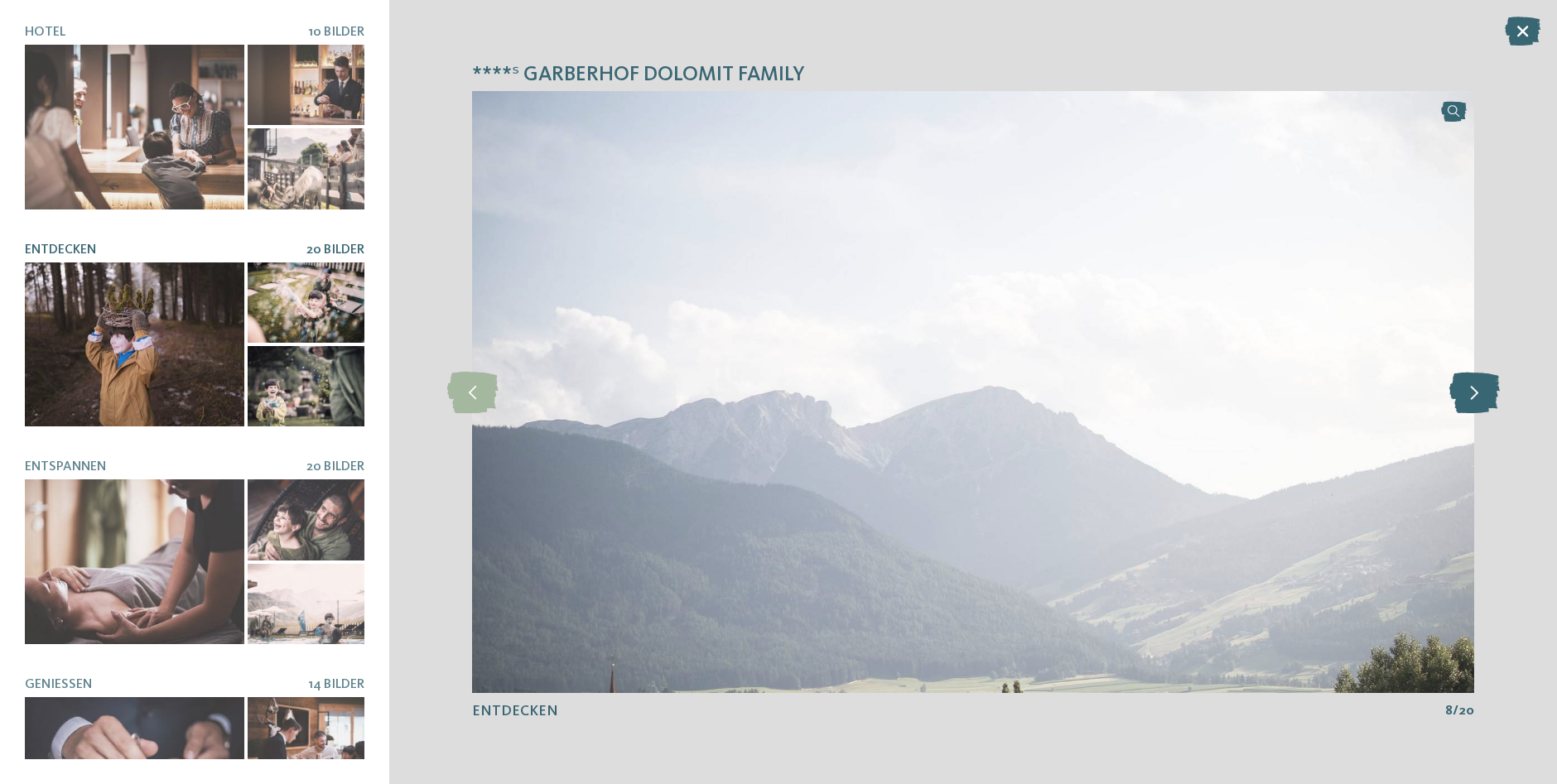
click at [1466, 391] on icon at bounding box center [1474, 392] width 51 height 41
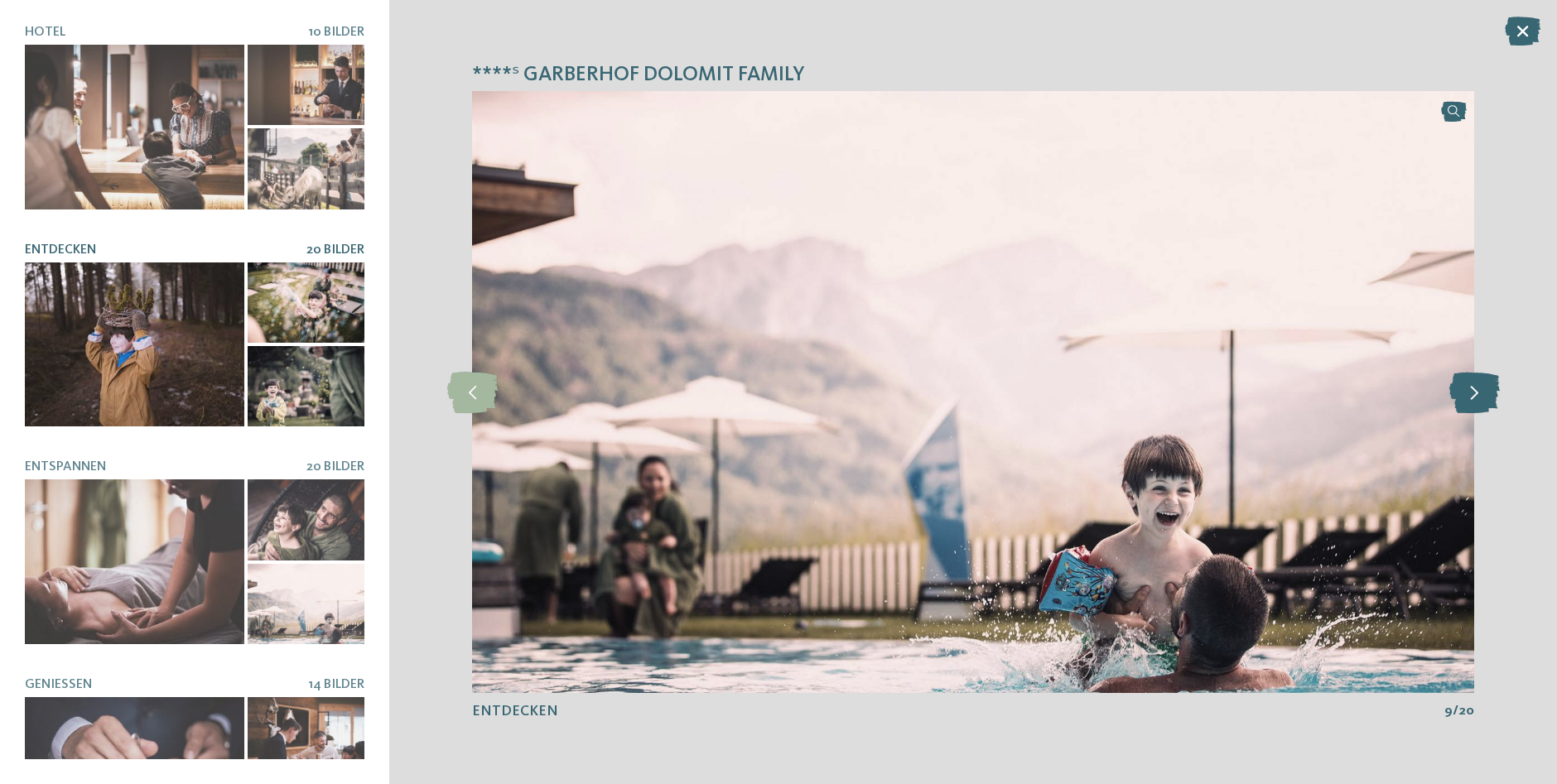
click at [1466, 391] on icon at bounding box center [1474, 392] width 51 height 41
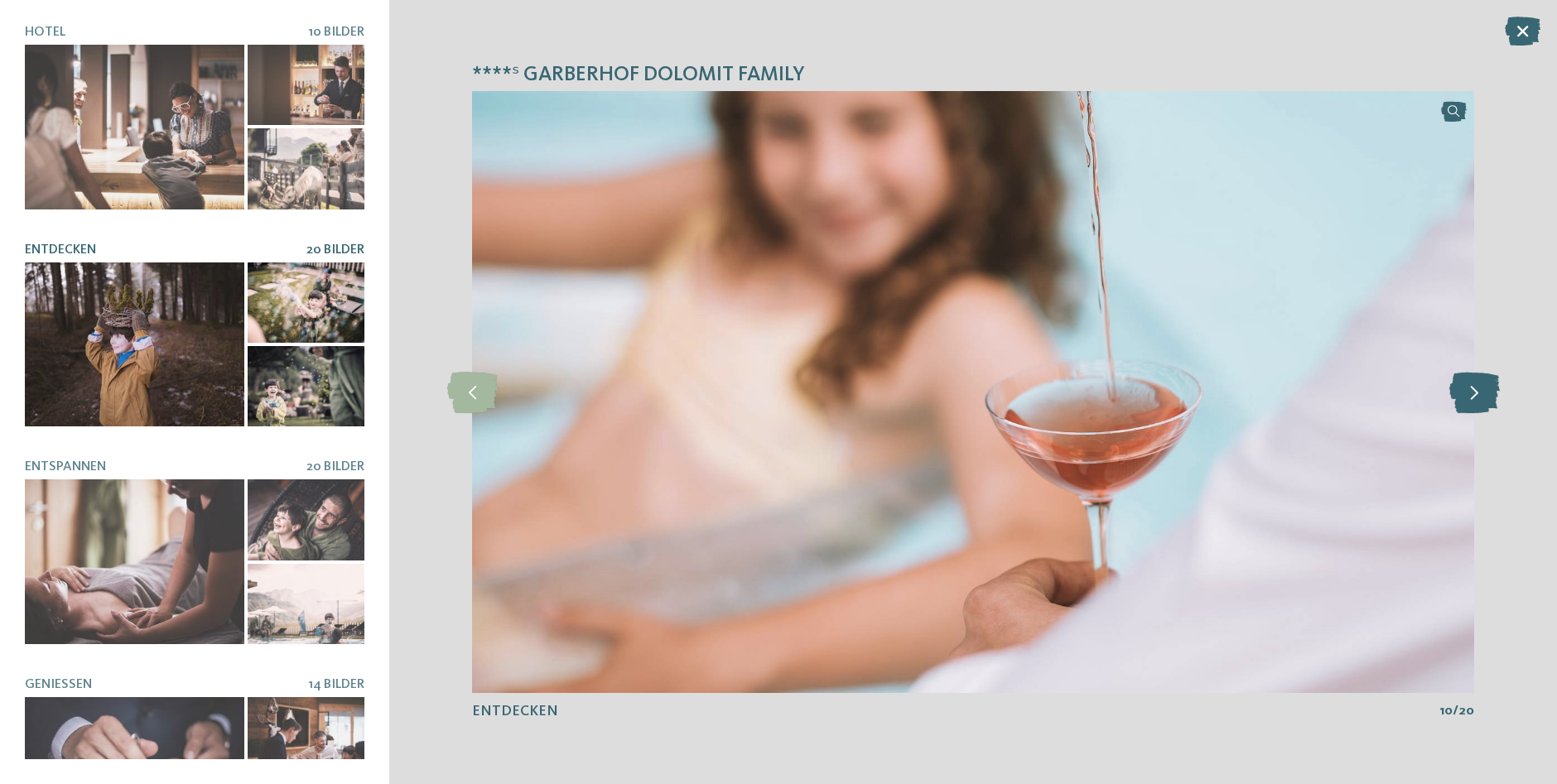
click at [1466, 391] on icon at bounding box center [1474, 392] width 51 height 41
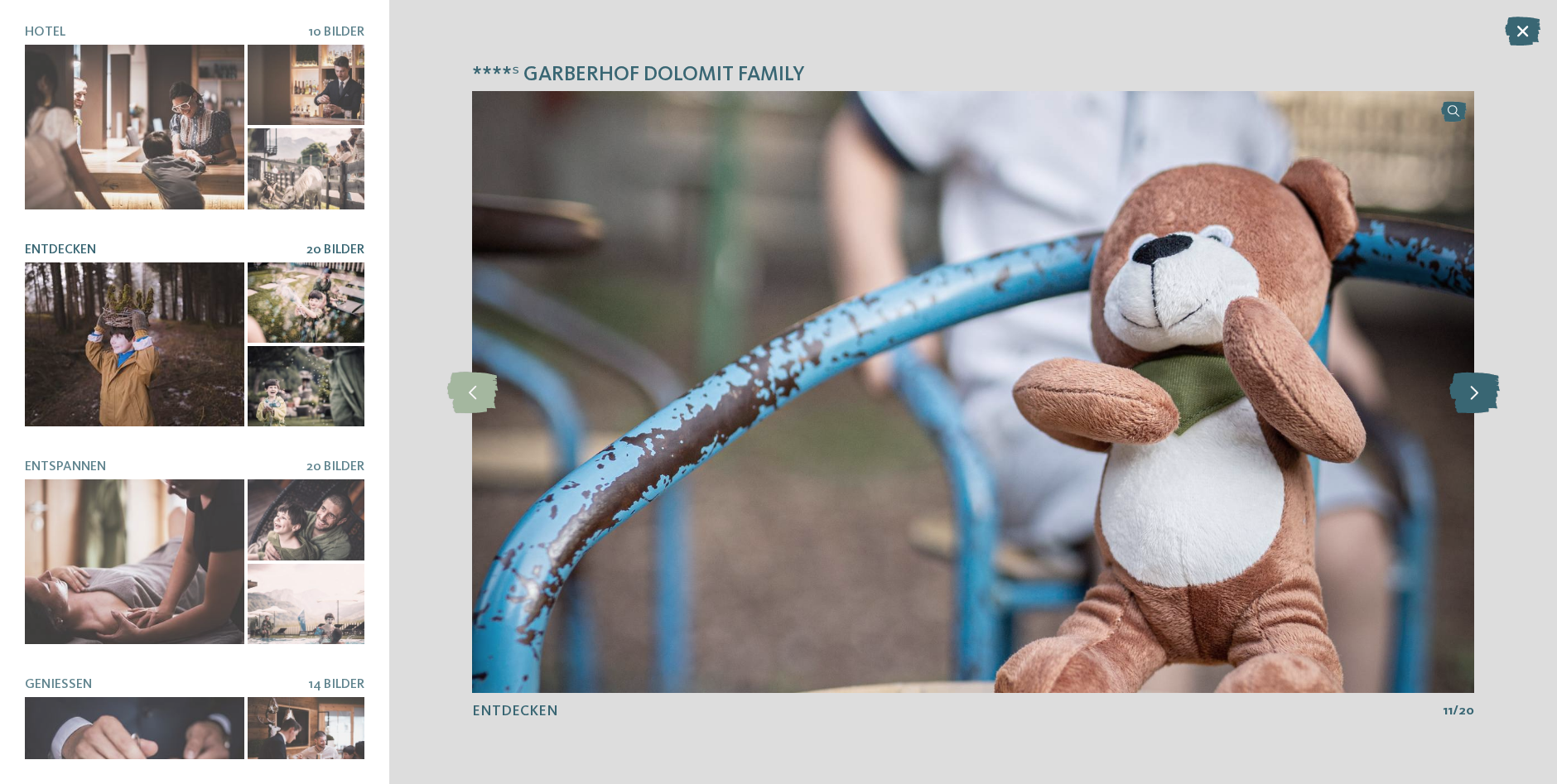
click at [1466, 391] on icon at bounding box center [1474, 392] width 51 height 41
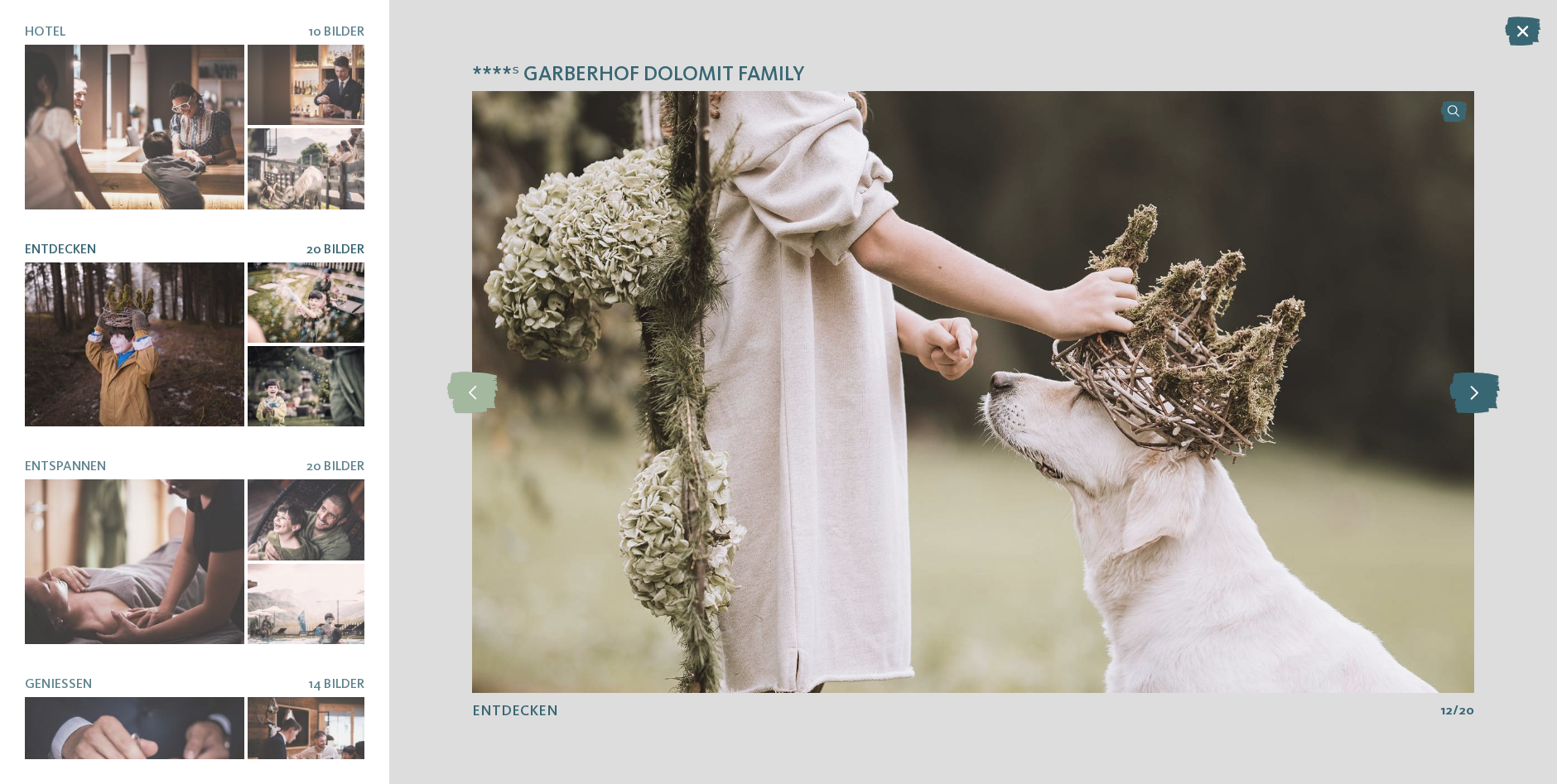
click at [1466, 391] on icon at bounding box center [1474, 392] width 51 height 41
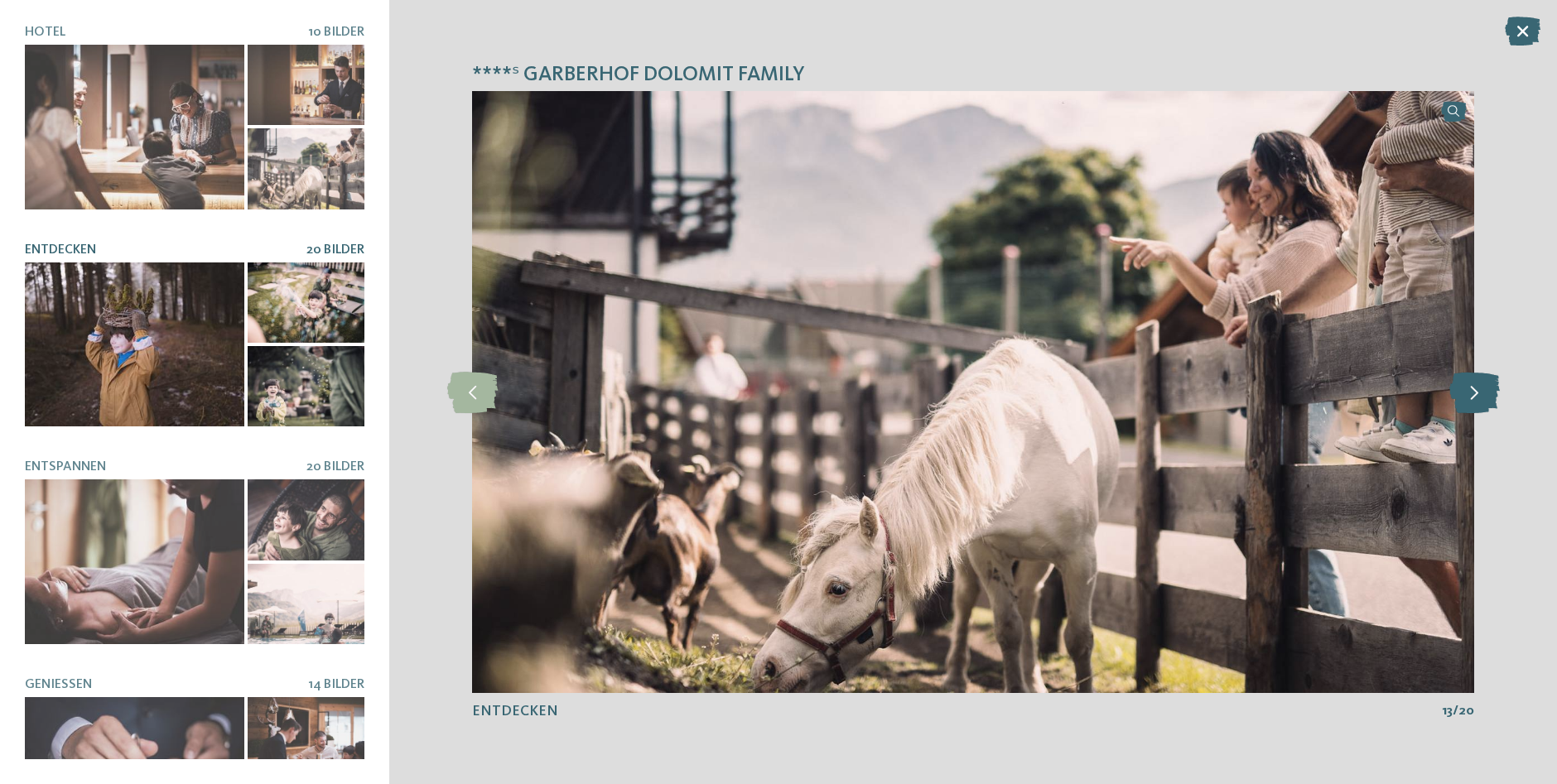
click at [1466, 391] on icon at bounding box center [1474, 392] width 51 height 41
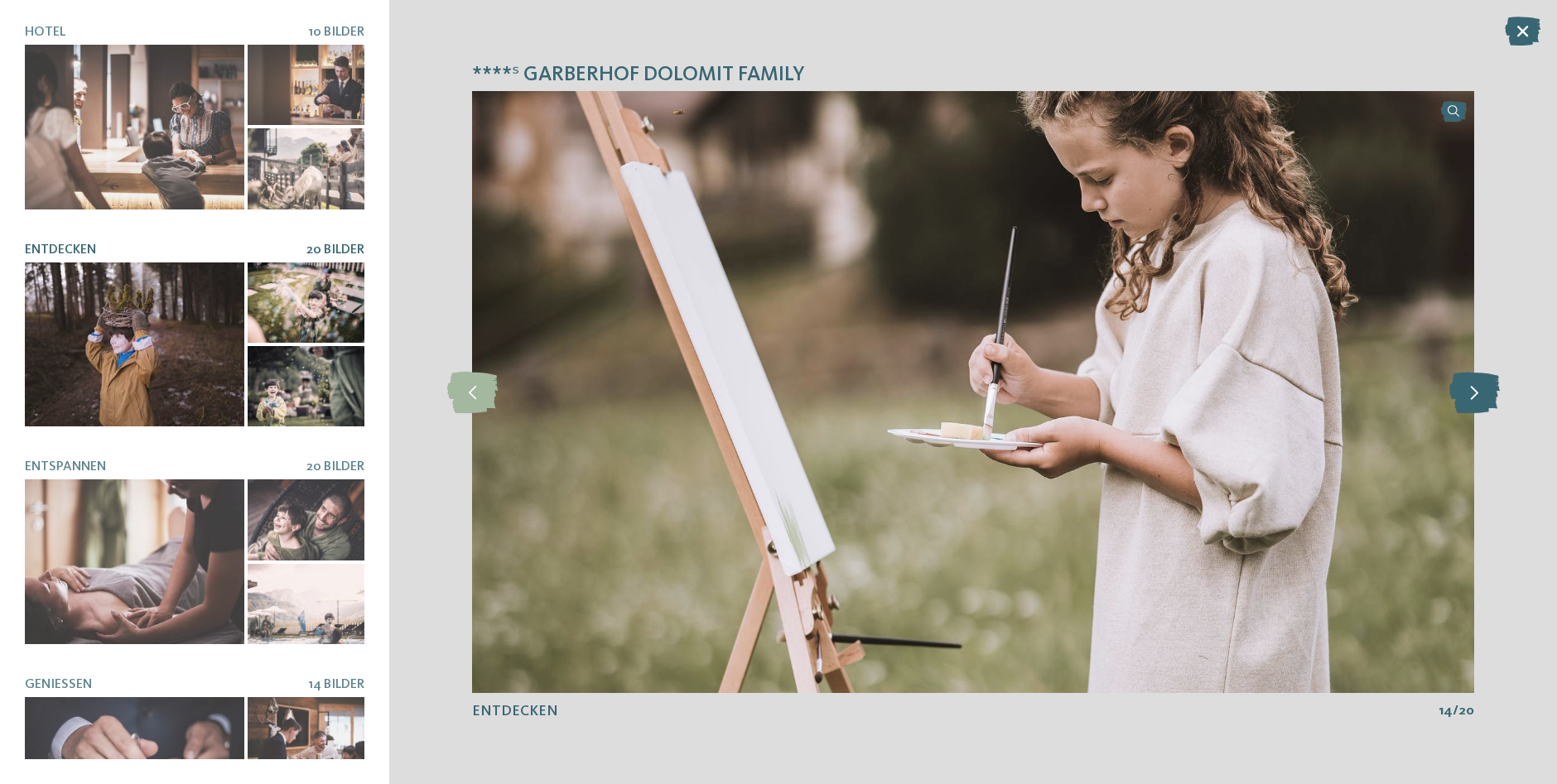
click at [1466, 391] on icon at bounding box center [1474, 392] width 51 height 41
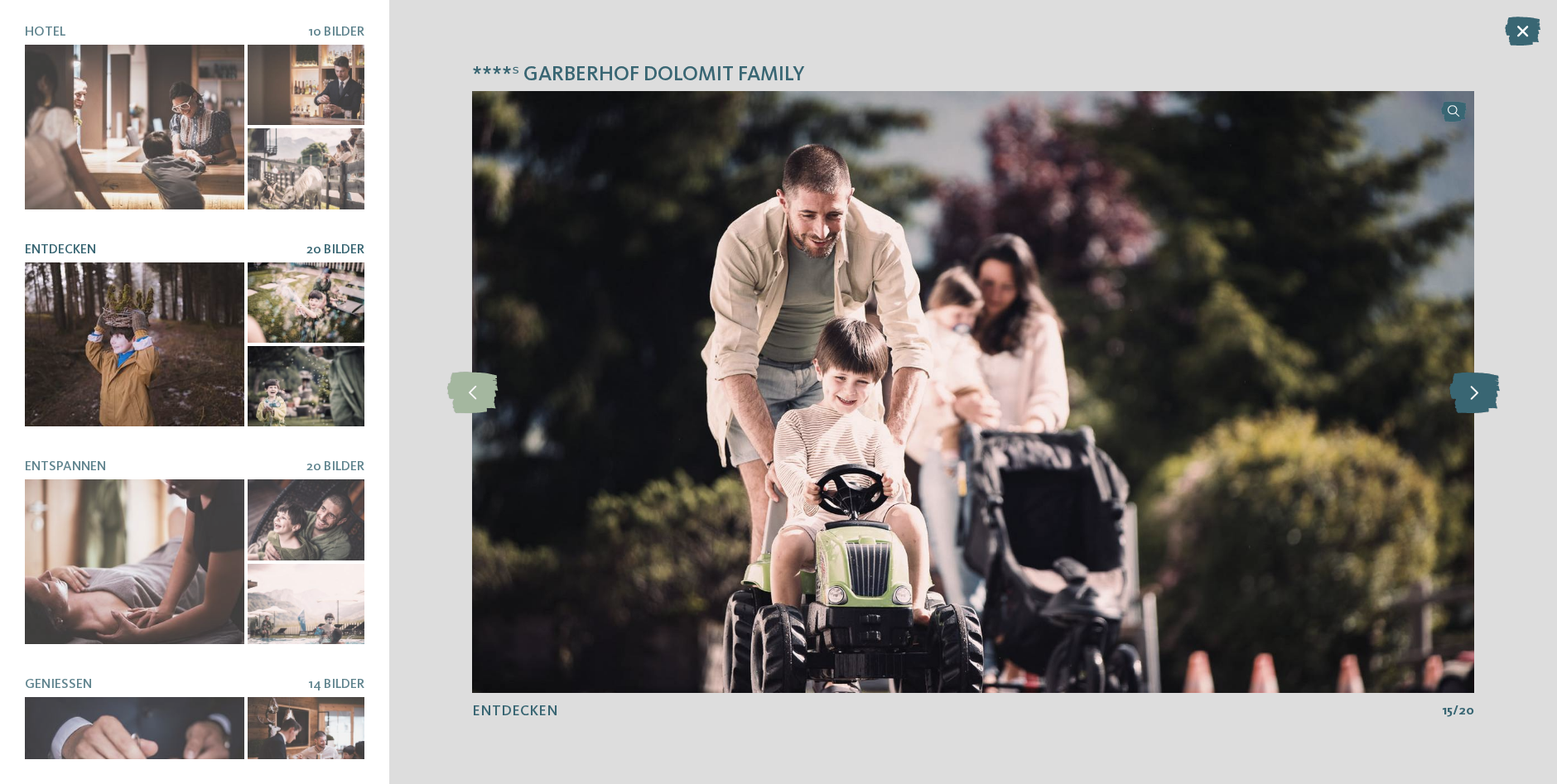
click at [1463, 392] on icon at bounding box center [1474, 392] width 51 height 41
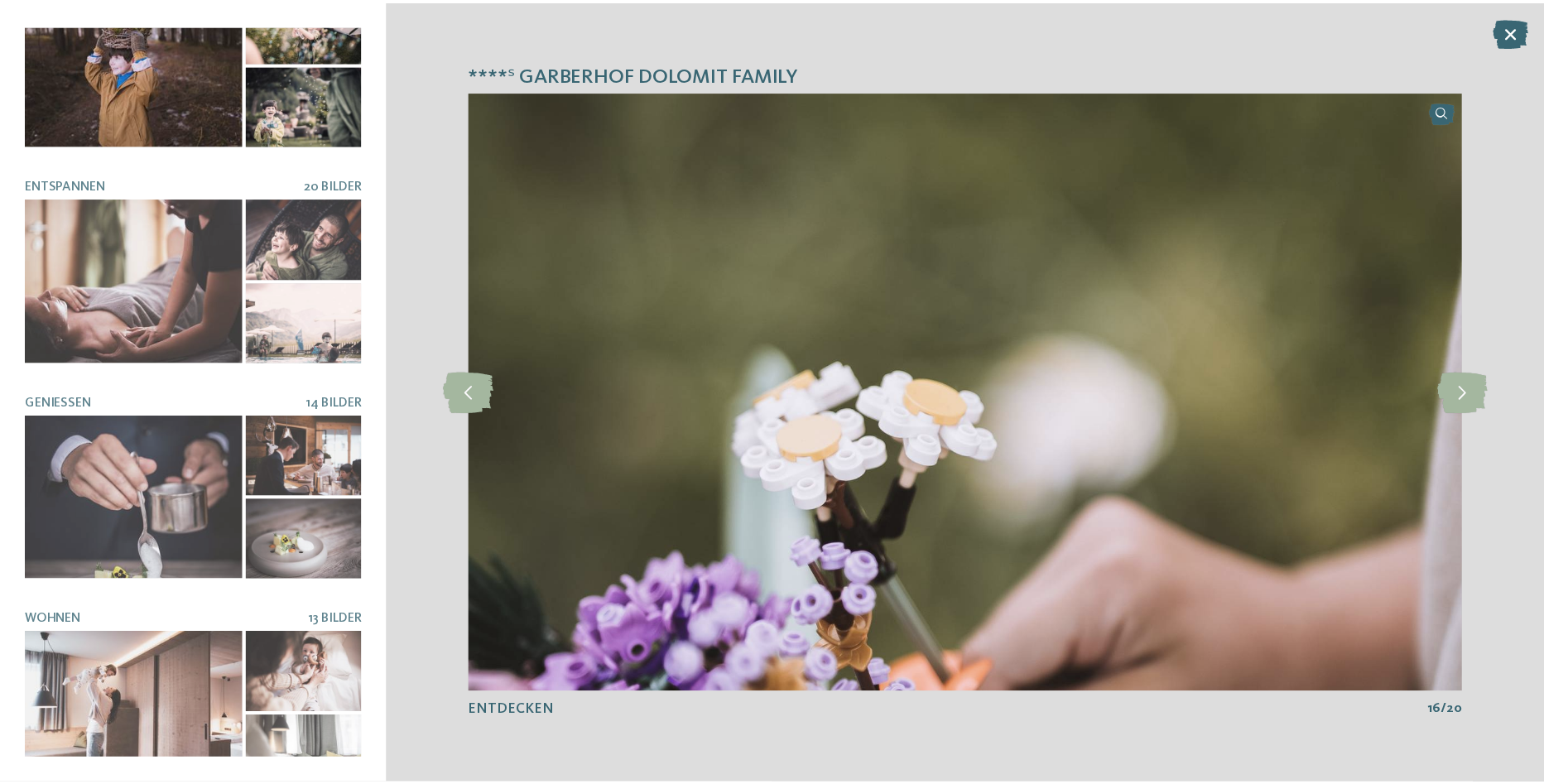
scroll to position [299, 0]
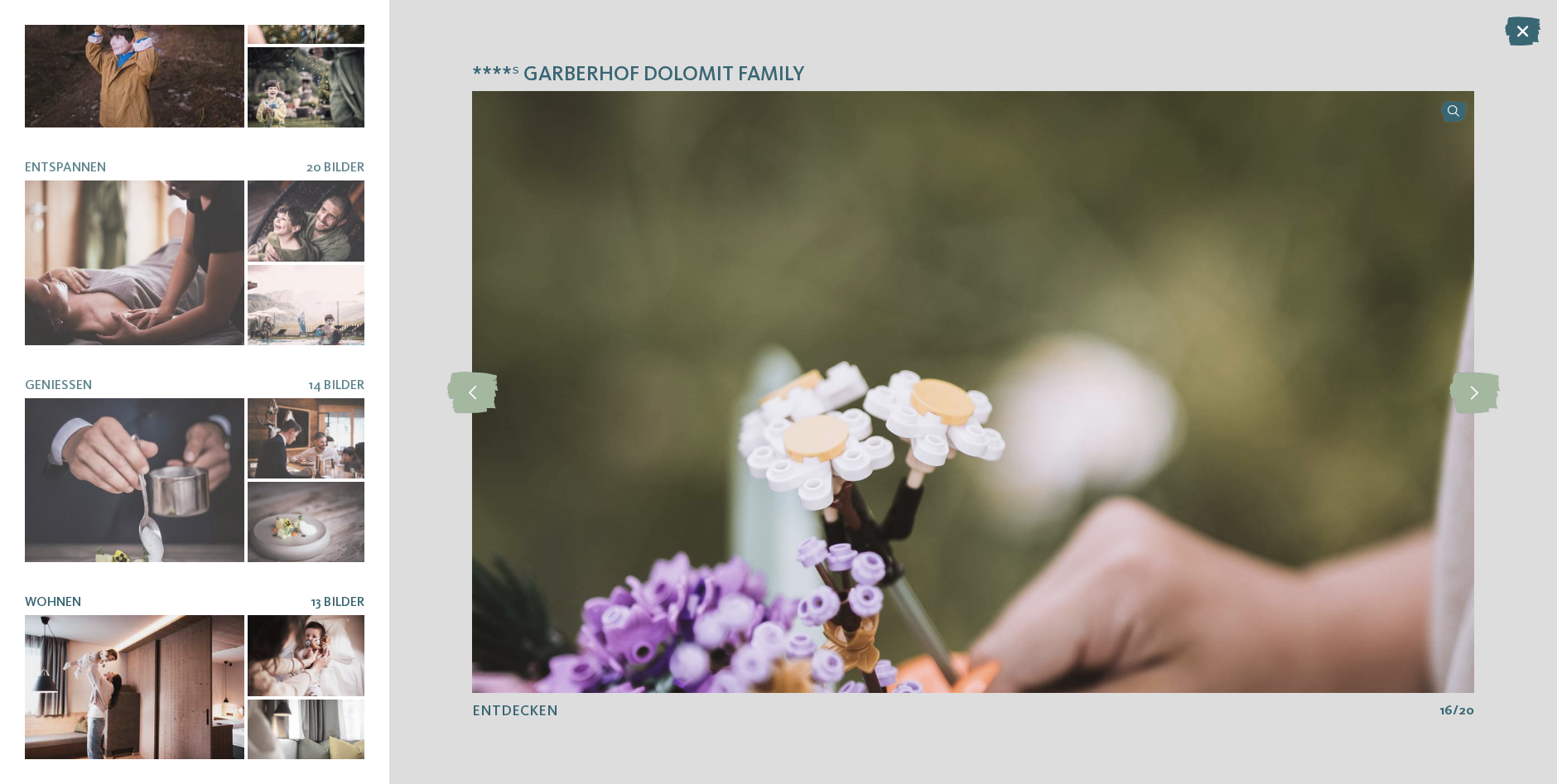
click at [204, 648] on div at bounding box center [135, 697] width 219 height 164
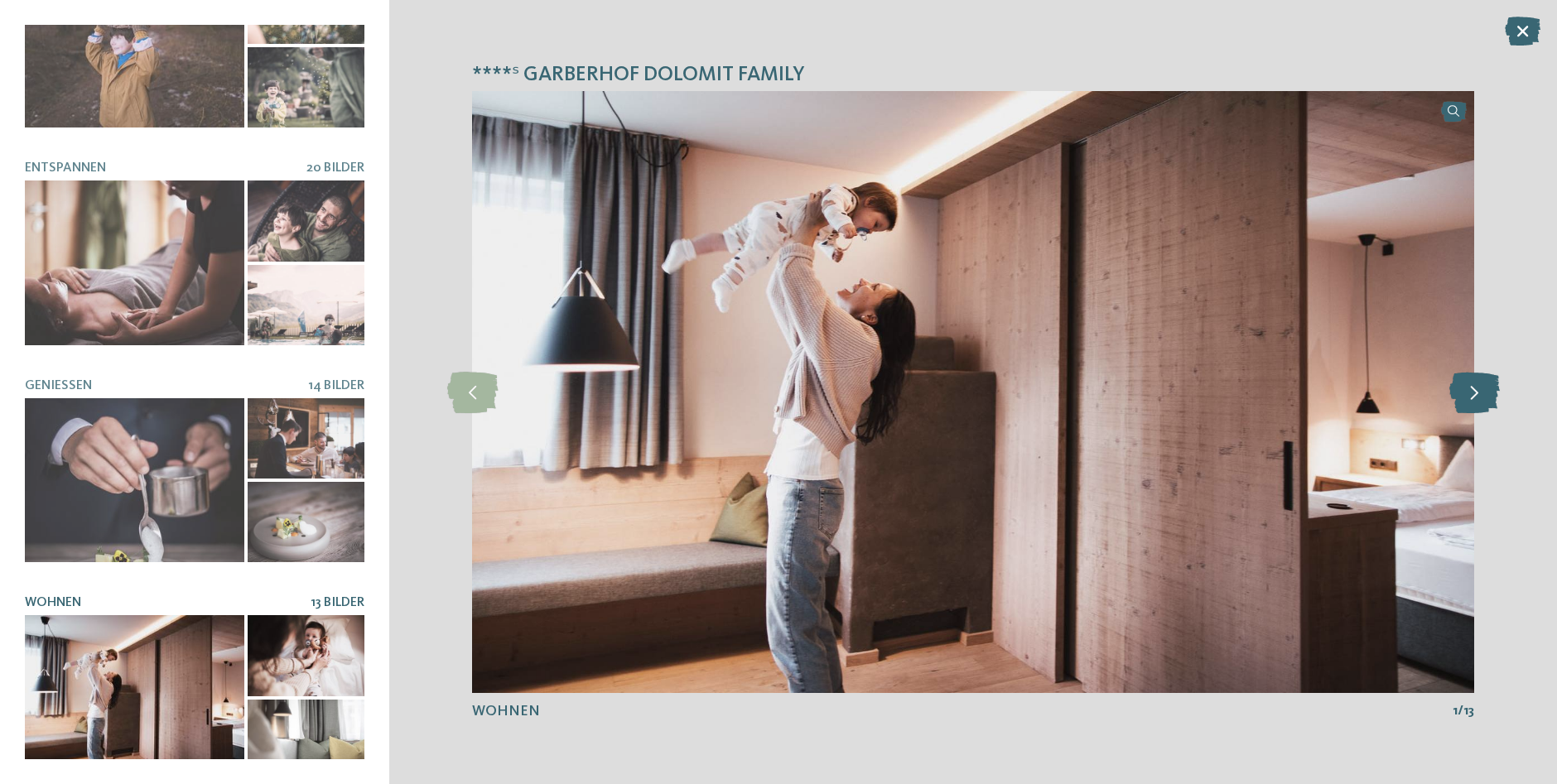
click at [1478, 396] on icon at bounding box center [1474, 392] width 51 height 41
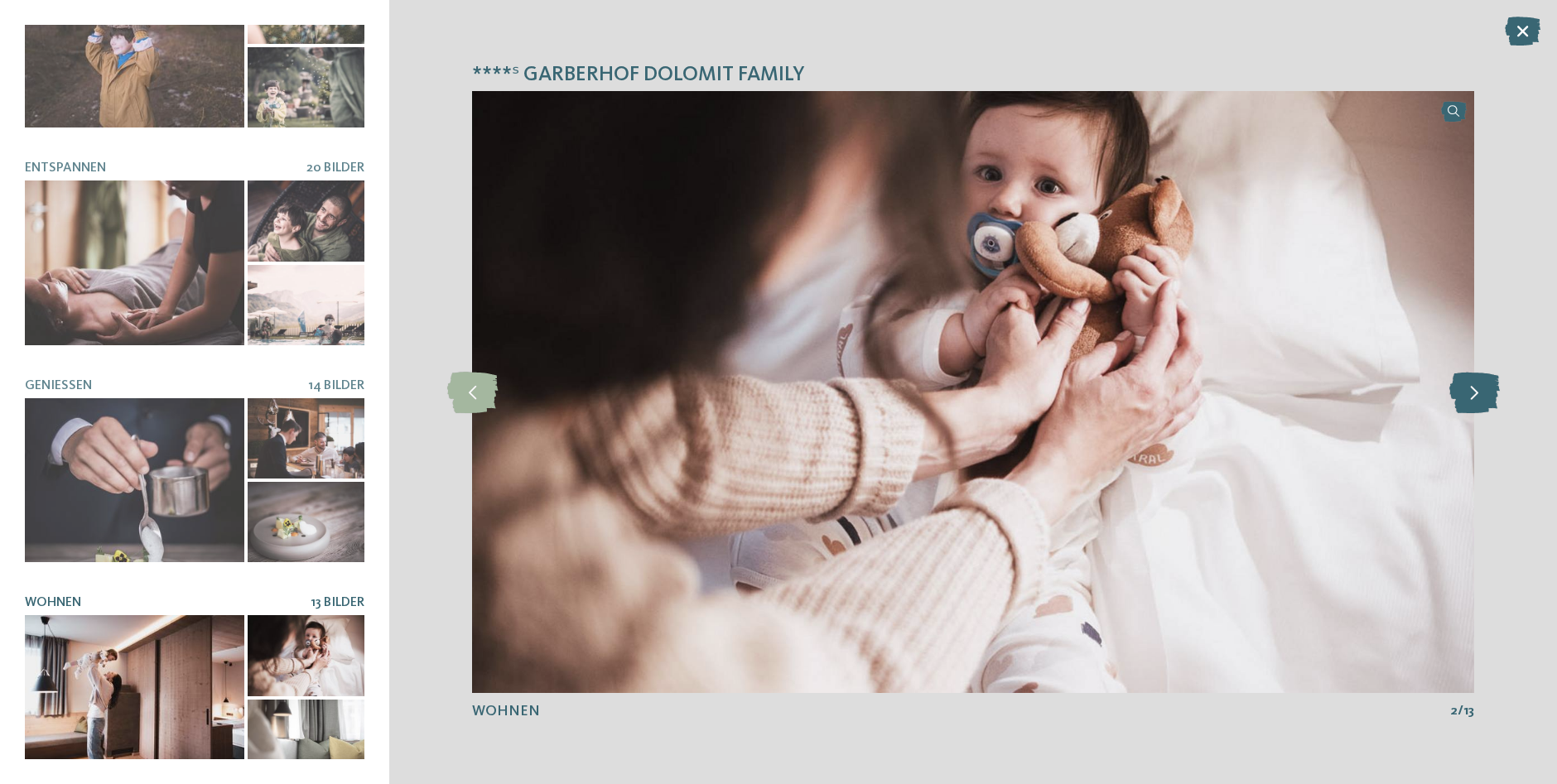
click at [1478, 396] on icon at bounding box center [1474, 392] width 51 height 41
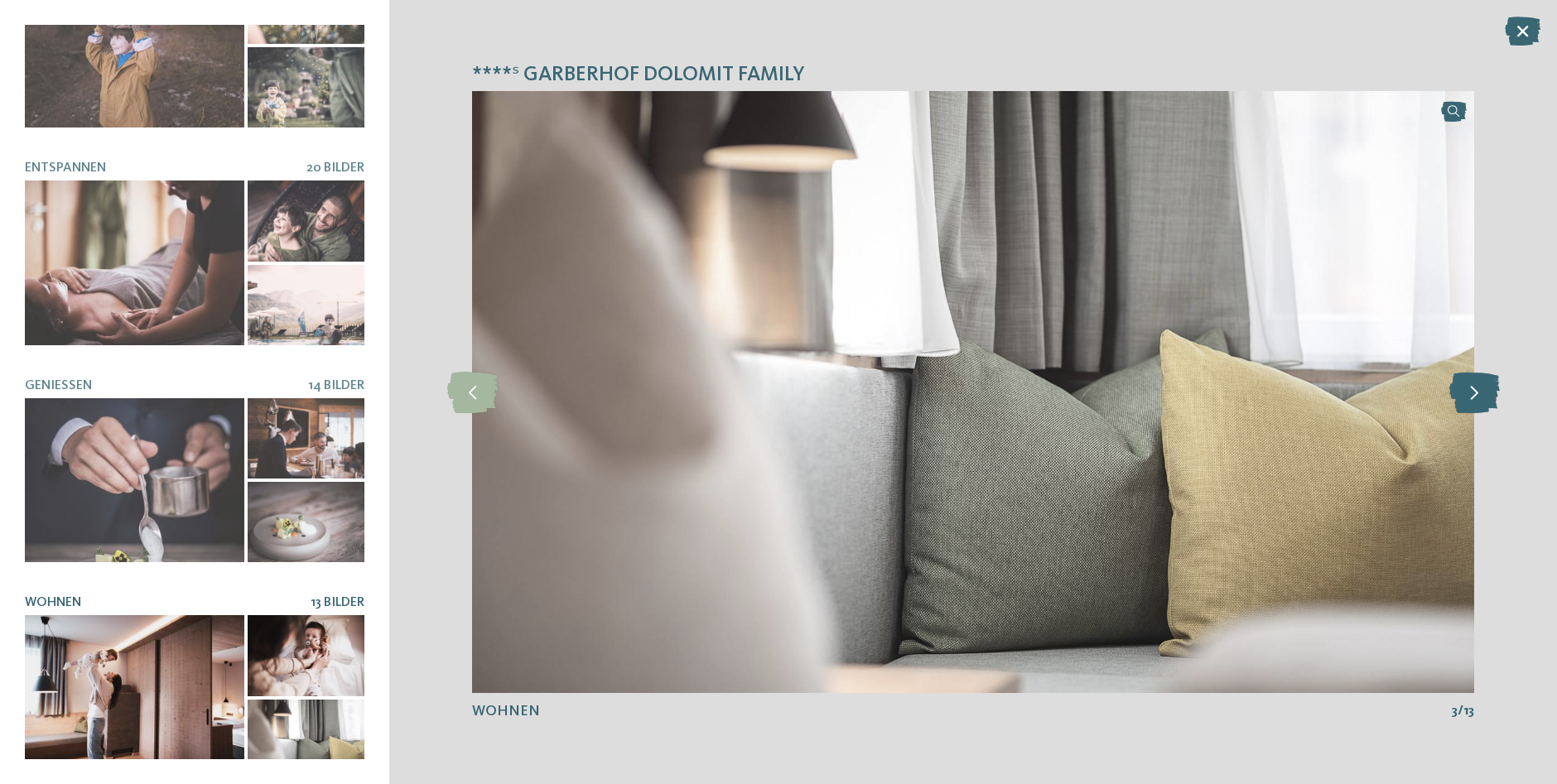
click at [1478, 396] on icon at bounding box center [1474, 392] width 51 height 41
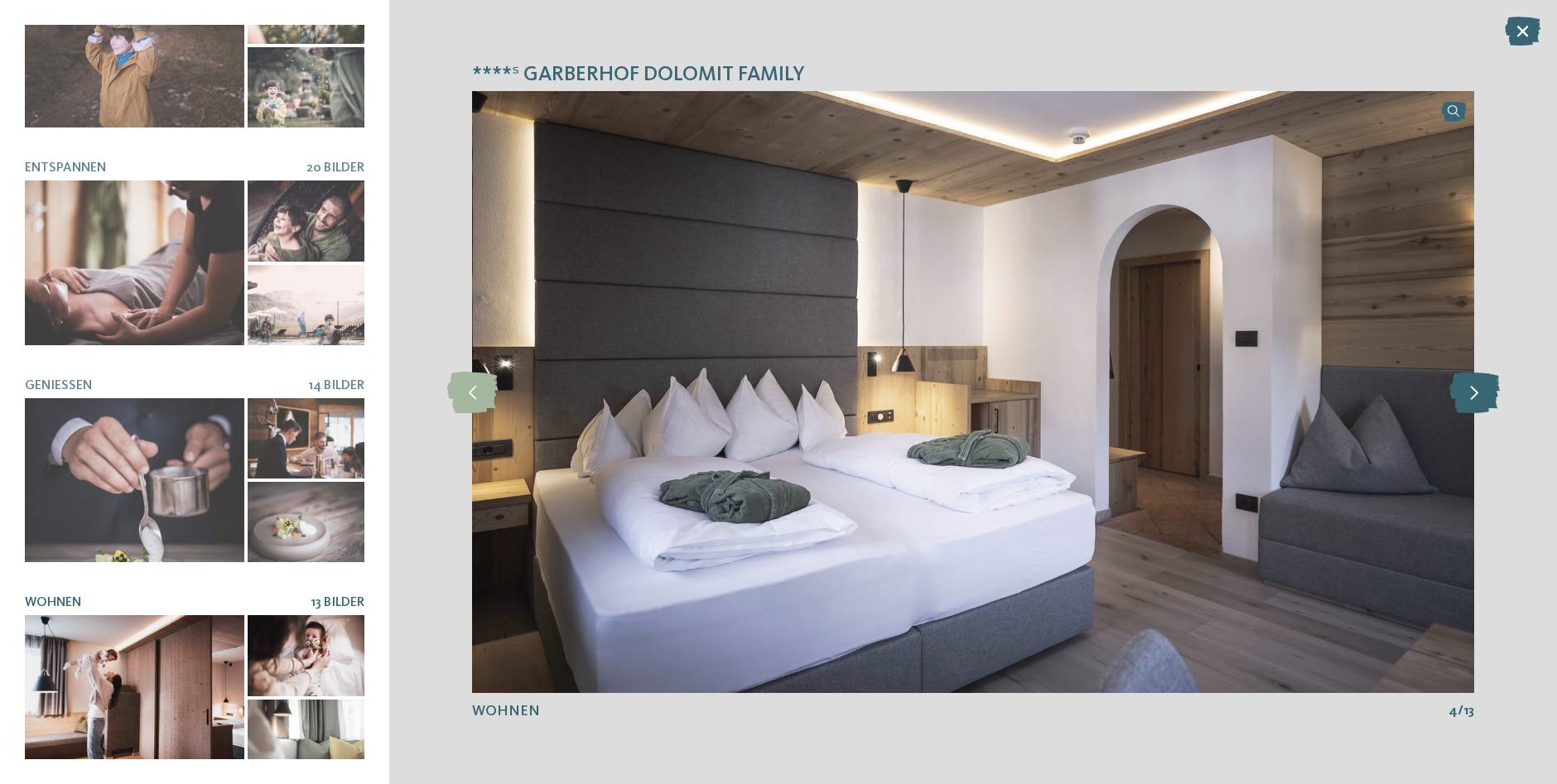
click at [1478, 396] on icon at bounding box center [1474, 392] width 51 height 41
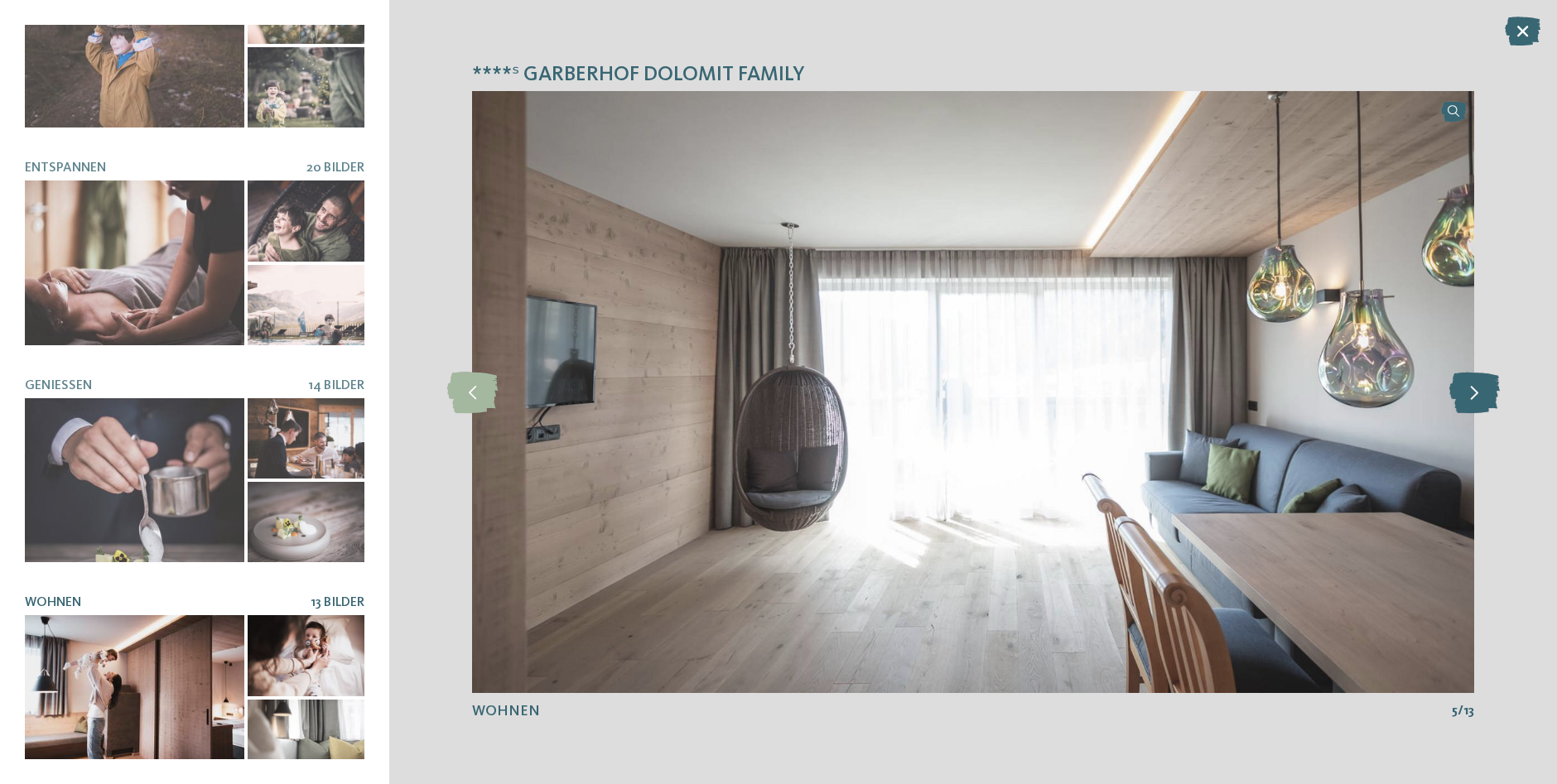
click at [1478, 396] on icon at bounding box center [1474, 392] width 51 height 41
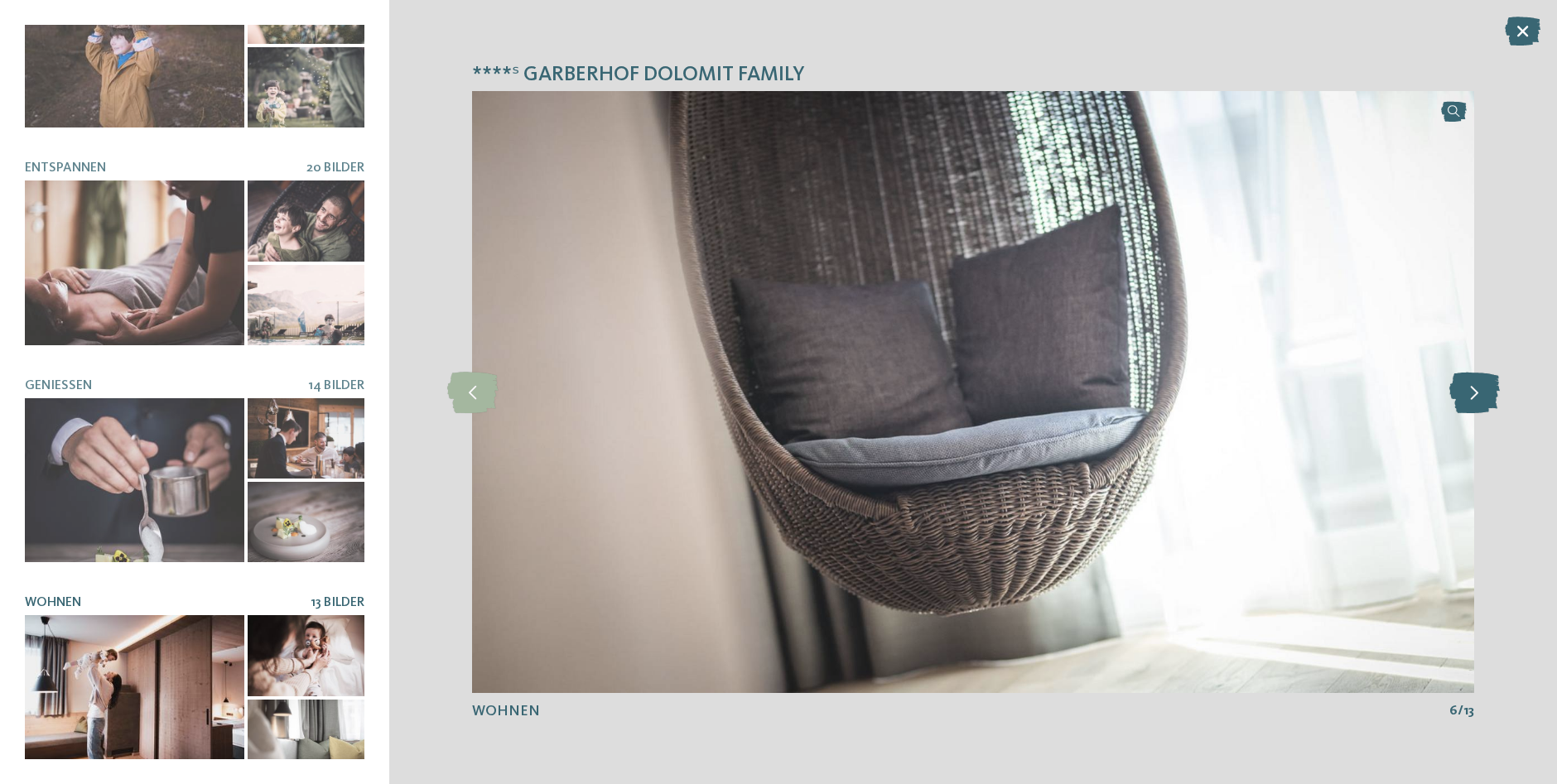
click at [1478, 397] on icon at bounding box center [1474, 392] width 51 height 41
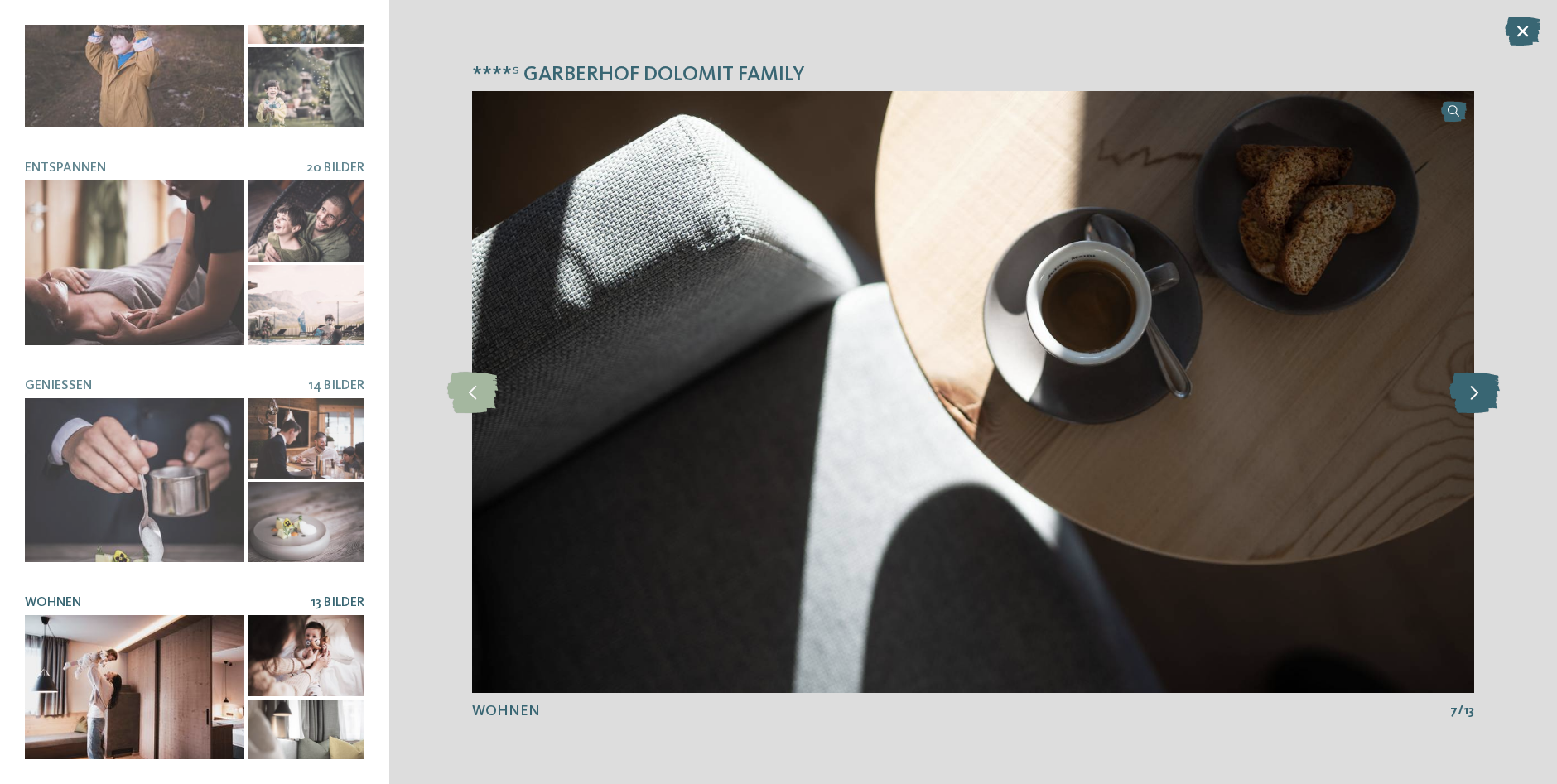
click at [1478, 399] on icon at bounding box center [1474, 392] width 51 height 41
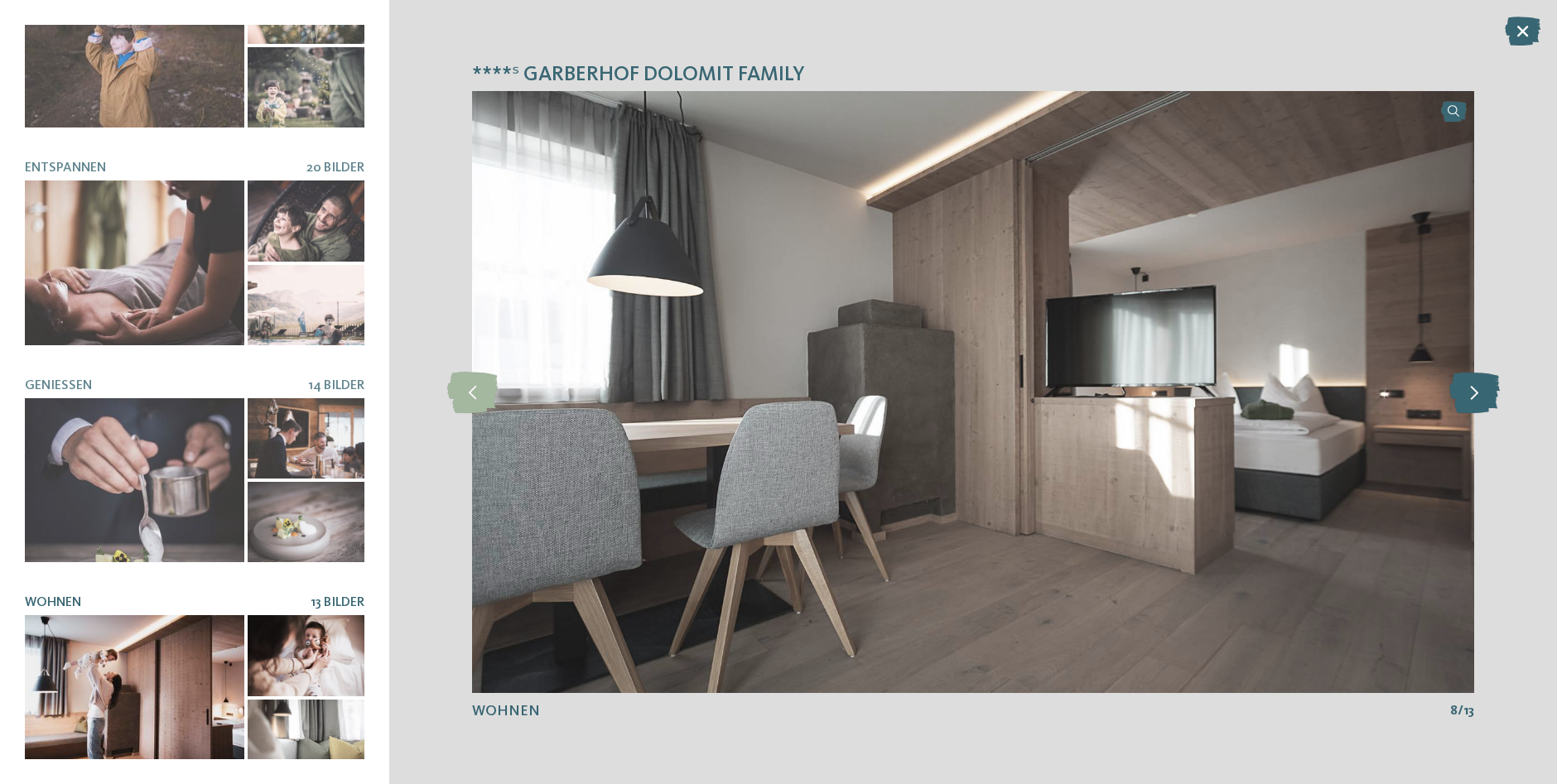
click at [1478, 399] on icon at bounding box center [1474, 392] width 51 height 41
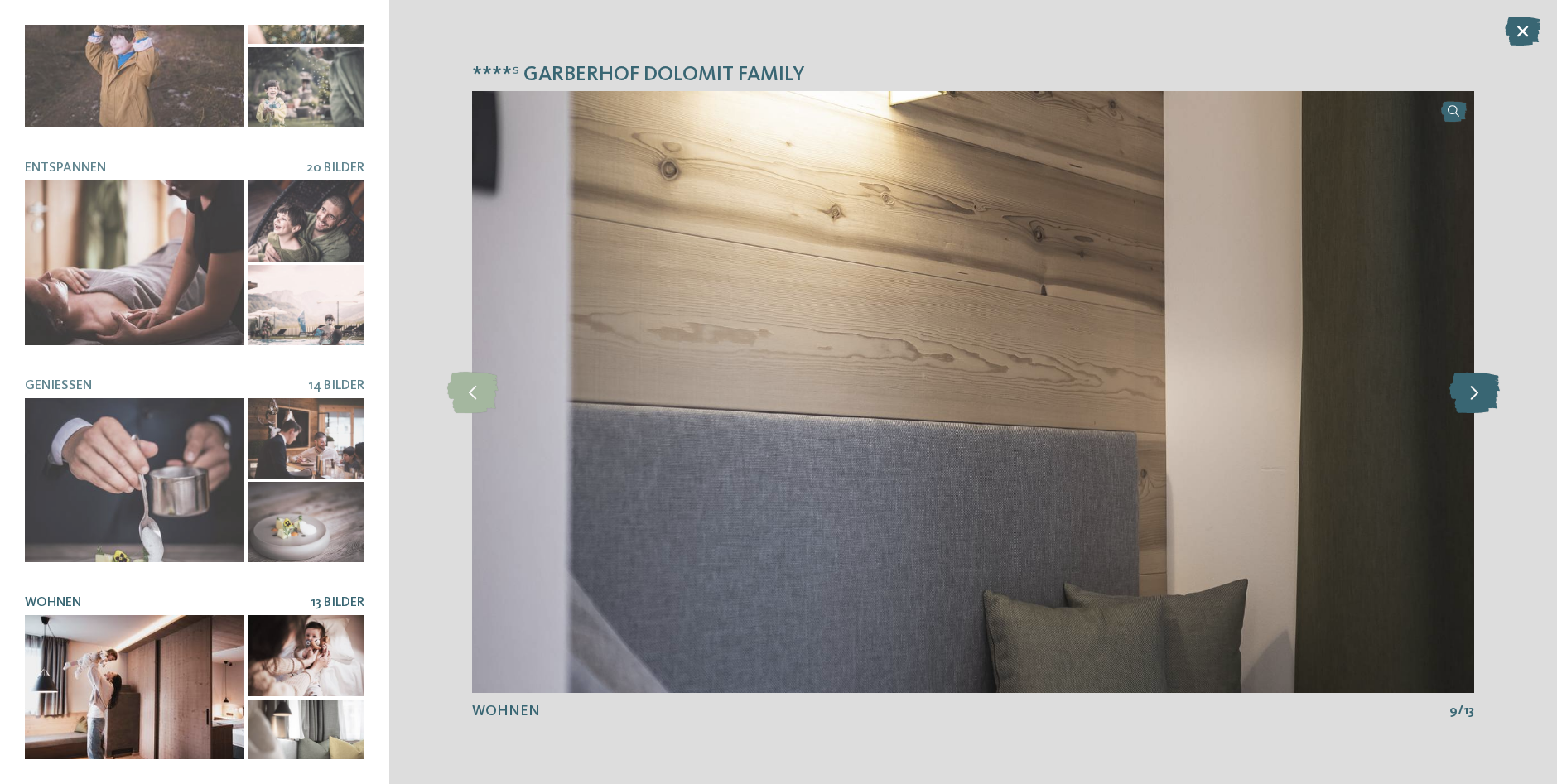
click at [1478, 399] on icon at bounding box center [1474, 392] width 51 height 41
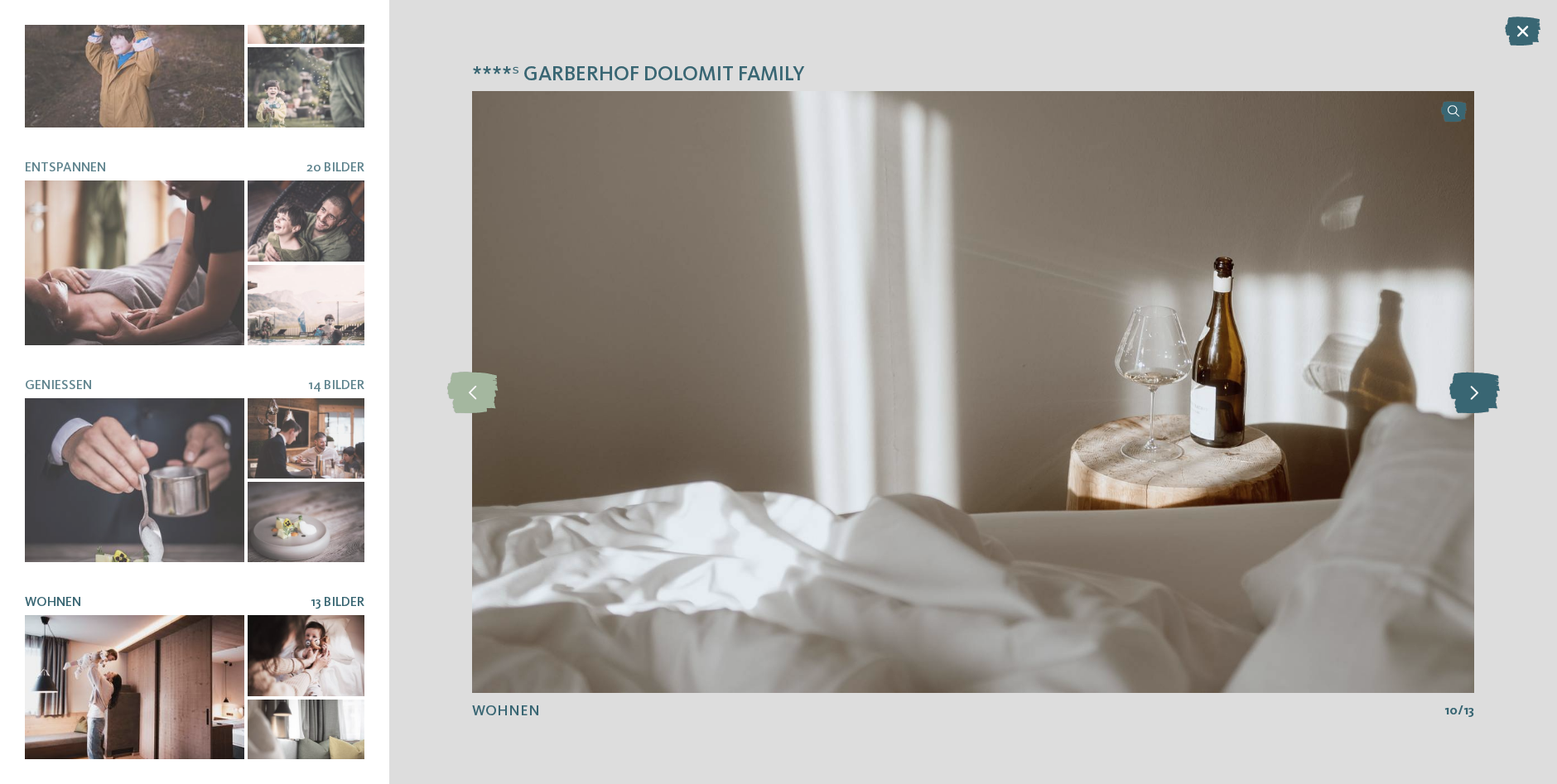
click at [1478, 399] on icon at bounding box center [1474, 392] width 51 height 41
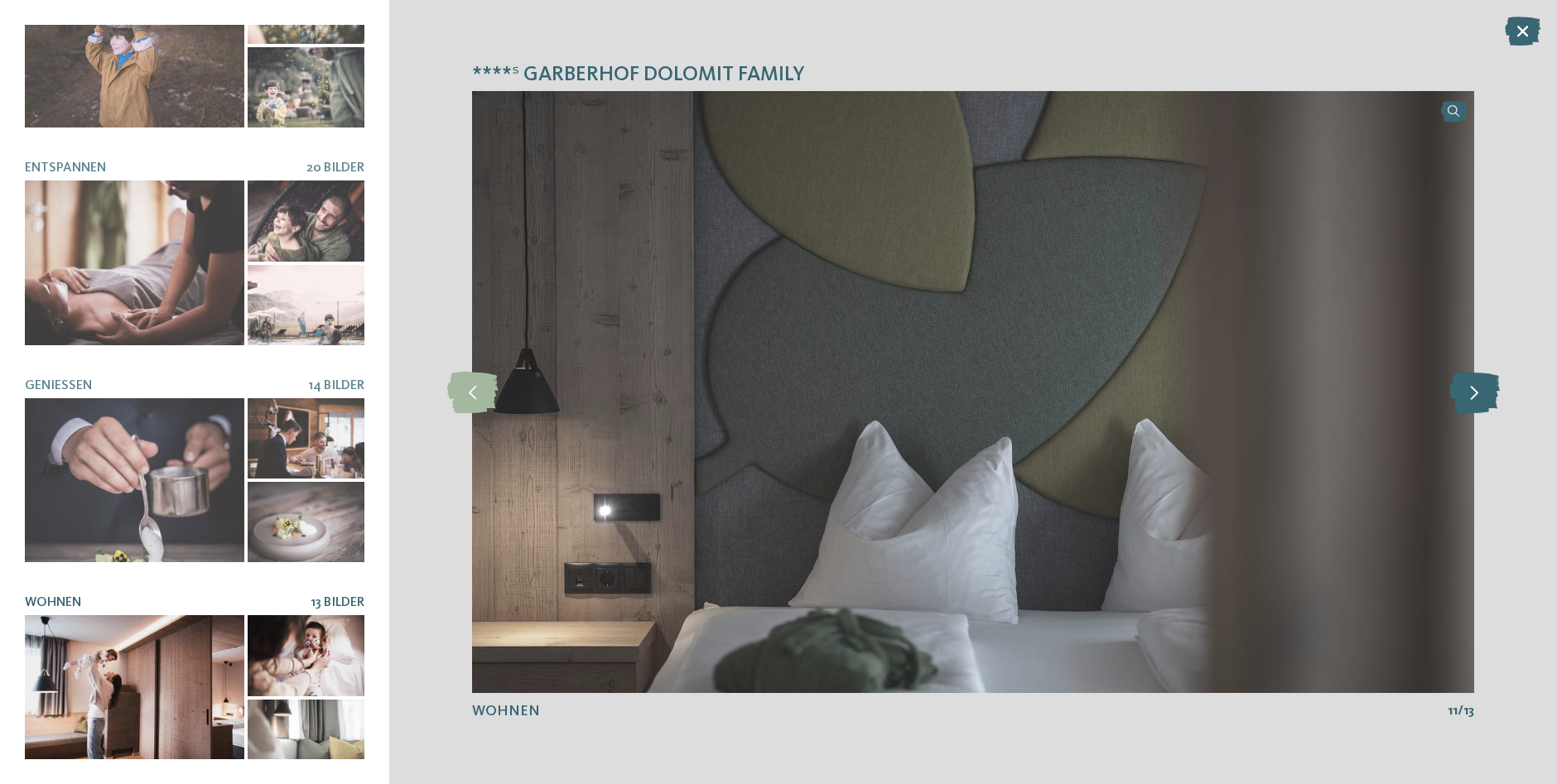
click at [1478, 399] on icon at bounding box center [1474, 392] width 51 height 41
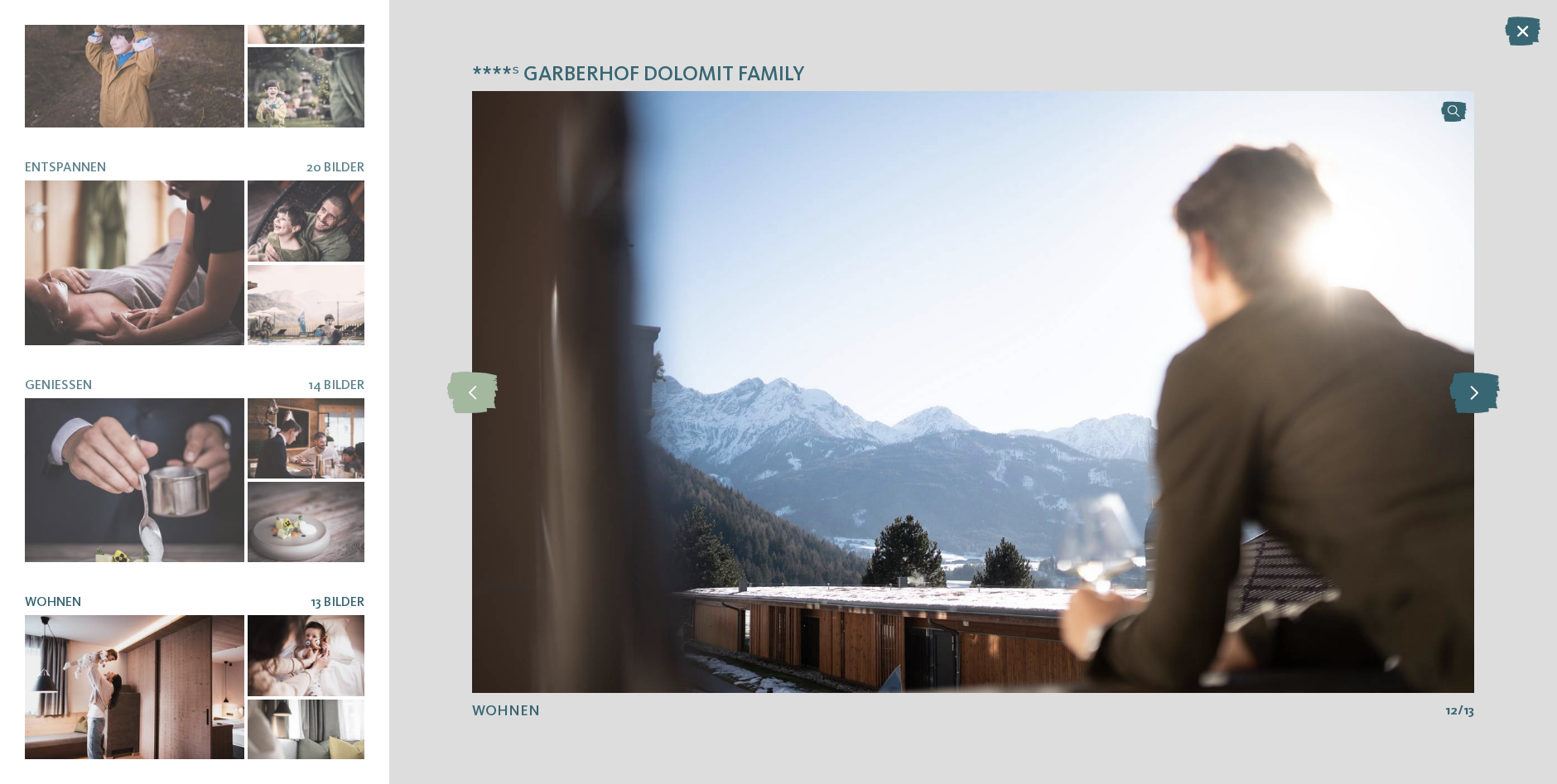
click at [1478, 399] on icon at bounding box center [1474, 392] width 51 height 41
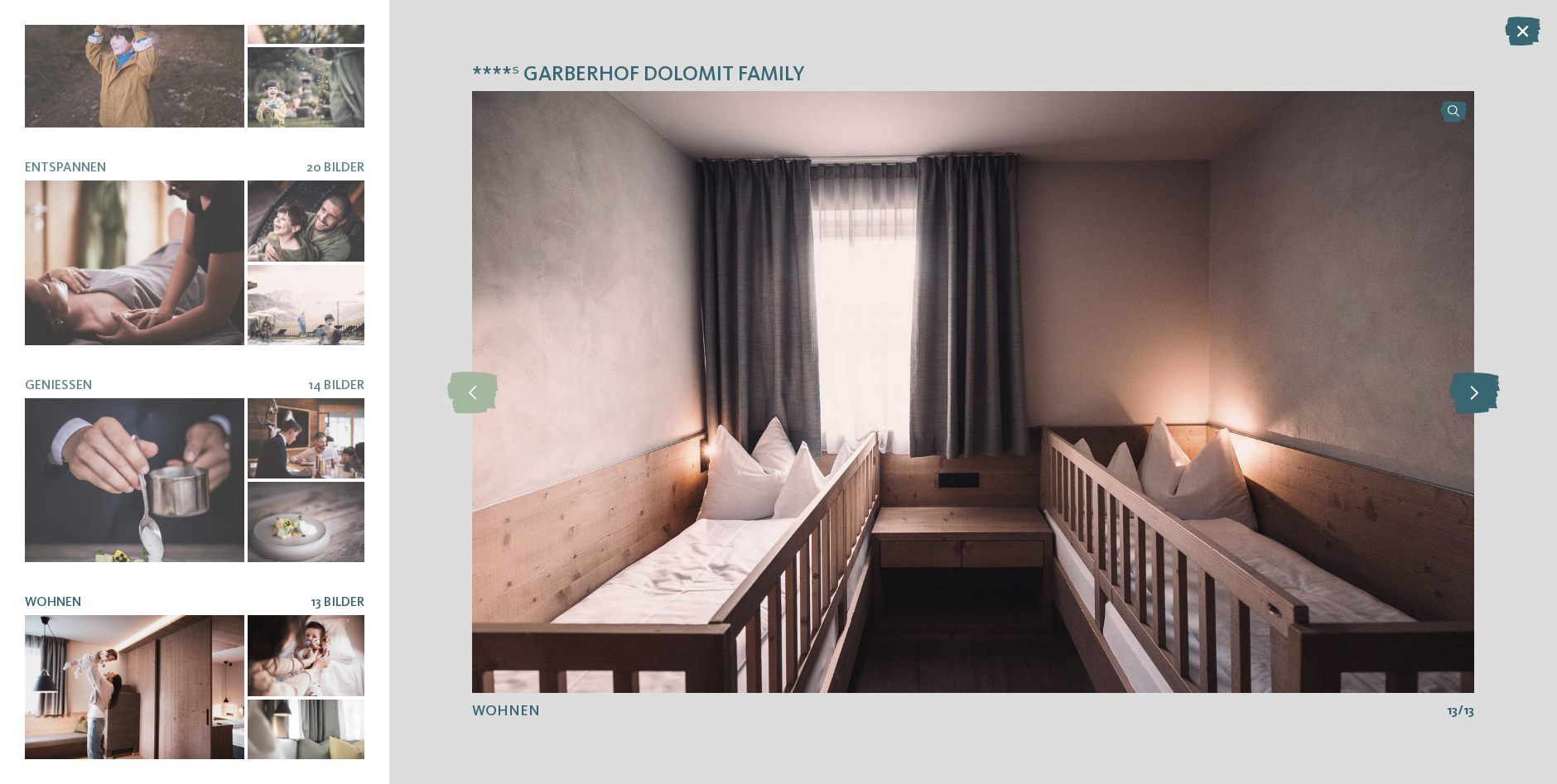
click at [1478, 399] on icon at bounding box center [1474, 392] width 51 height 41
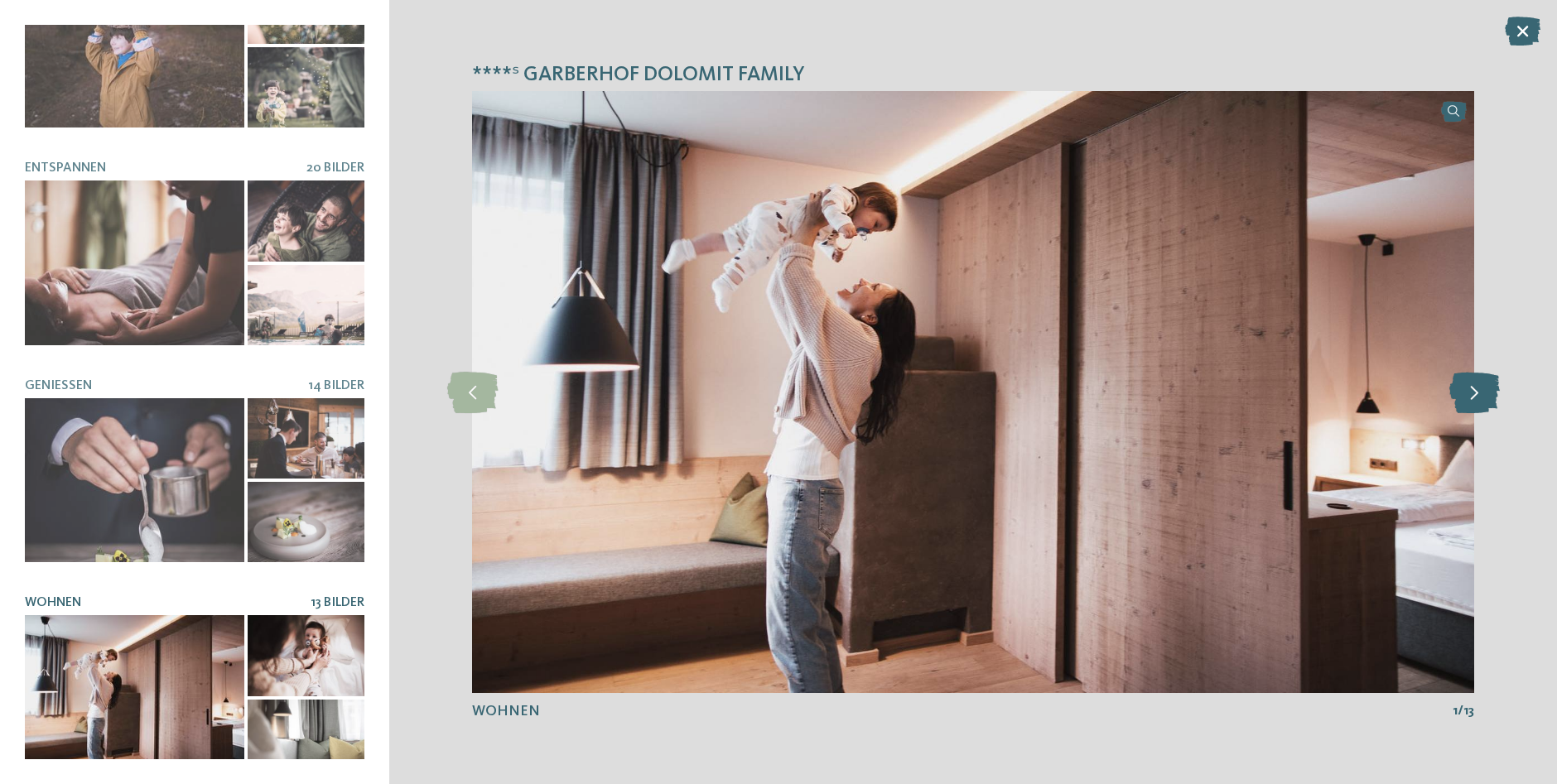
click at [1478, 399] on icon at bounding box center [1474, 392] width 51 height 41
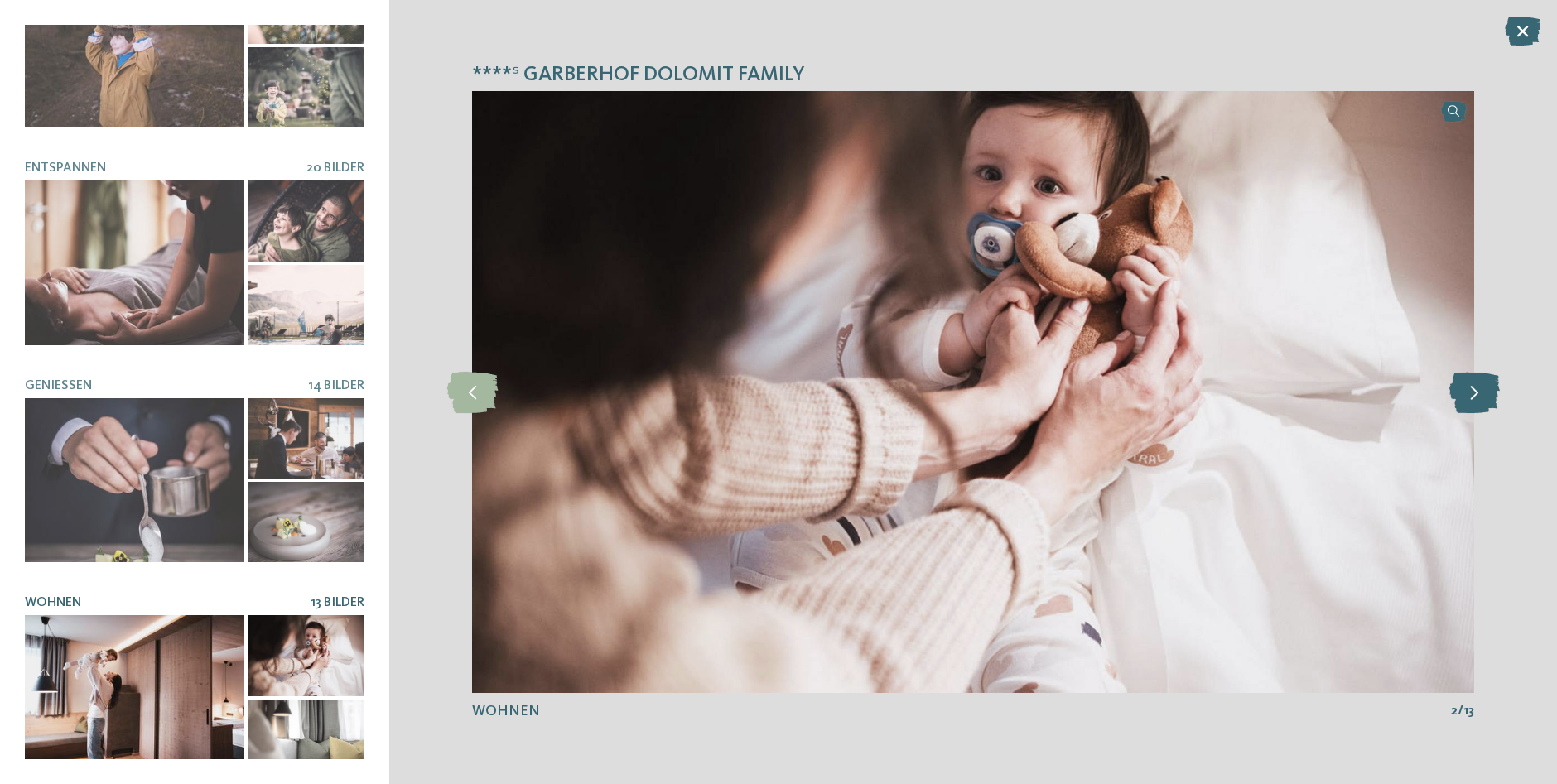
click at [1478, 399] on icon at bounding box center [1474, 392] width 51 height 41
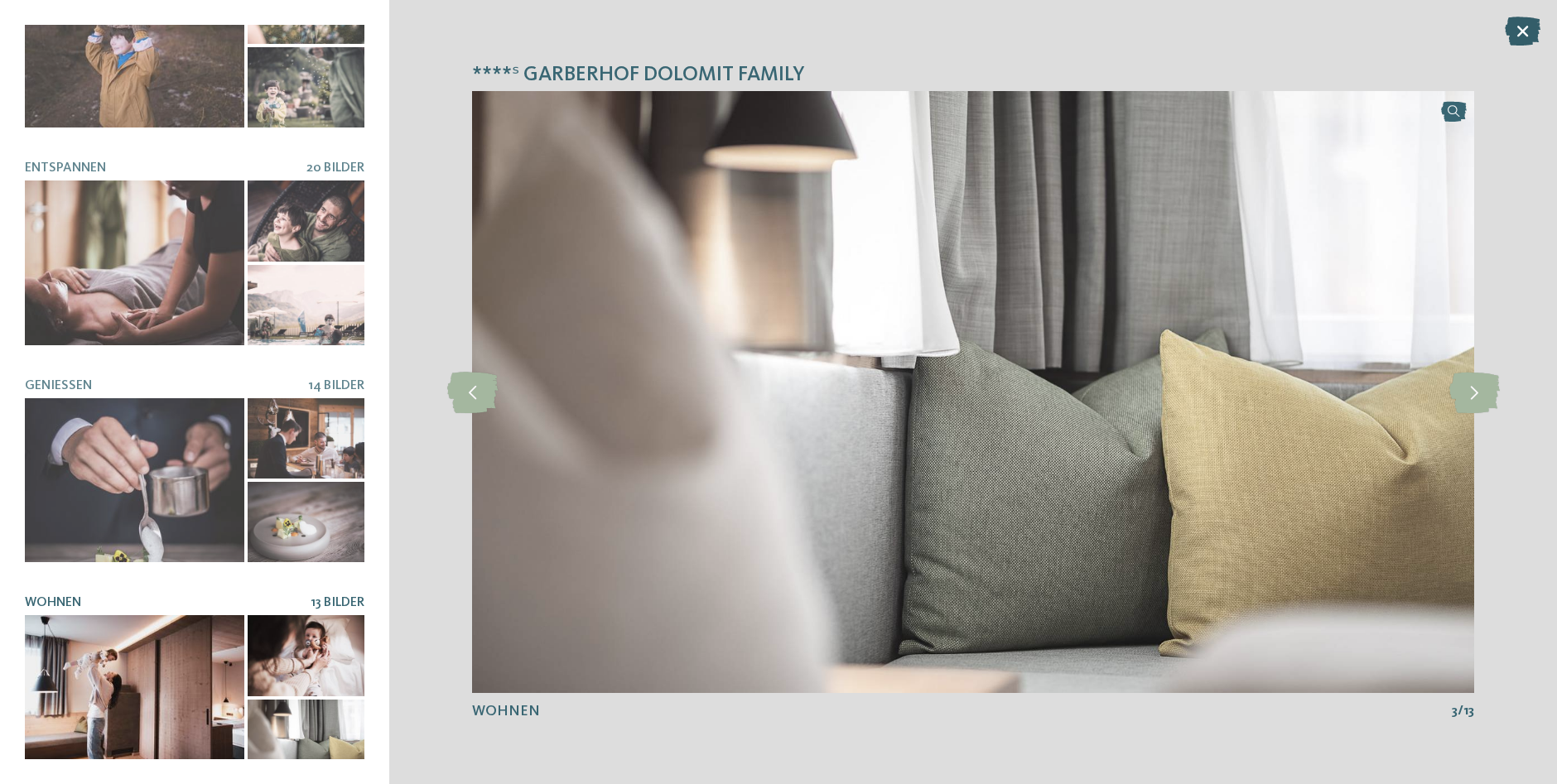
click at [1521, 28] on icon at bounding box center [1522, 31] width 36 height 29
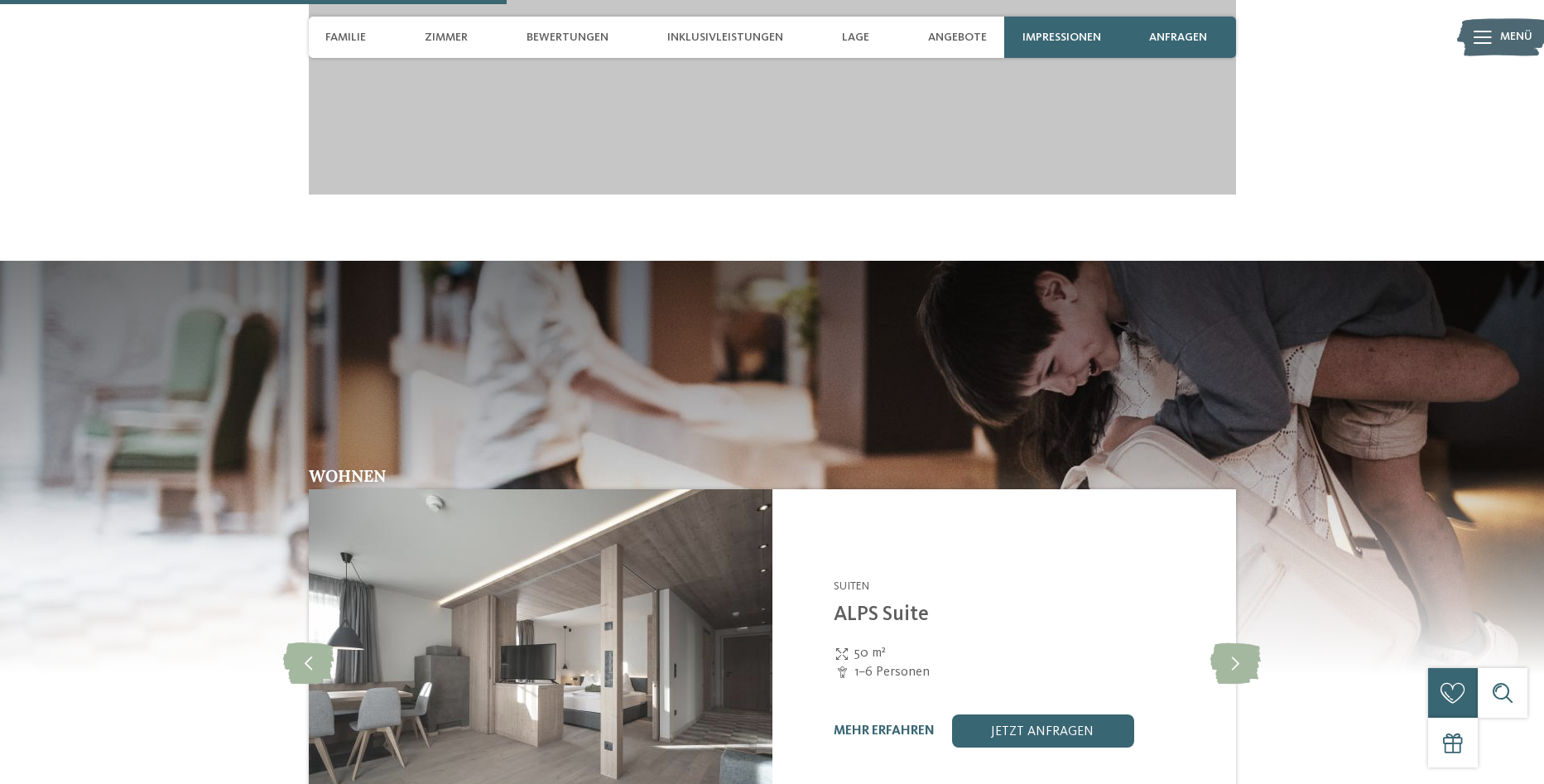
scroll to position [2153, 0]
